Goal: Register for event/course

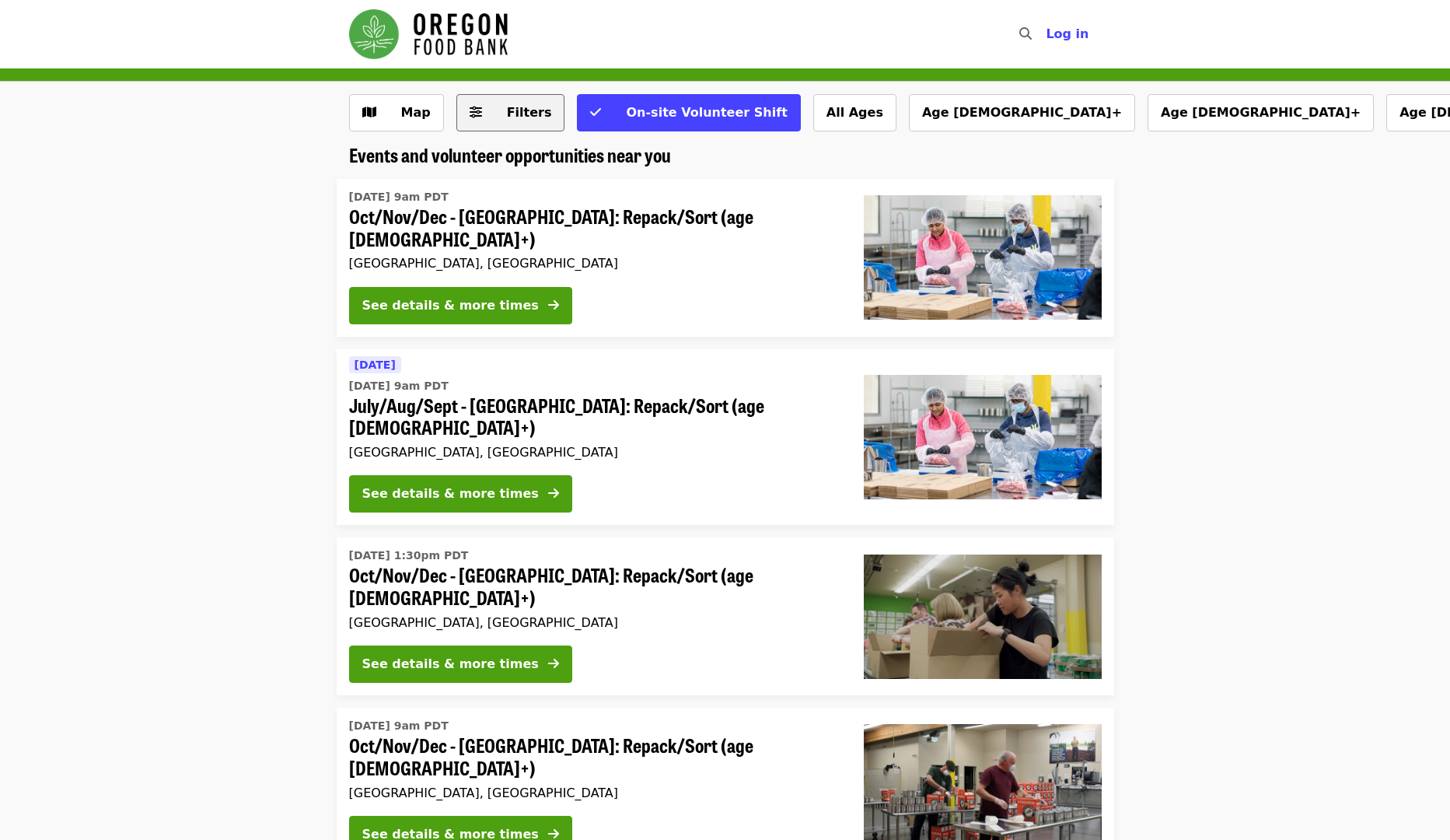
click at [491, 116] on span "Filters" at bounding box center [521, 112] width 61 height 19
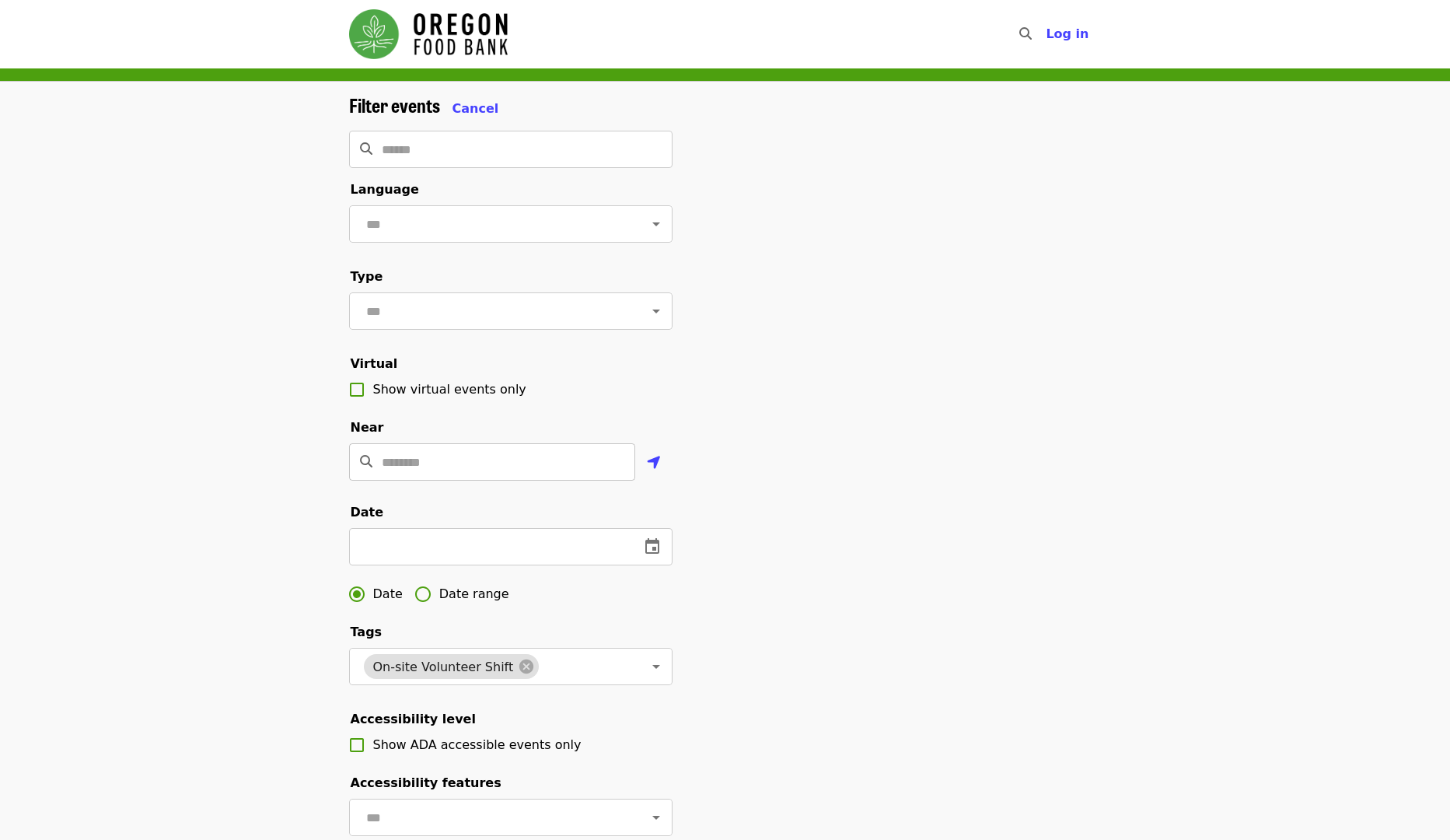
click at [561, 480] on input "Location" at bounding box center [508, 462] width 254 height 38
click at [523, 480] on input "Location" at bounding box center [508, 462] width 254 height 38
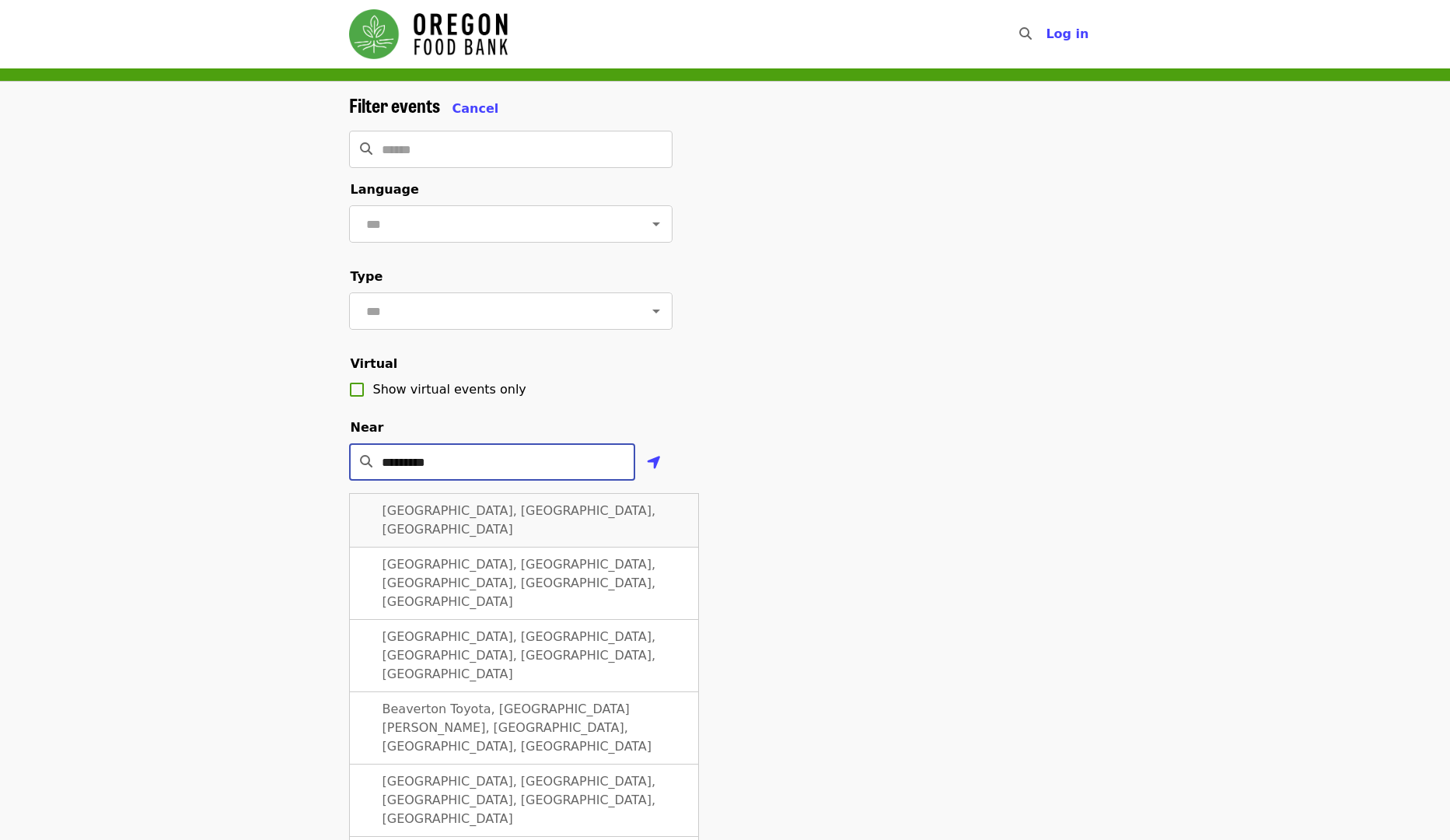
click at [524, 529] on div "[GEOGRAPHIC_DATA], [GEOGRAPHIC_DATA], [GEOGRAPHIC_DATA]" at bounding box center [524, 520] width 350 height 55
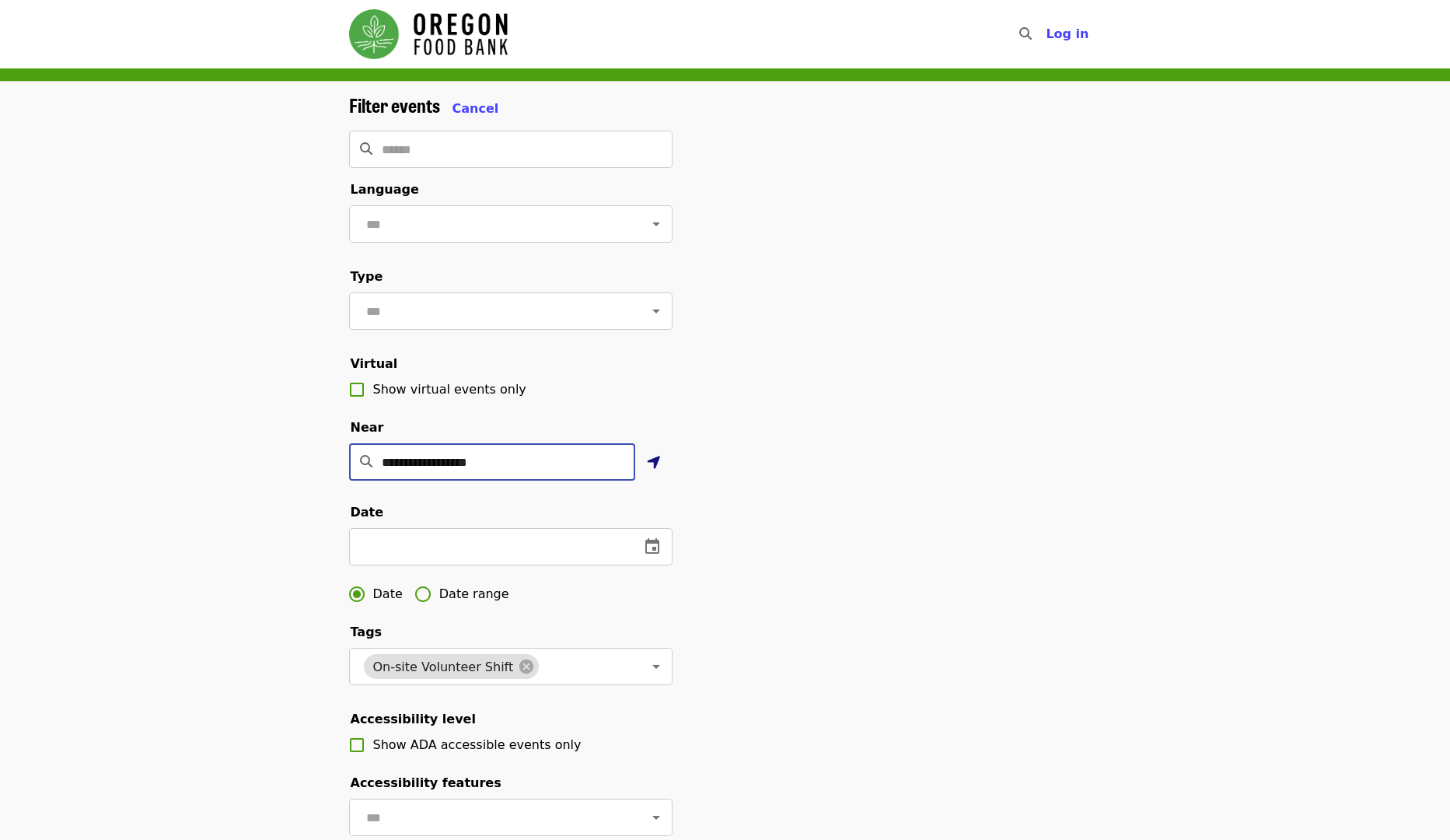
type input "**********"
click at [658, 472] on icon "location-arrow icon" at bounding box center [654, 462] width 14 height 19
type input "**********"
click at [200, 322] on div "**********" at bounding box center [725, 521] width 1450 height 879
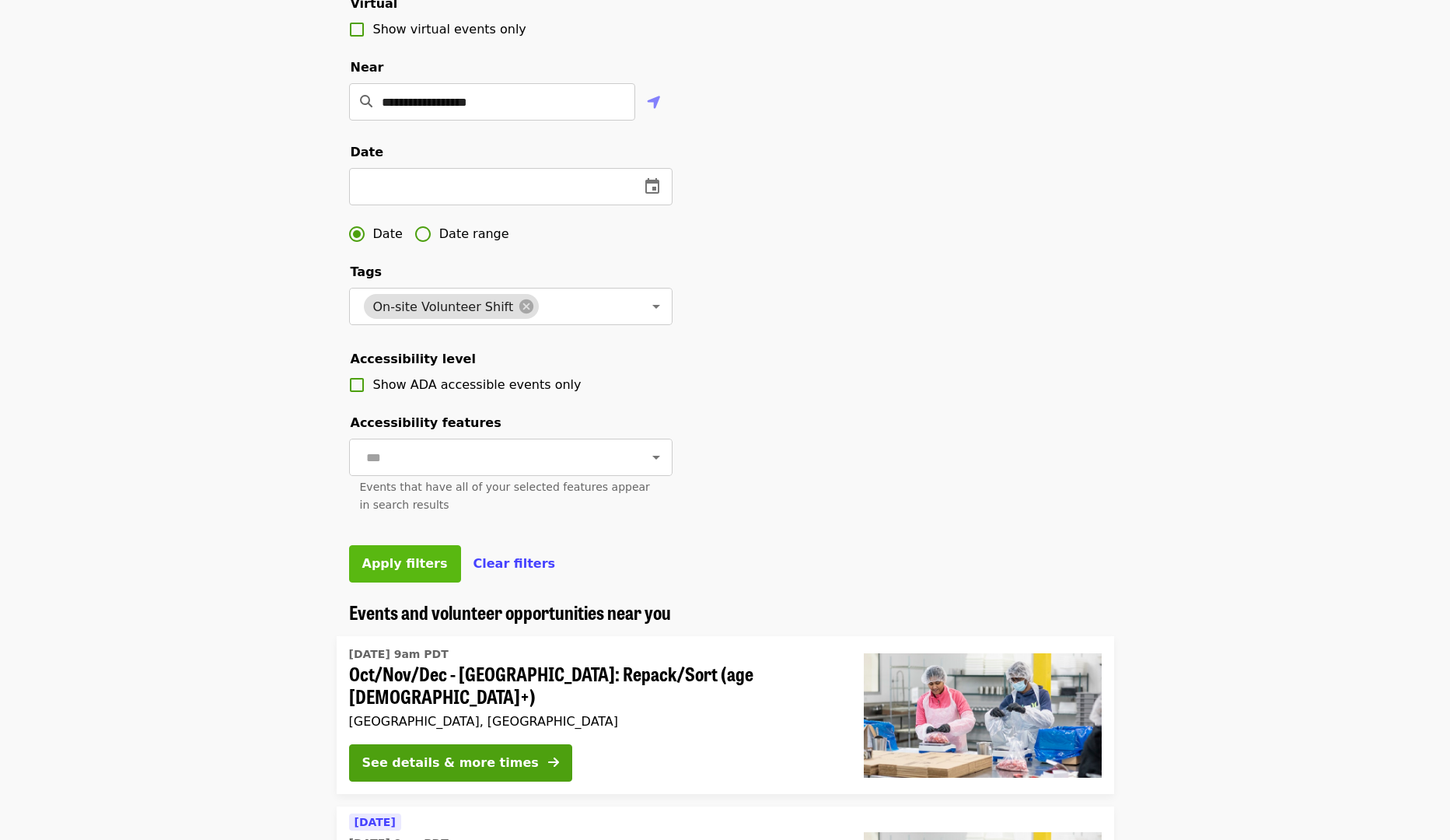
scroll to position [387, 0]
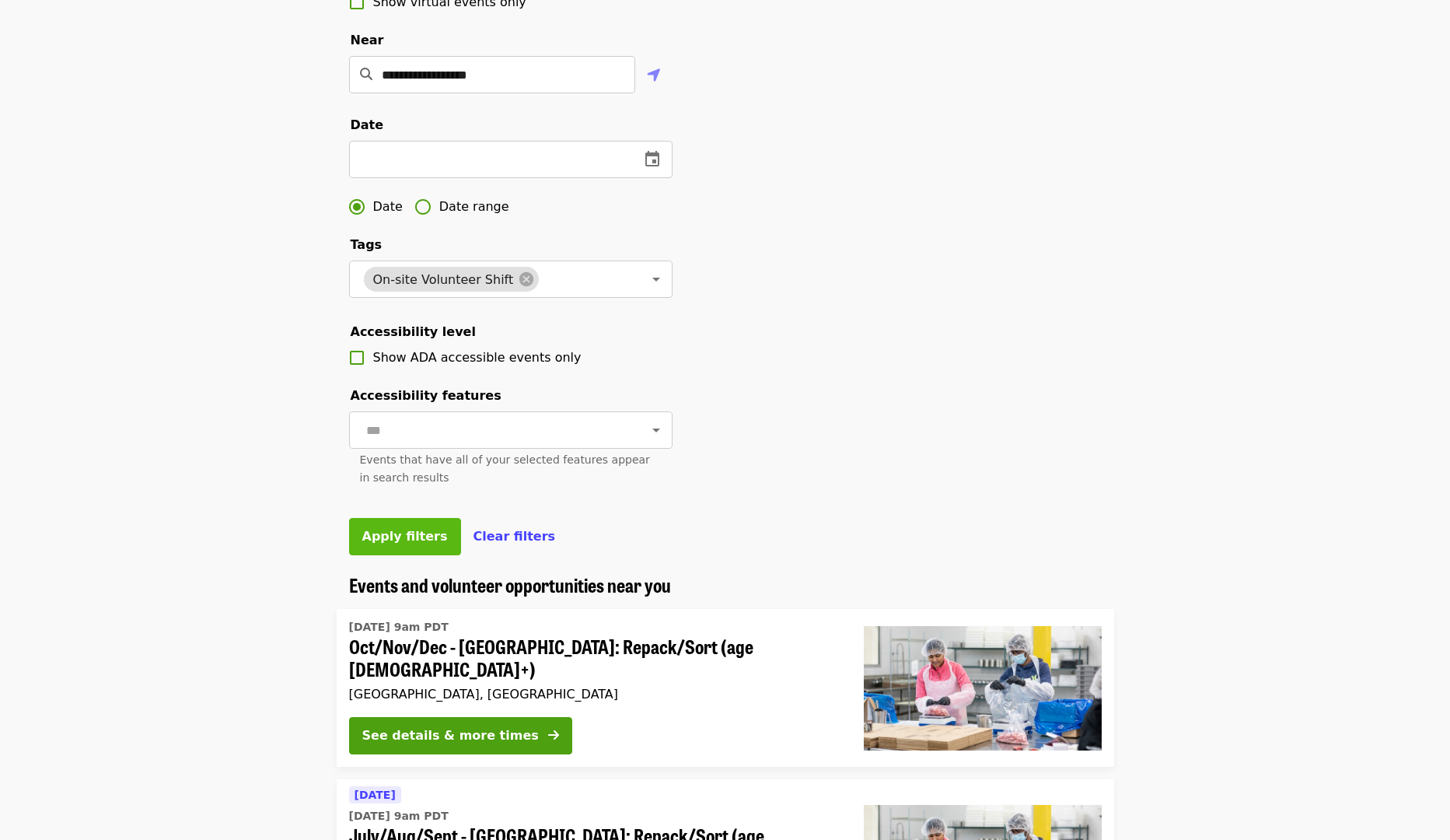
click at [400, 555] on button "Apply filters" at bounding box center [405, 537] width 112 height 38
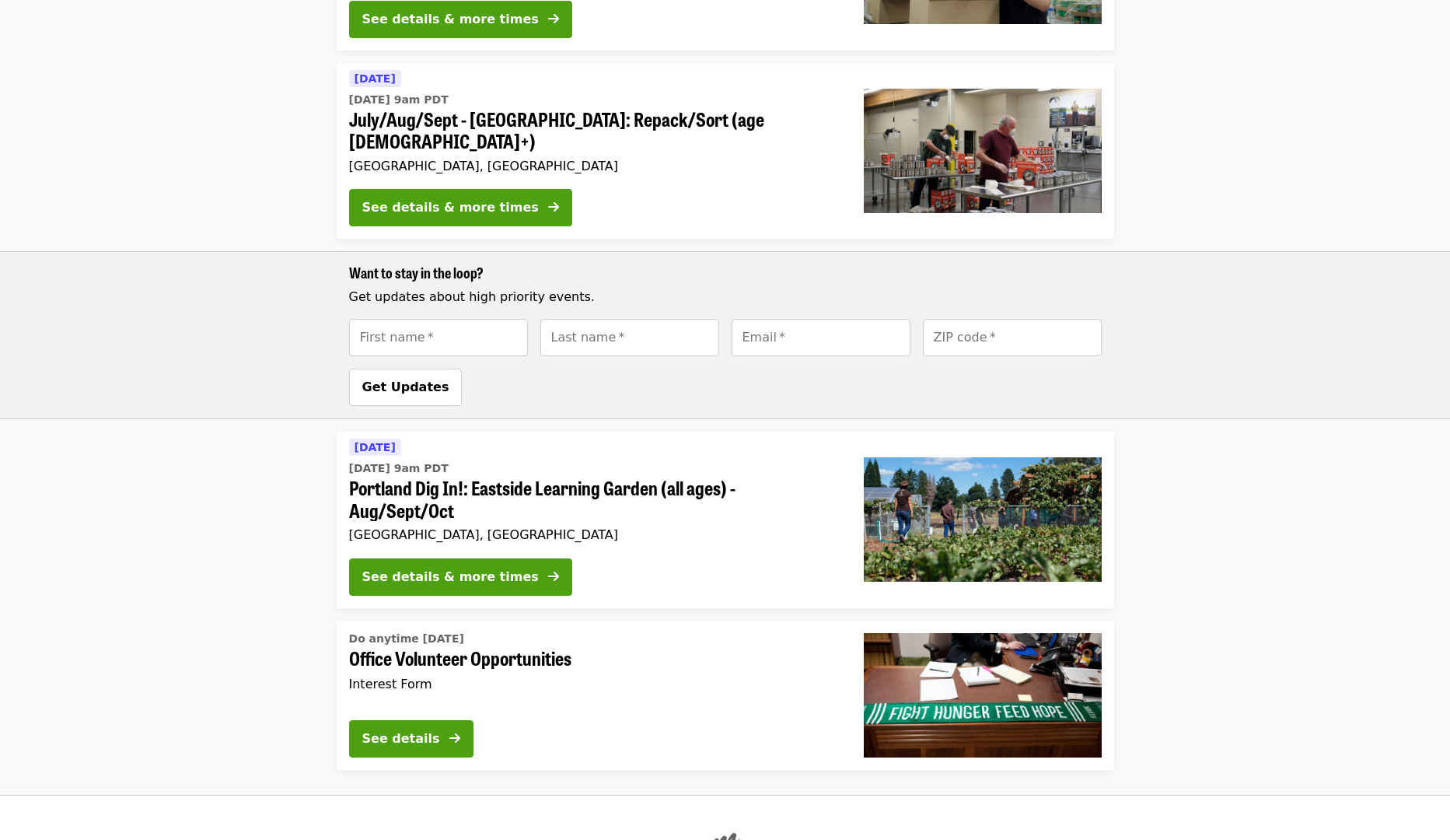
scroll to position [1060, 0]
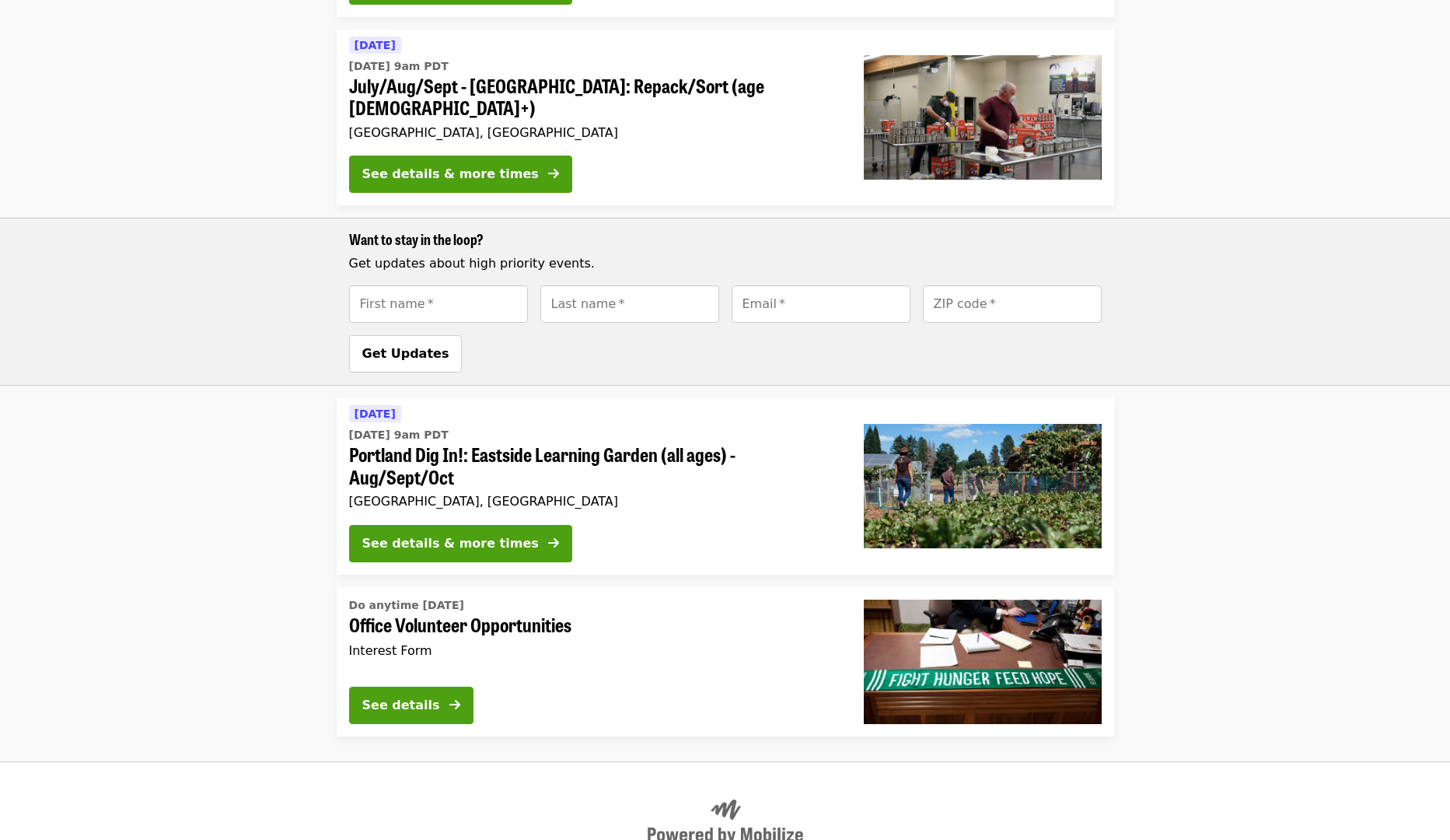
click at [500, 613] on span "Office Volunteer Opportunities" at bounding box center [594, 624] width 490 height 23
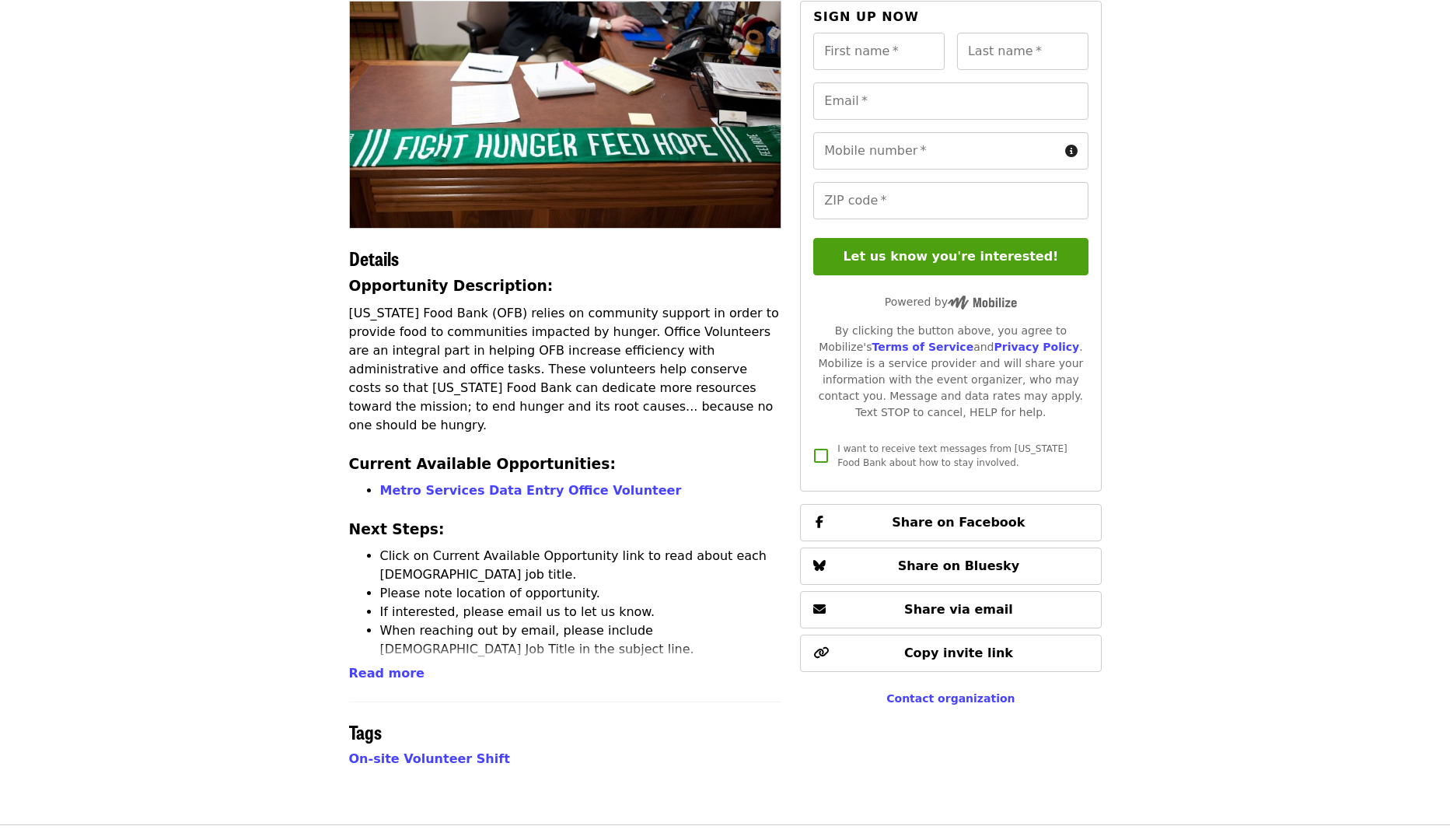
scroll to position [151, 0]
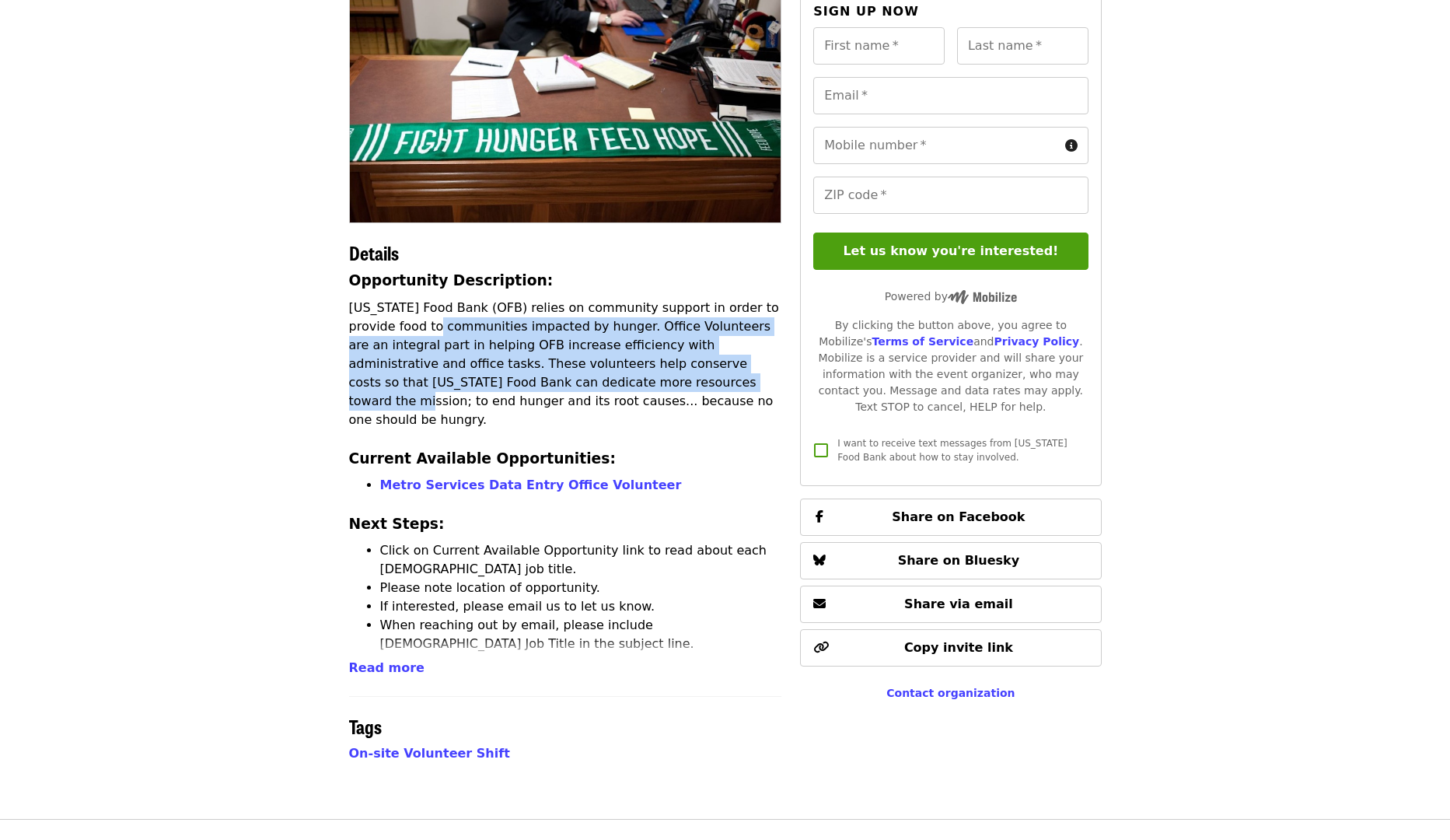
drag, startPoint x: 509, startPoint y: 349, endPoint x: 624, endPoint y: 391, distance: 122.4
click at [619, 389] on p "[US_STATE] Food Bank (OFB) relies on community support in order to provide food…" at bounding box center [566, 363] width 434 height 130
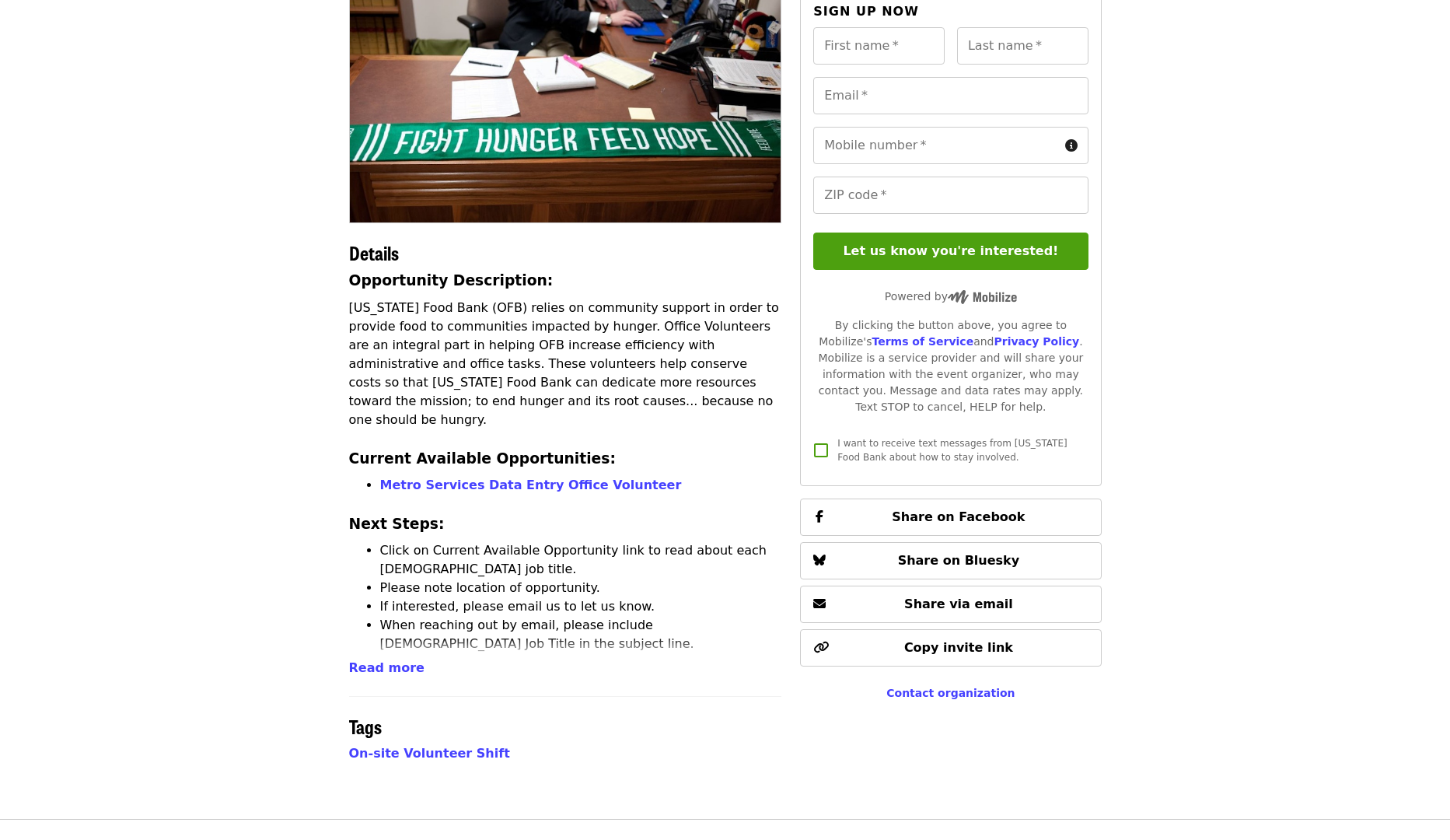
click at [624, 391] on p "[US_STATE] Food Bank (OFB) relies on community support in order to provide food…" at bounding box center [566, 363] width 434 height 130
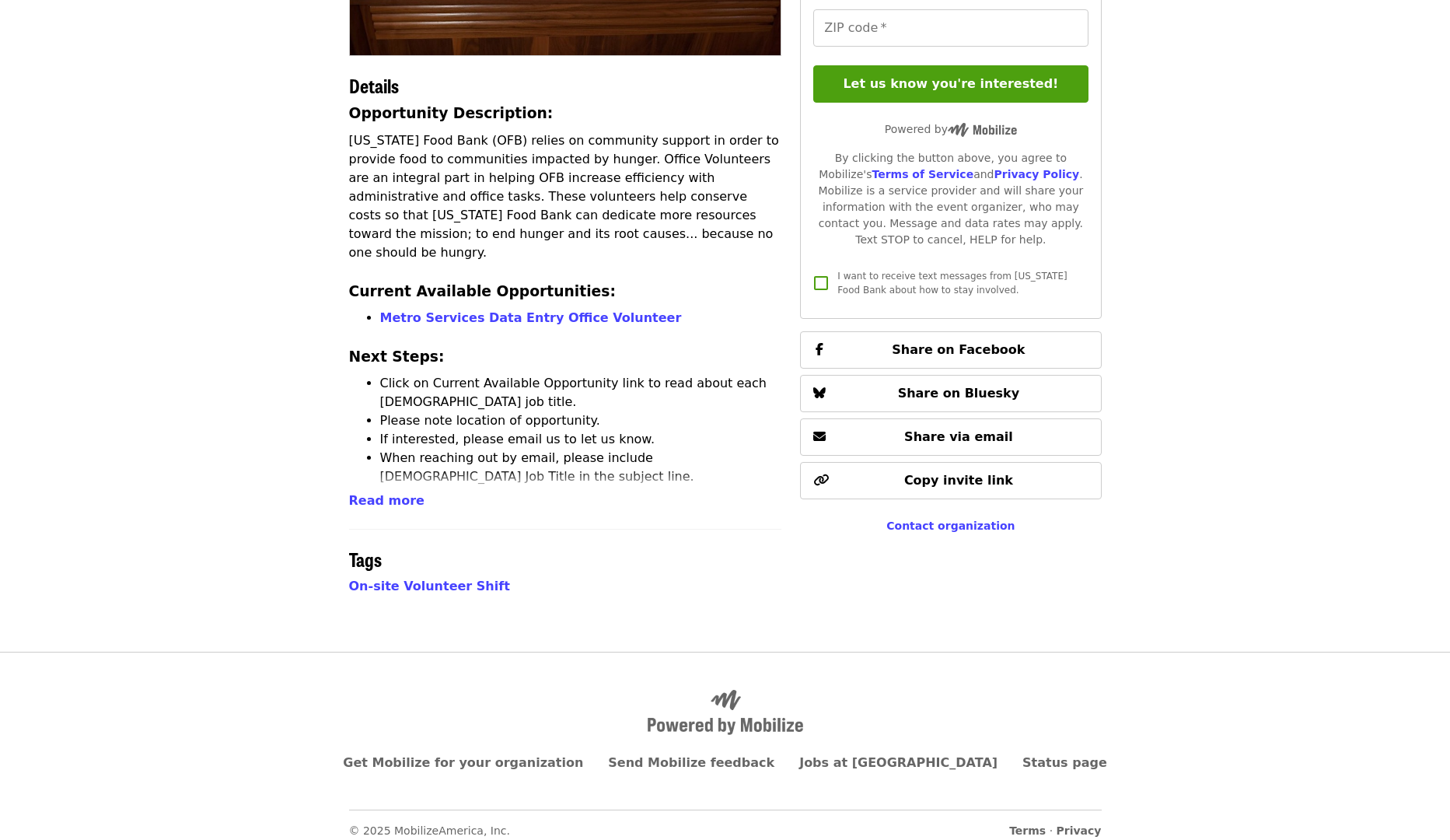
scroll to position [330, 0]
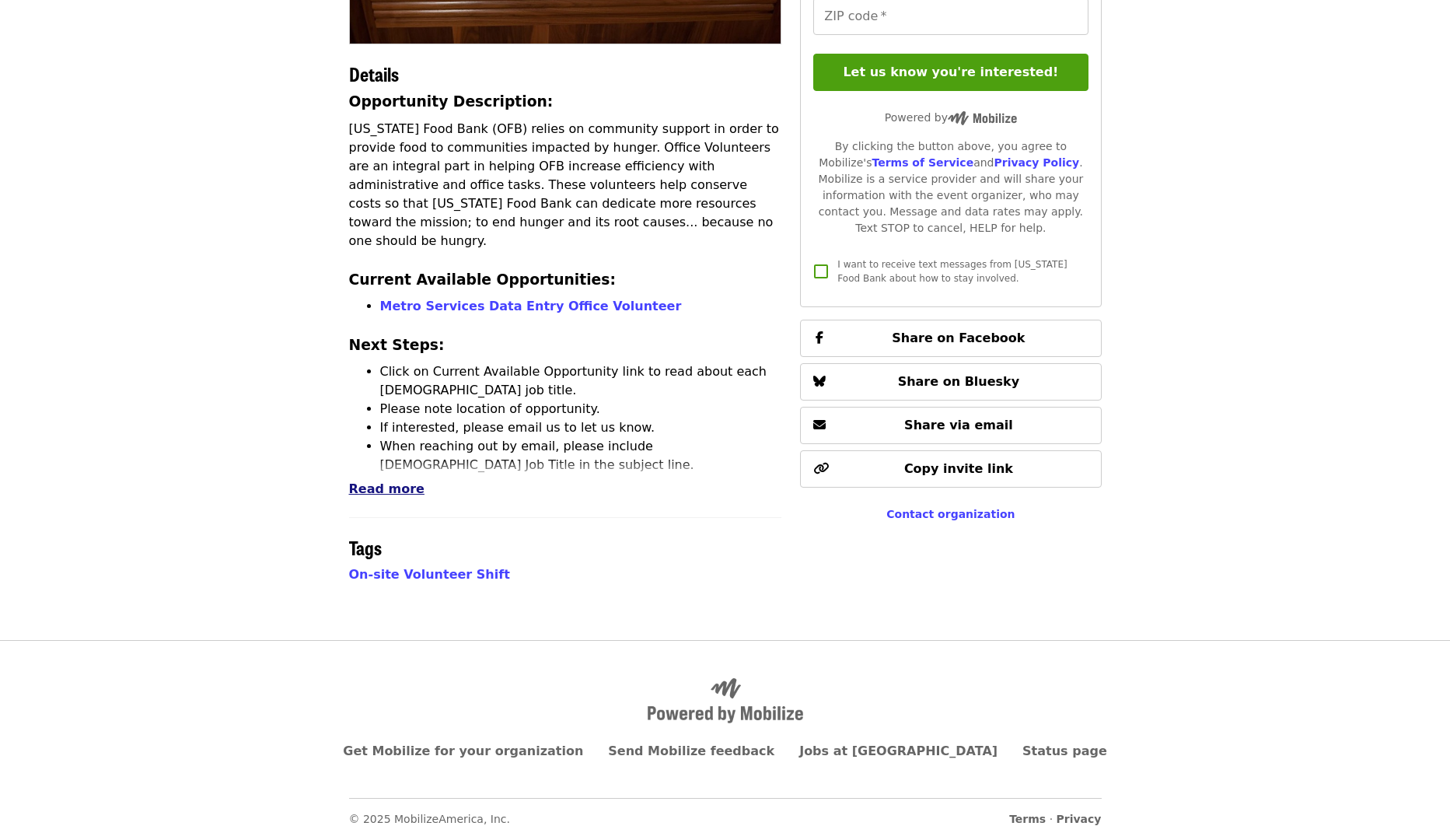
click at [387, 487] on span "Read more" at bounding box center [387, 488] width 76 height 15
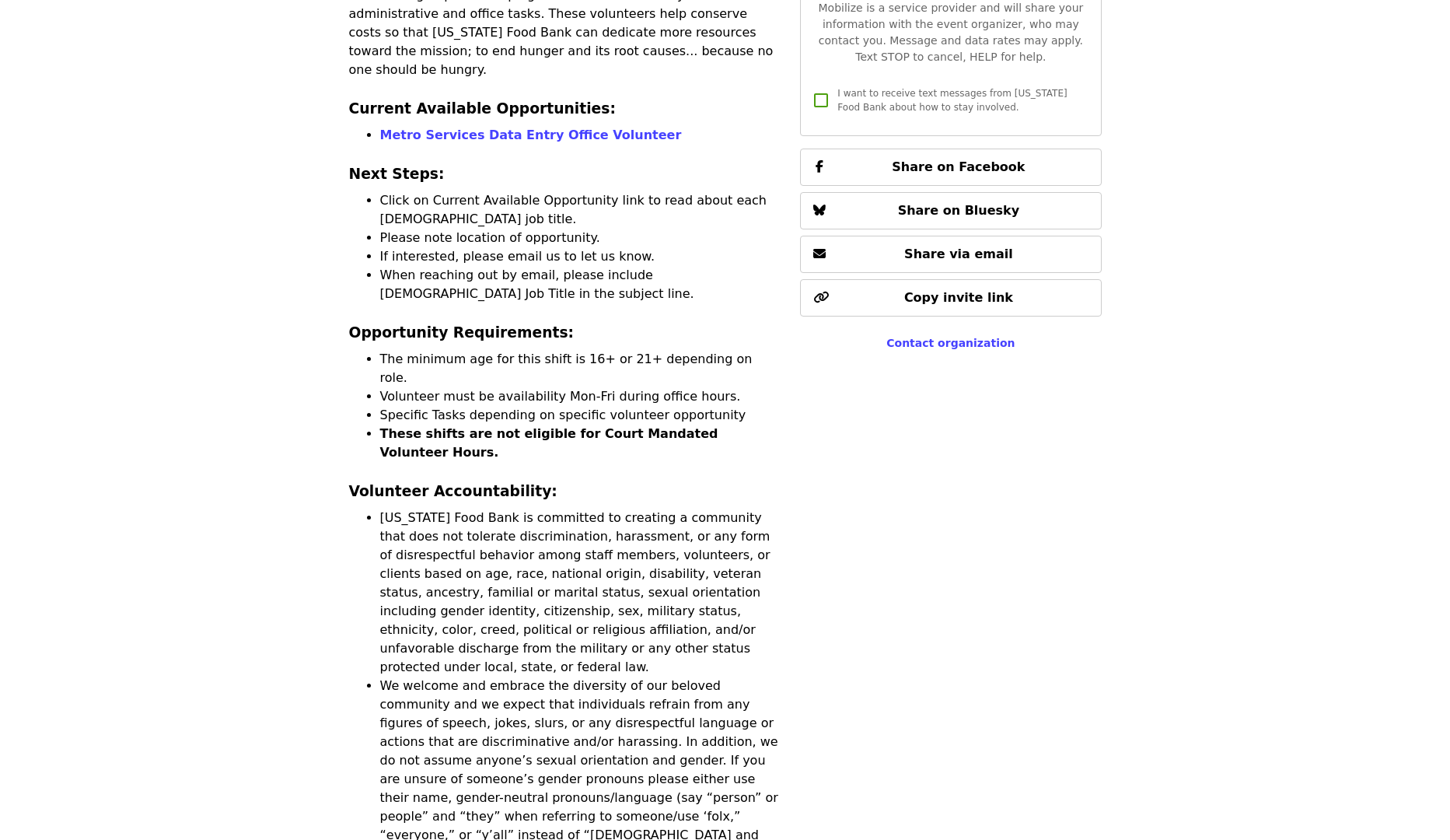
scroll to position [530, 0]
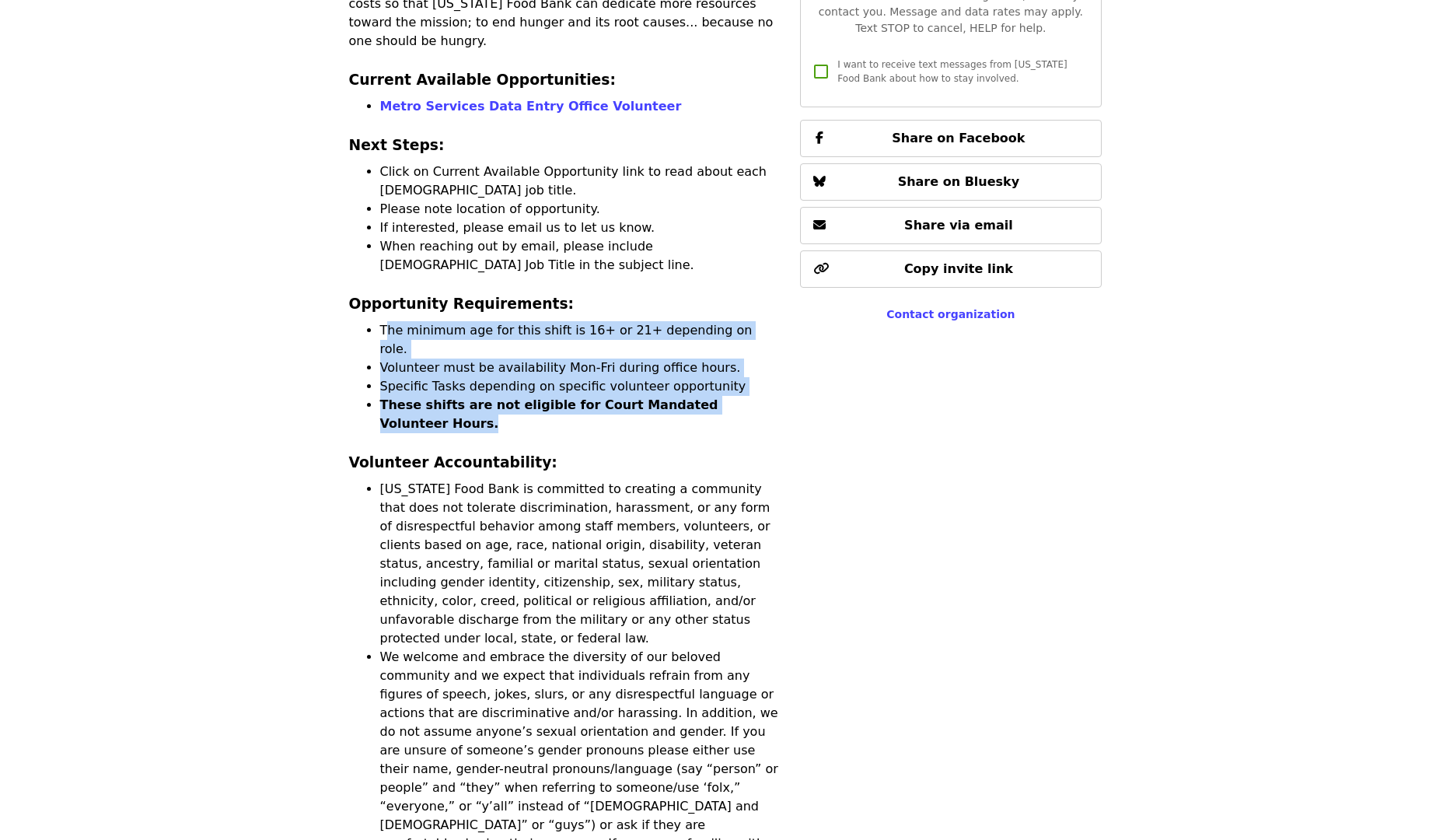
drag, startPoint x: 398, startPoint y: 311, endPoint x: 523, endPoint y: 394, distance: 150.0
drag, startPoint x: 523, startPoint y: 394, endPoint x: 565, endPoint y: 379, distance: 44.6
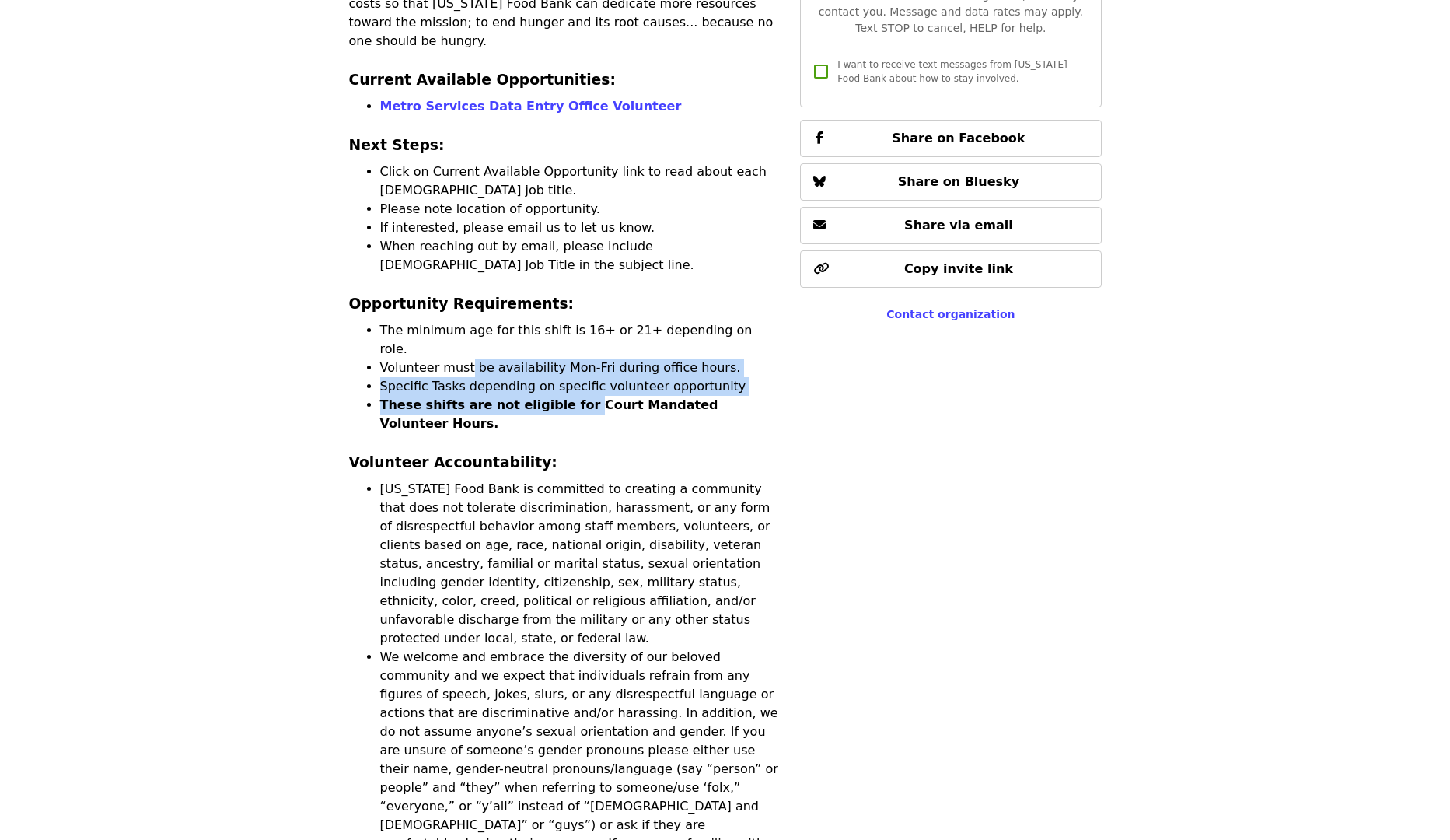
drag, startPoint x: 568, startPoint y: 374, endPoint x: 451, endPoint y: 308, distance: 134.3
click at [454, 321] on ul "The minimum age for this shift is 16+ or 21+ depending on role. Volunteer must …" at bounding box center [566, 377] width 434 height 112
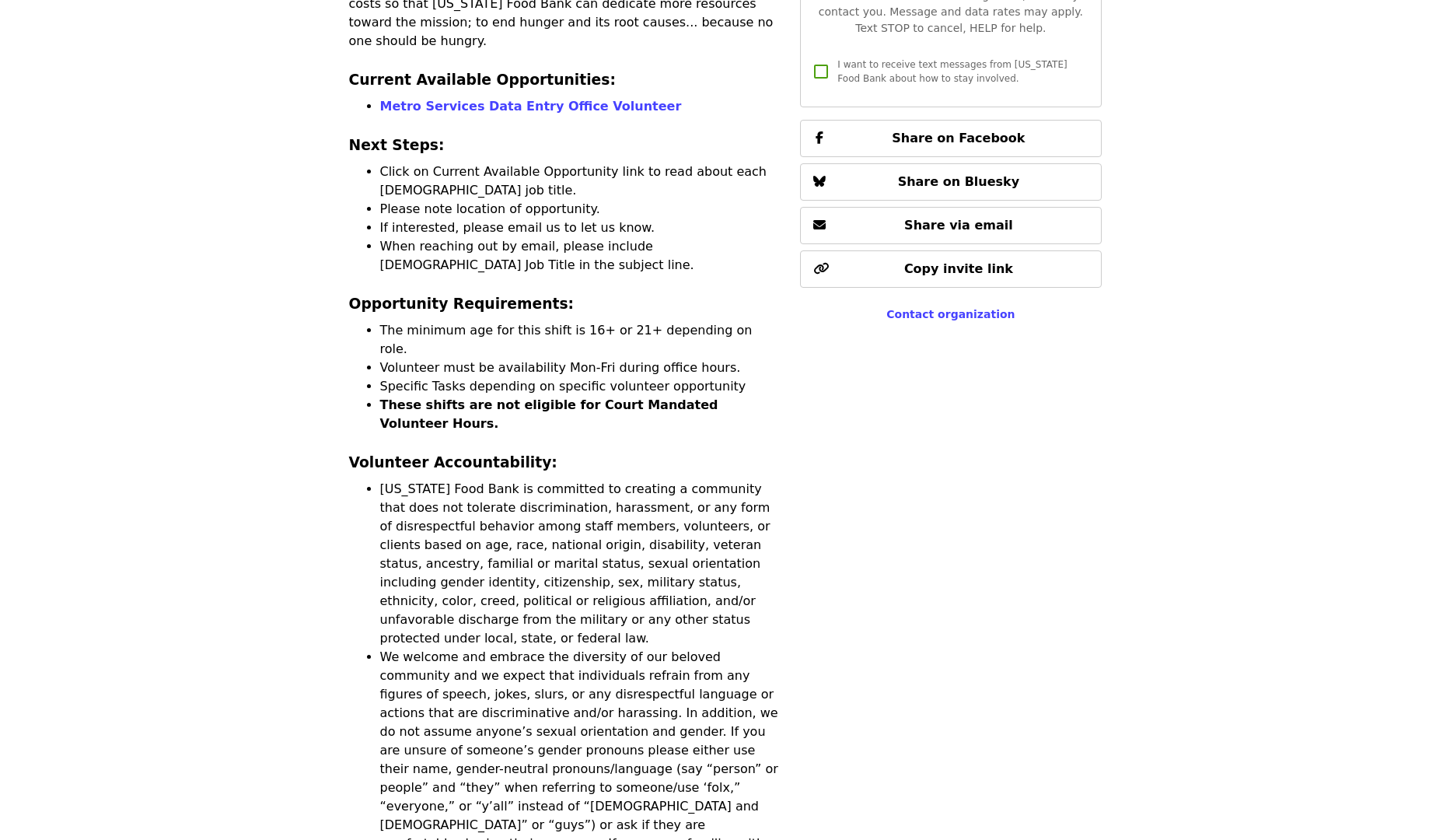
click at [451, 321] on li "The minimum age for this shift is 16+ or 21+ depending on role." at bounding box center [581, 340] width 402 height 38
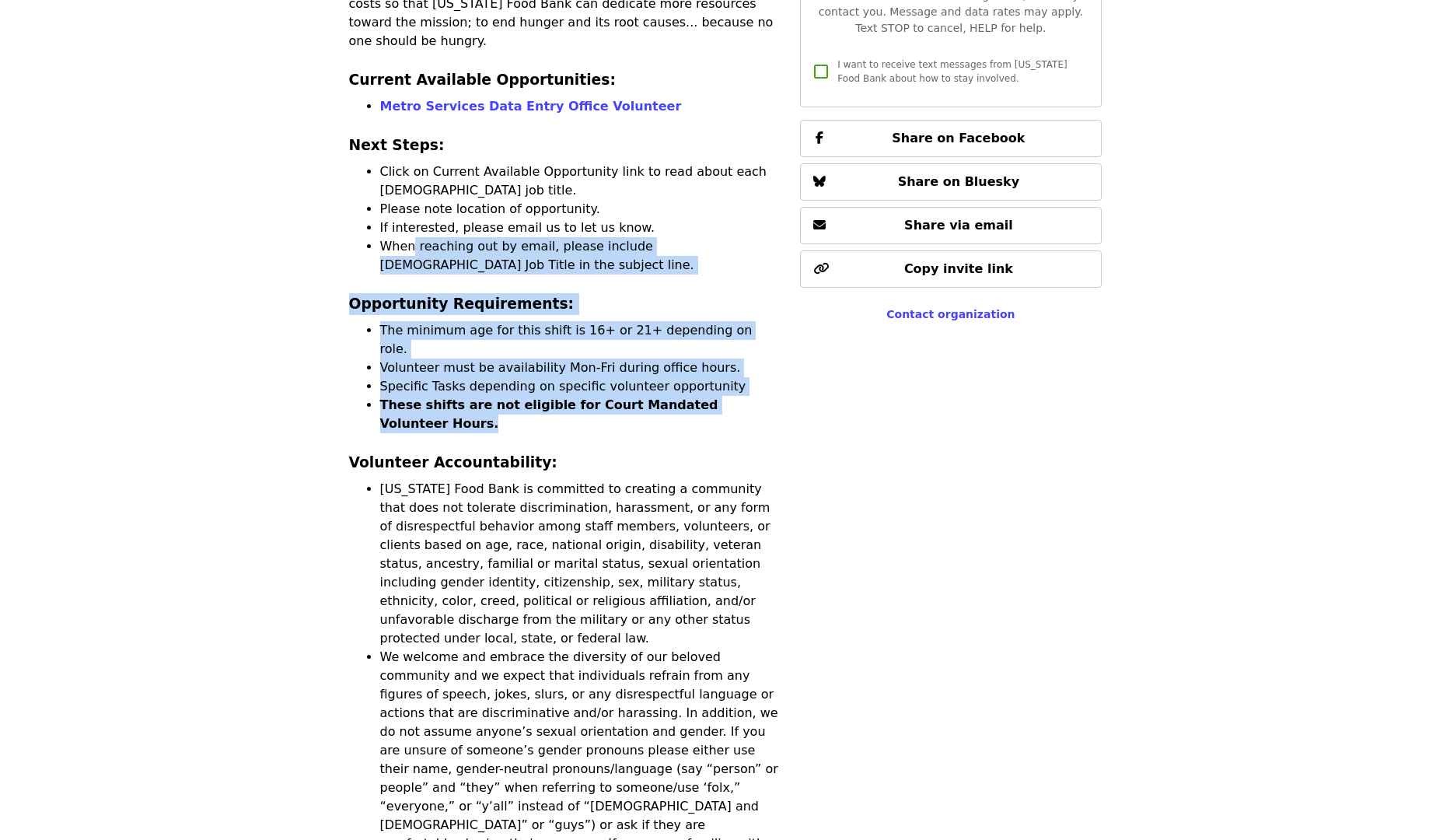
drag, startPoint x: 414, startPoint y: 232, endPoint x: 489, endPoint y: 380, distance: 165.9
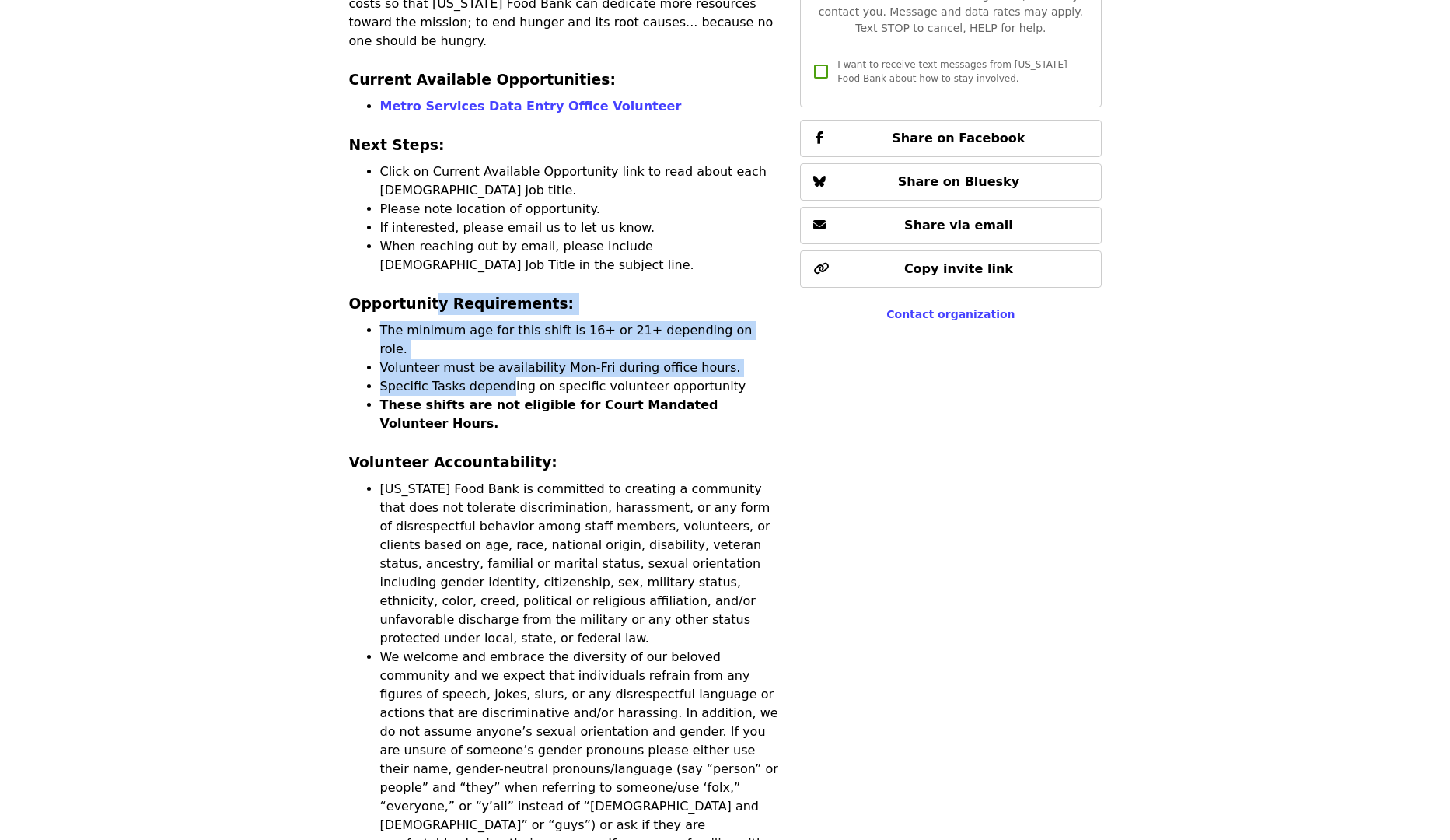
drag, startPoint x: 426, startPoint y: 279, endPoint x: 508, endPoint y: 358, distance: 113.9
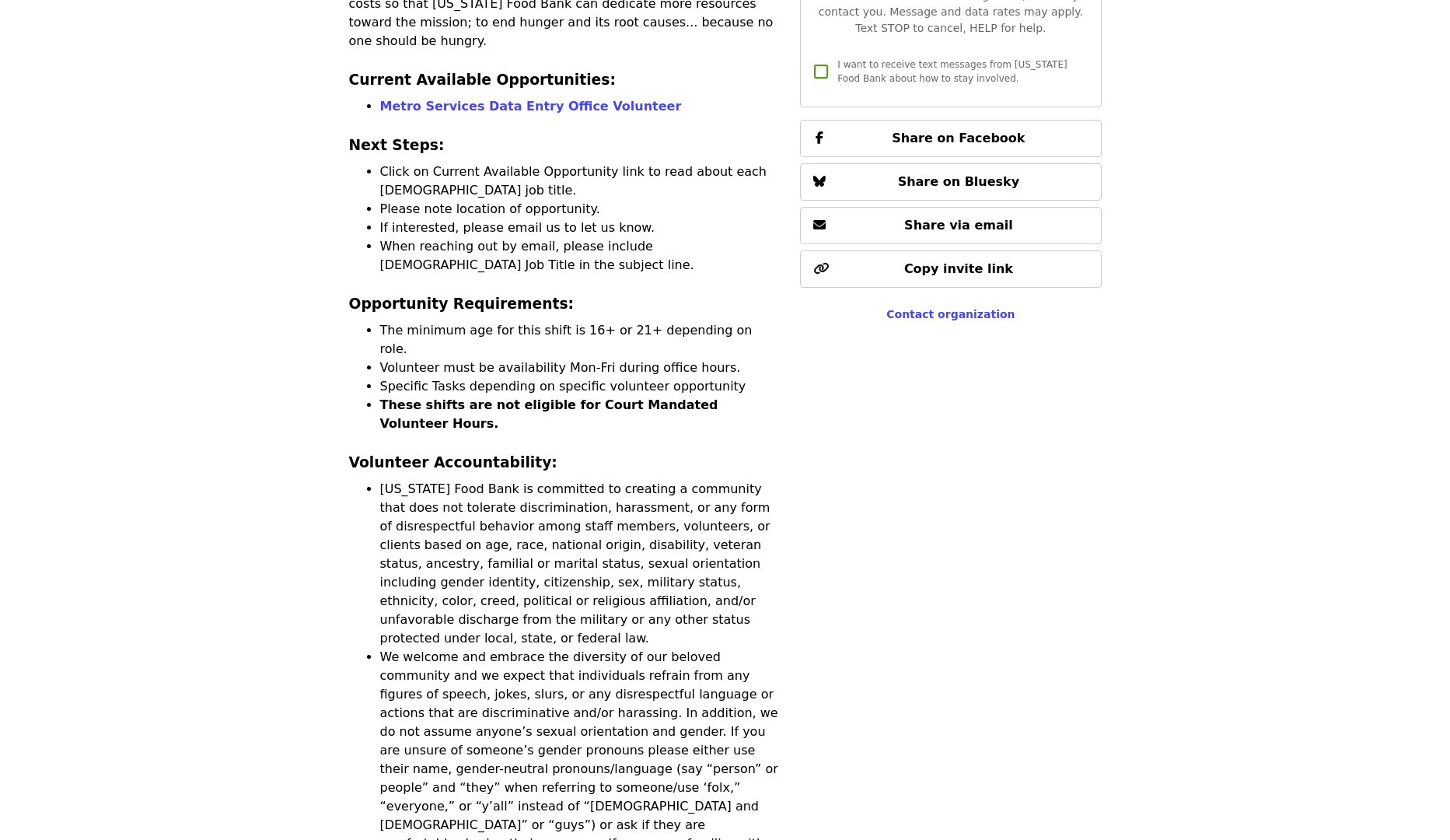
click at [511, 396] on li "These shifts are not eligible for Court Mandated Volunteer Hours." at bounding box center [581, 415] width 402 height 38
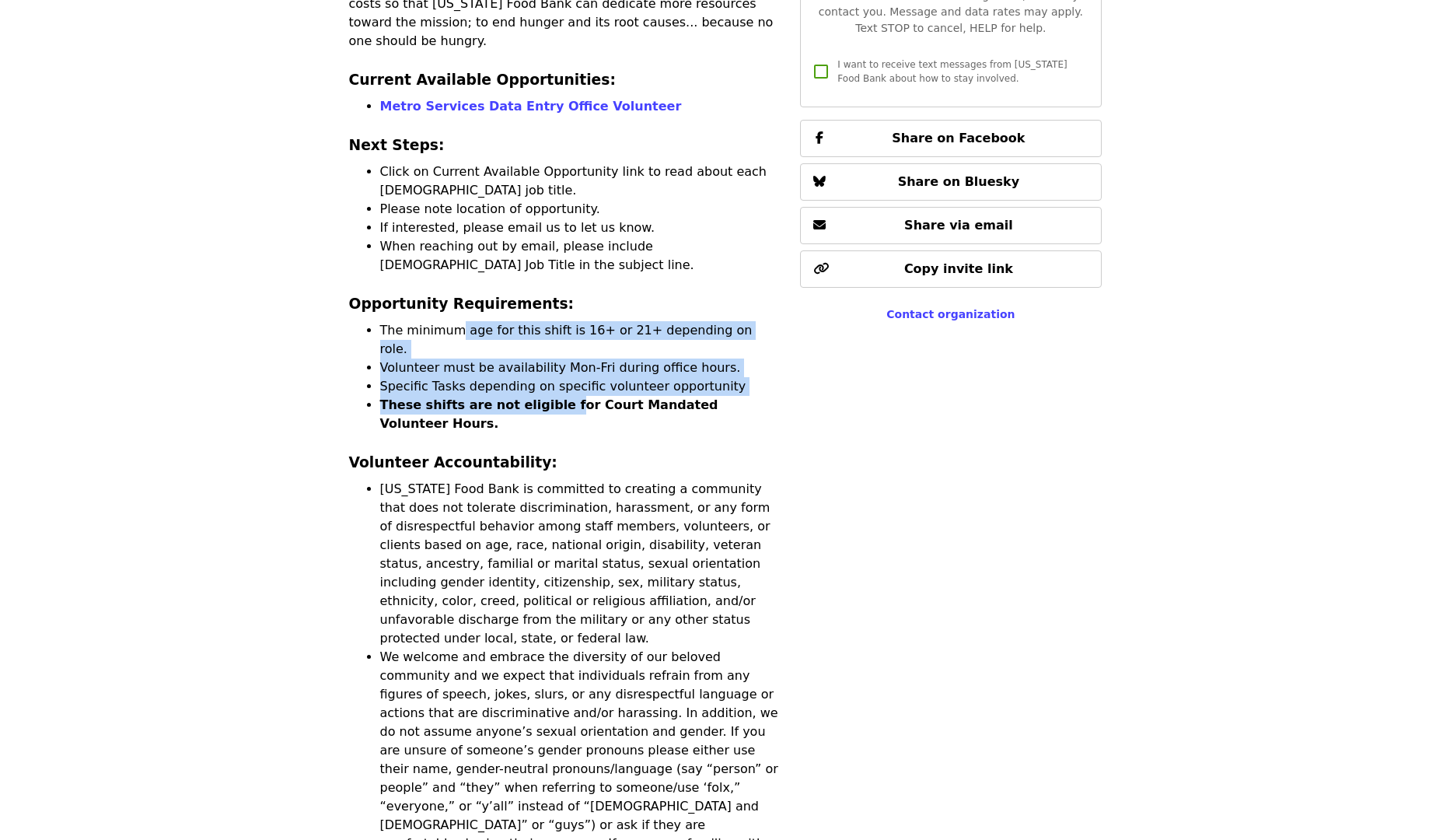
drag, startPoint x: 544, startPoint y: 369, endPoint x: 423, endPoint y: 295, distance: 141.8
click at [441, 321] on ul "The minimum age for this shift is 16+ or 21+ depending on role. Volunteer must …" at bounding box center [566, 377] width 434 height 112
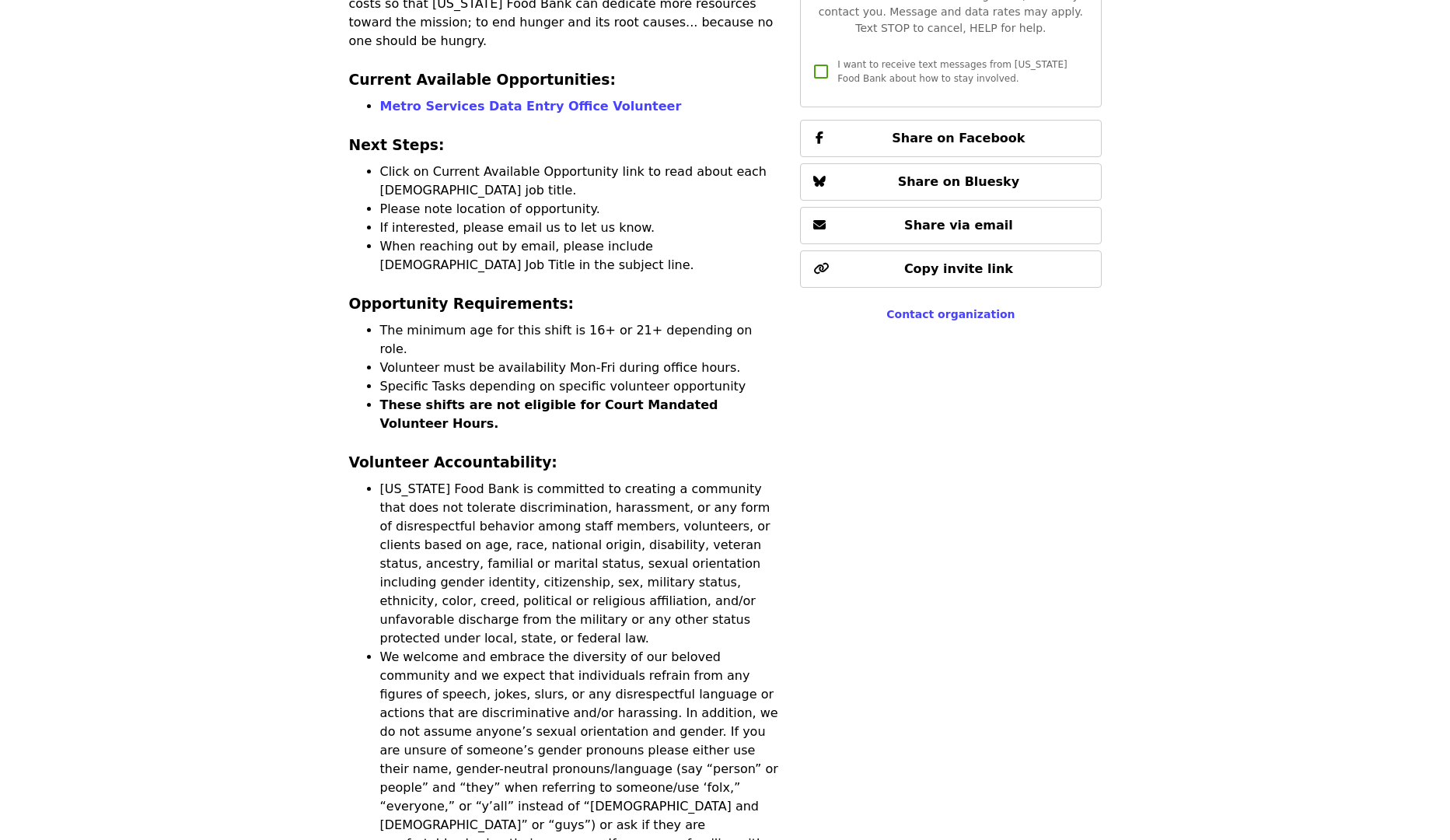
click at [422, 294] on h3 "Opportunity Requirements:" at bounding box center [566, 304] width 434 height 22
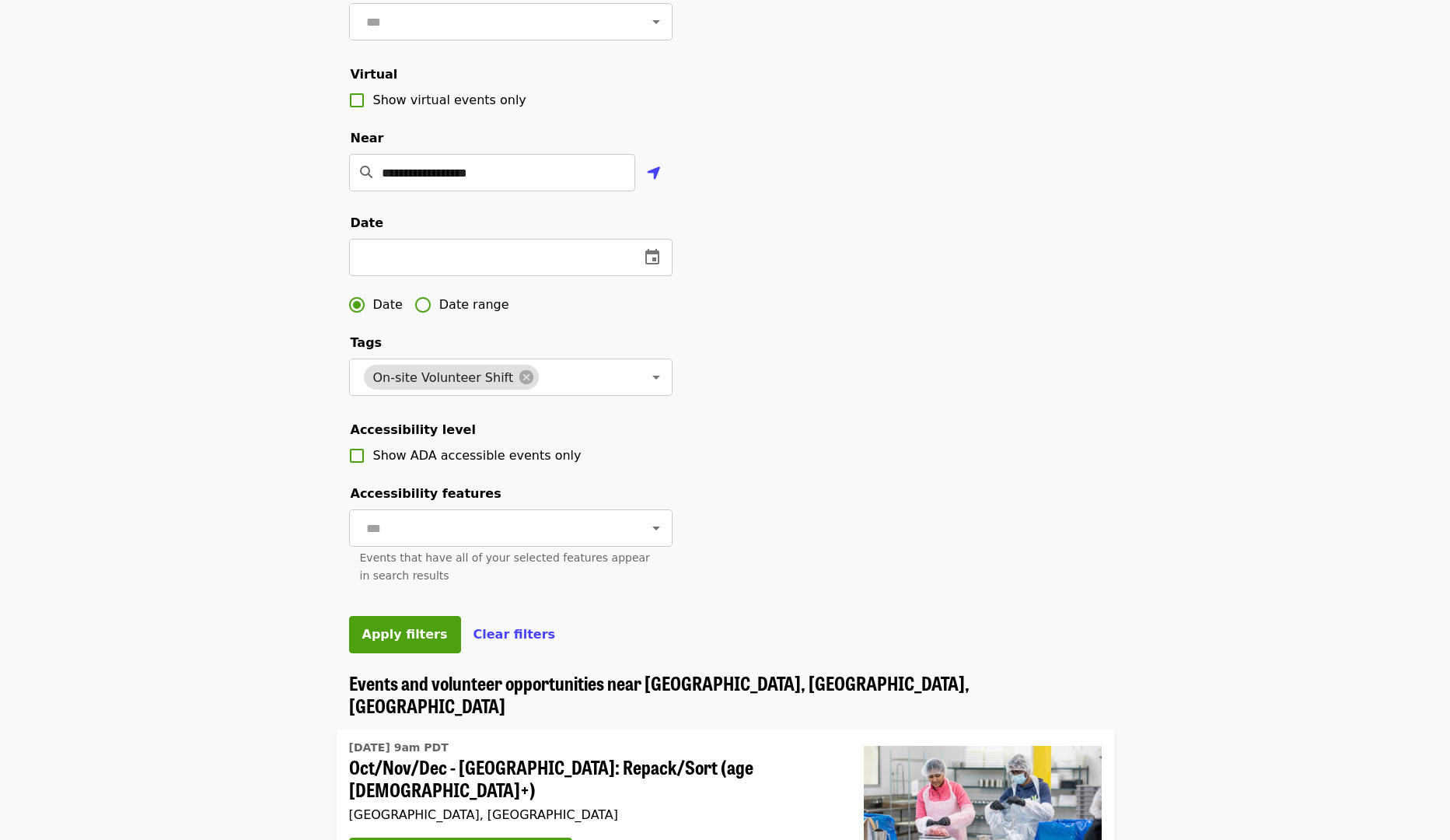
scroll to position [248, 0]
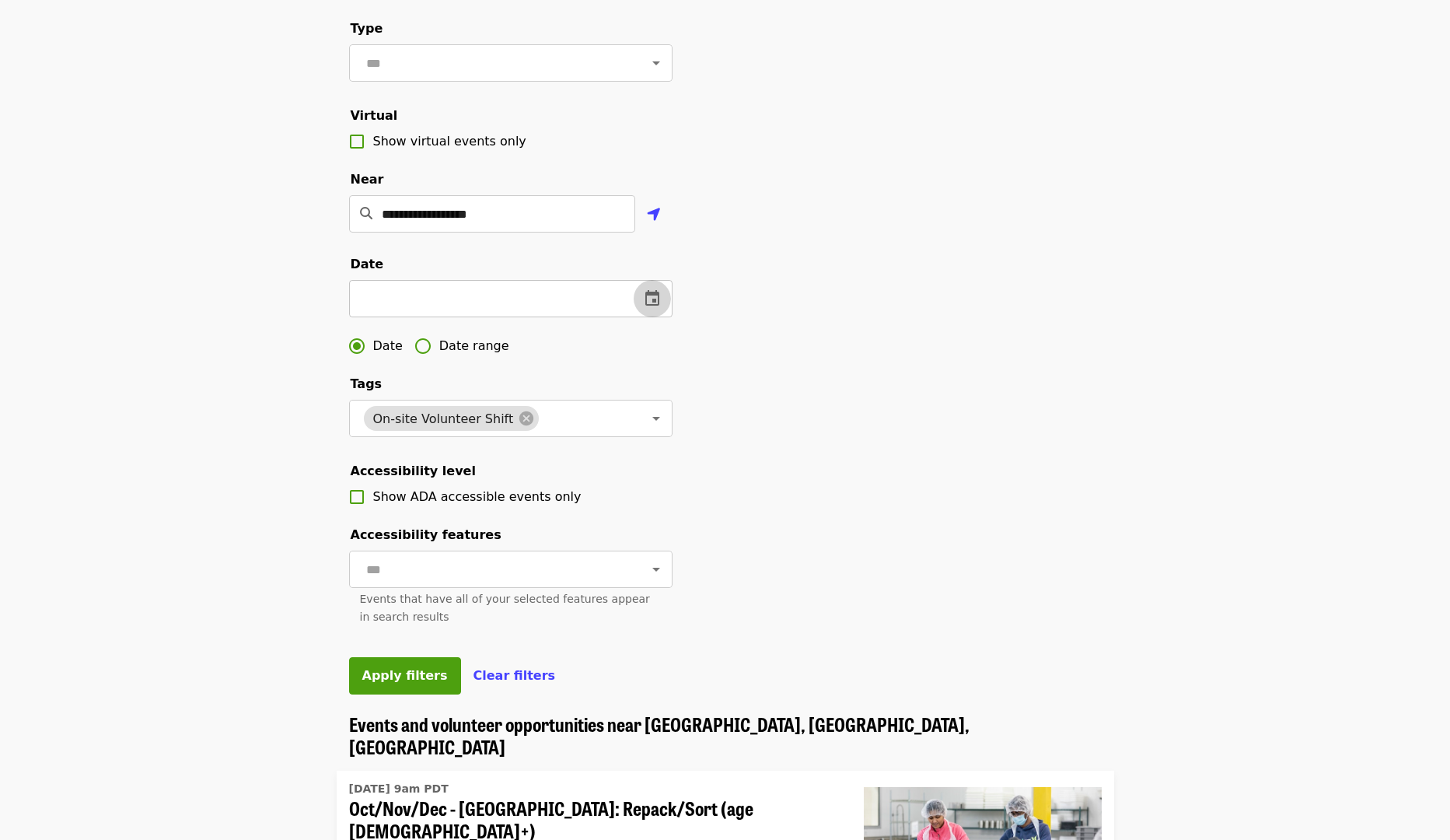
click at [653, 308] on icon "change date" at bounding box center [652, 298] width 19 height 19
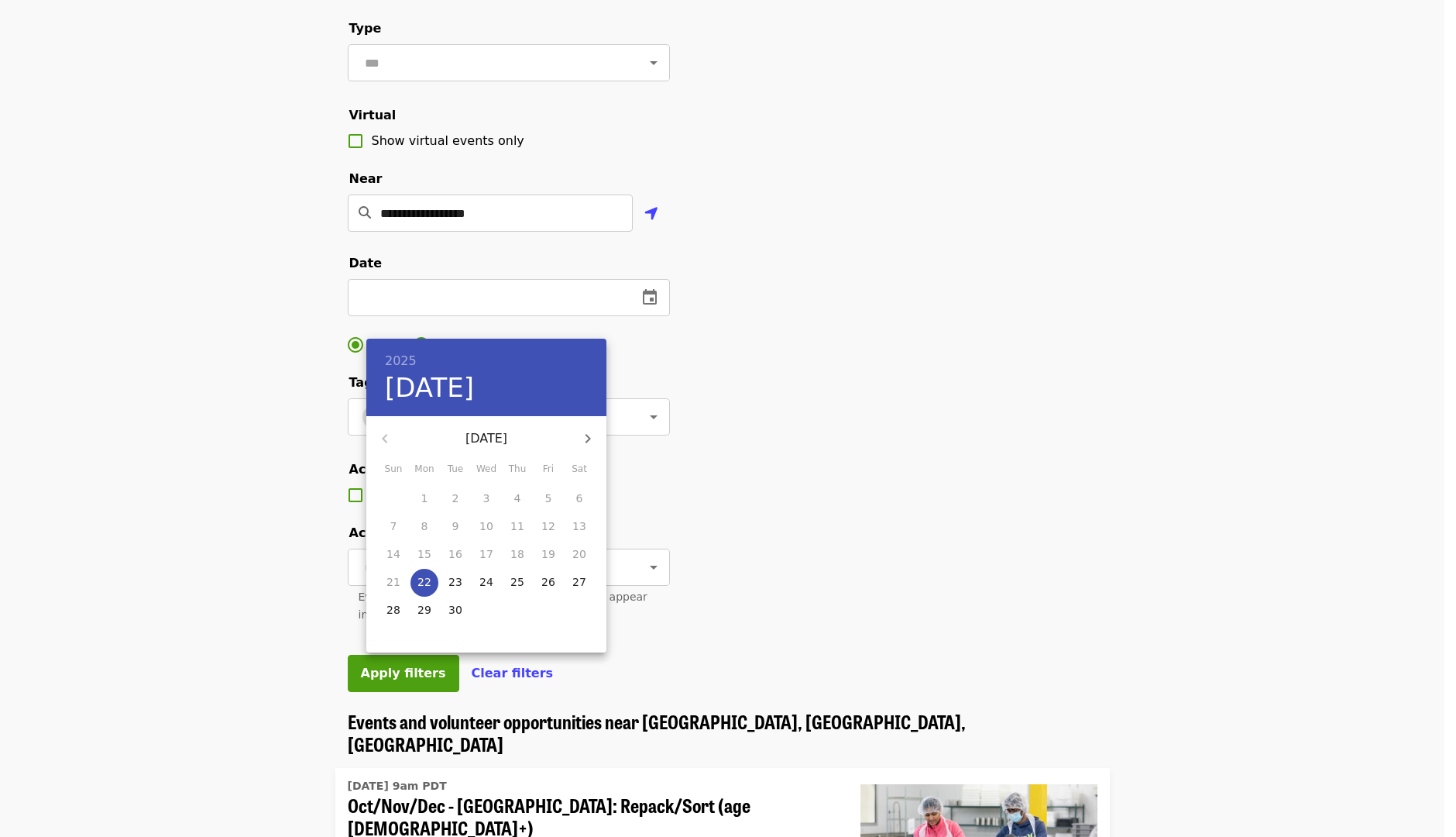
click at [839, 316] on div at bounding box center [728, 418] width 1456 height 837
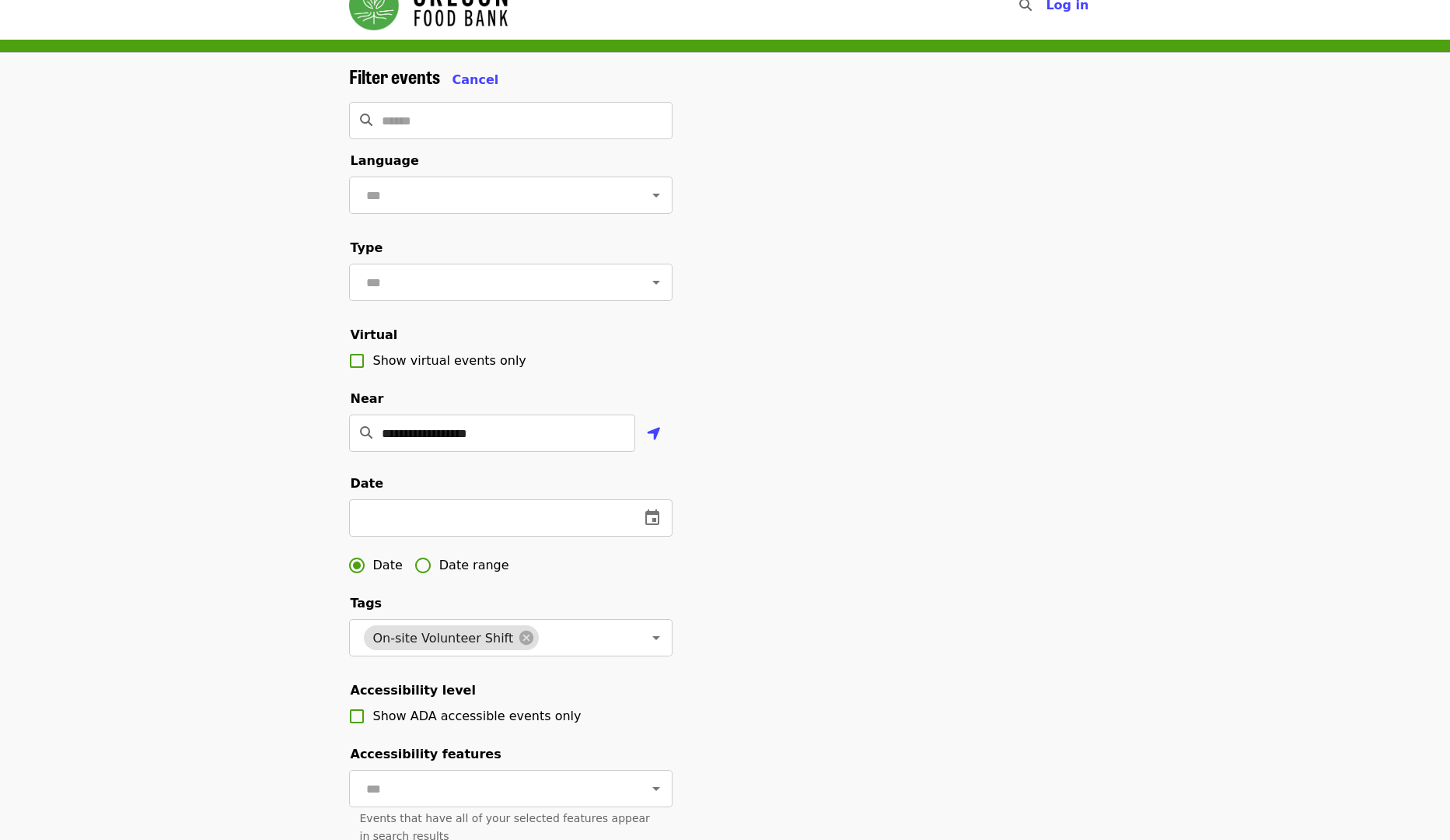
scroll to position [0, 0]
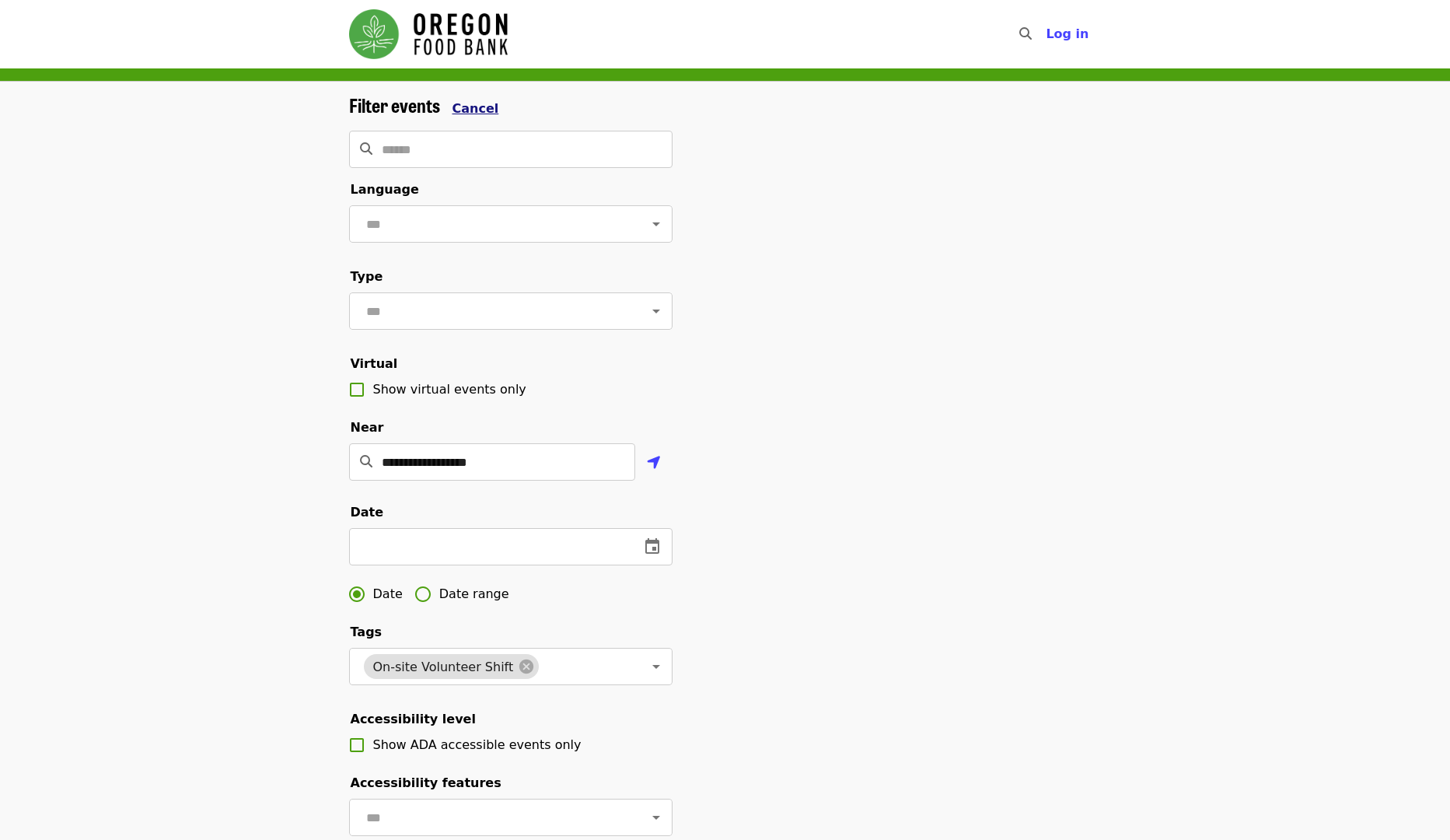
click at [474, 105] on span "Cancel" at bounding box center [475, 108] width 47 height 15
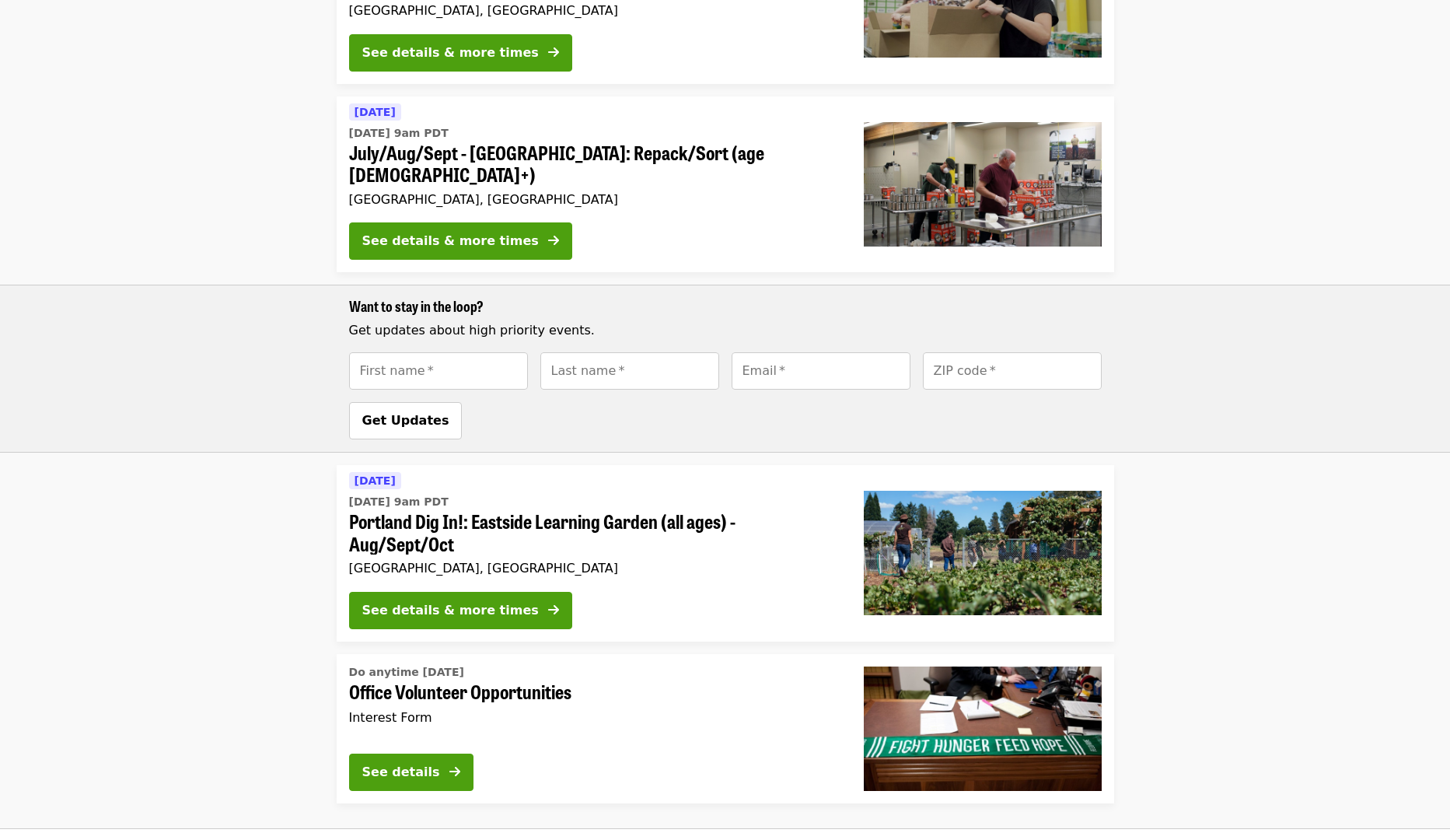
scroll to position [1022, 0]
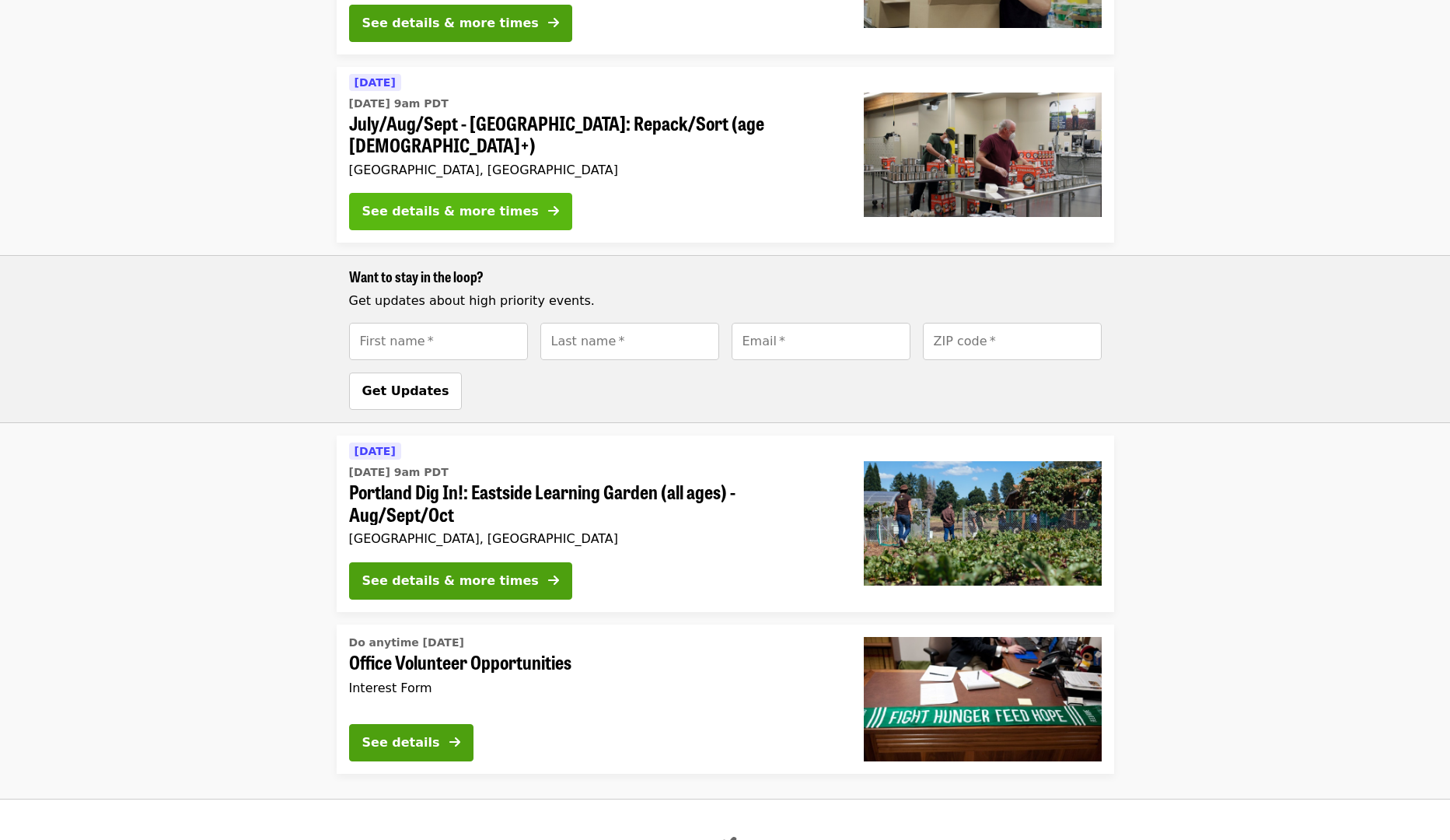
click at [469, 202] on div "See details & more times" at bounding box center [451, 211] width 177 height 19
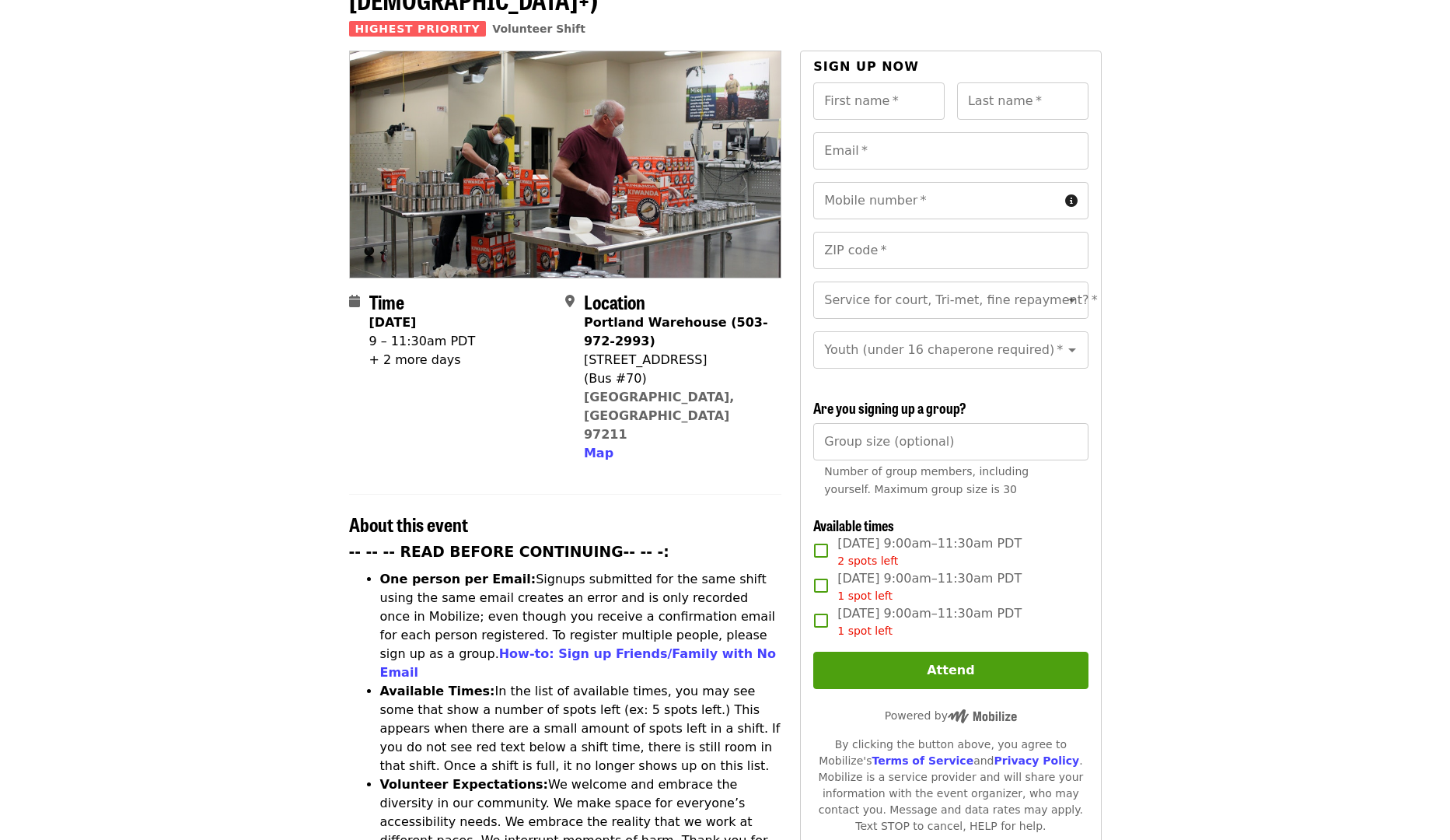
scroll to position [172, 0]
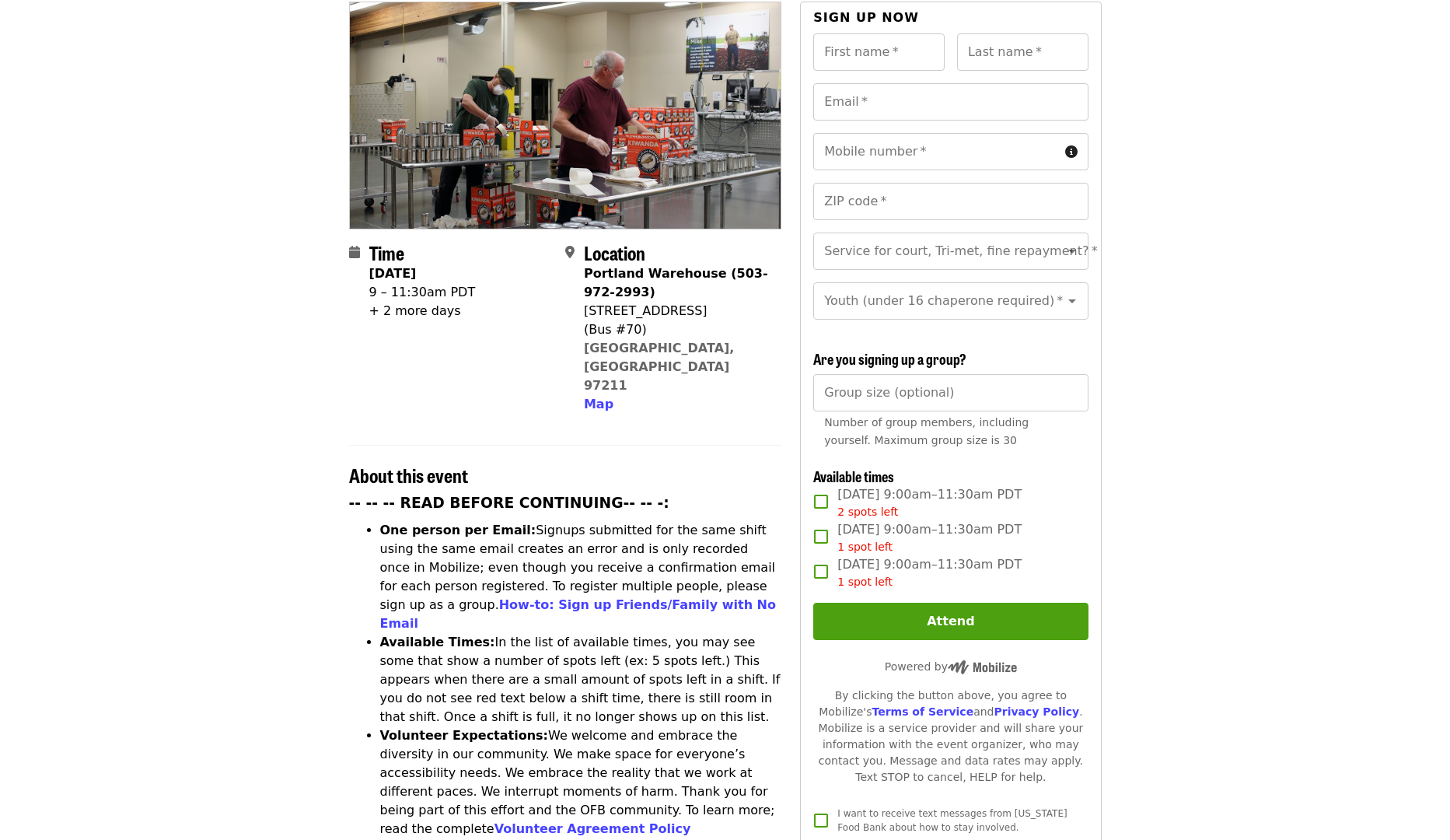
click at [391, 301] on div "+ 2 more days" at bounding box center [422, 310] width 106 height 19
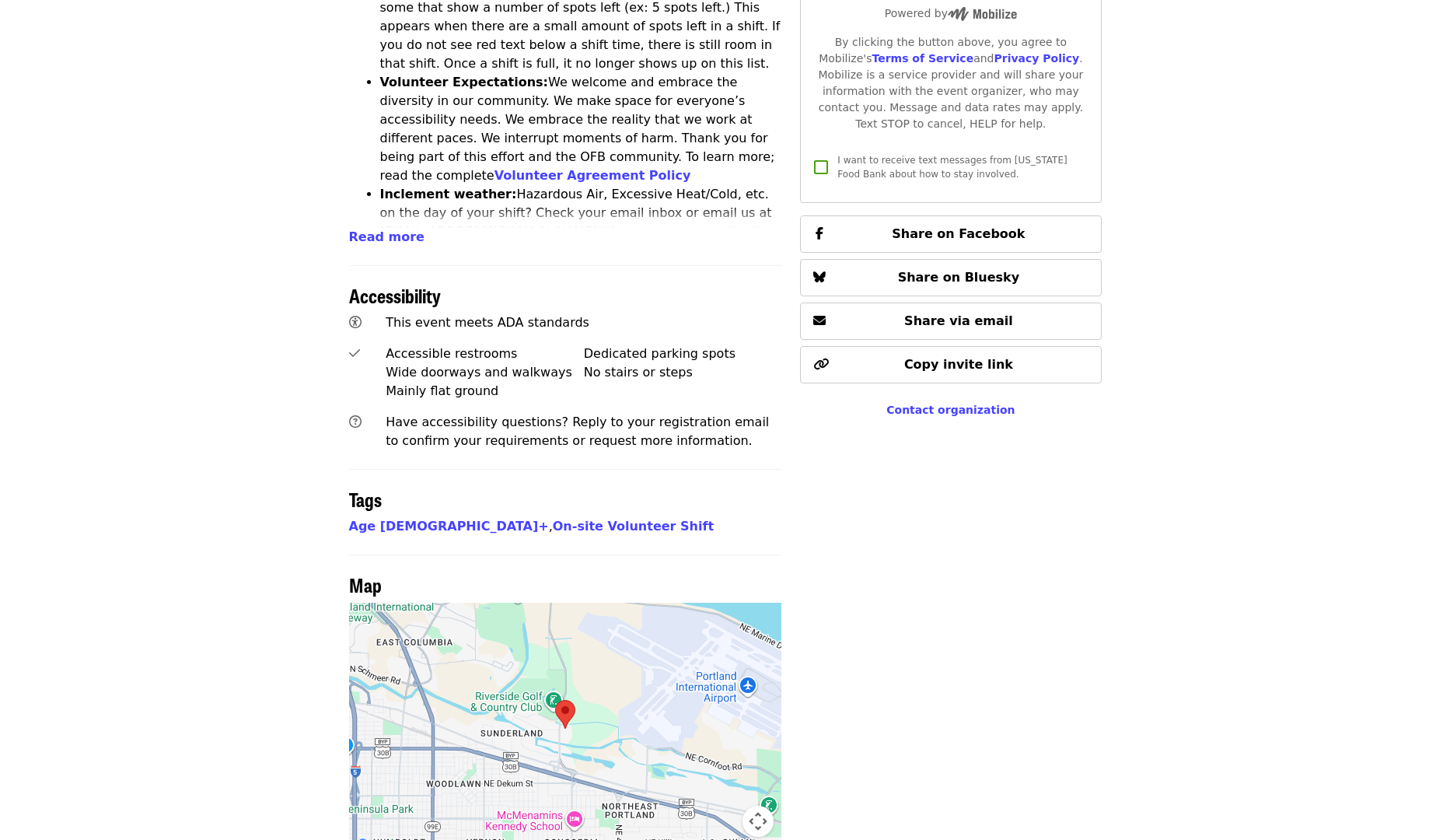
scroll to position [861, 0]
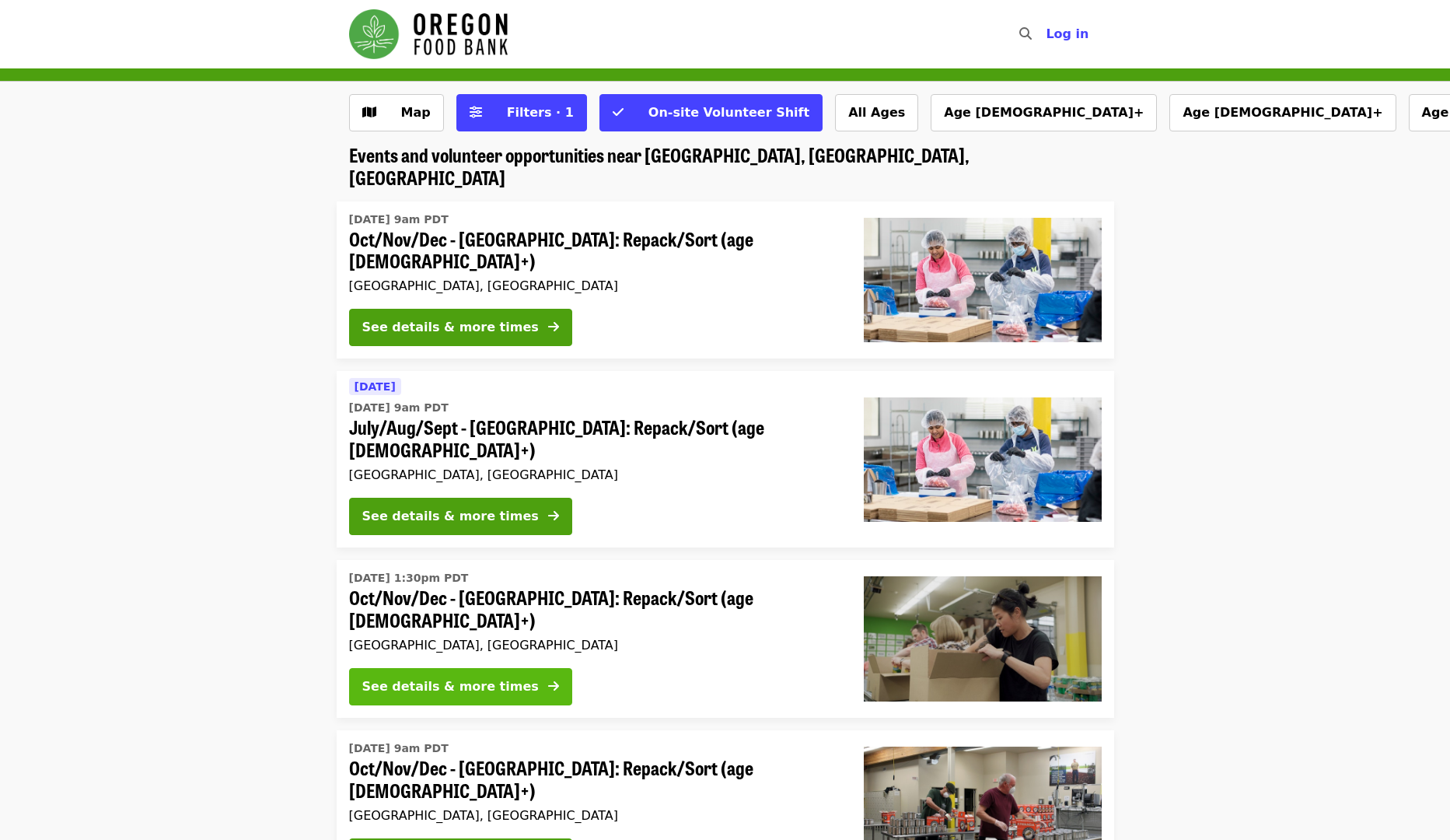
click at [424, 677] on div "See details & more times" at bounding box center [451, 686] width 177 height 19
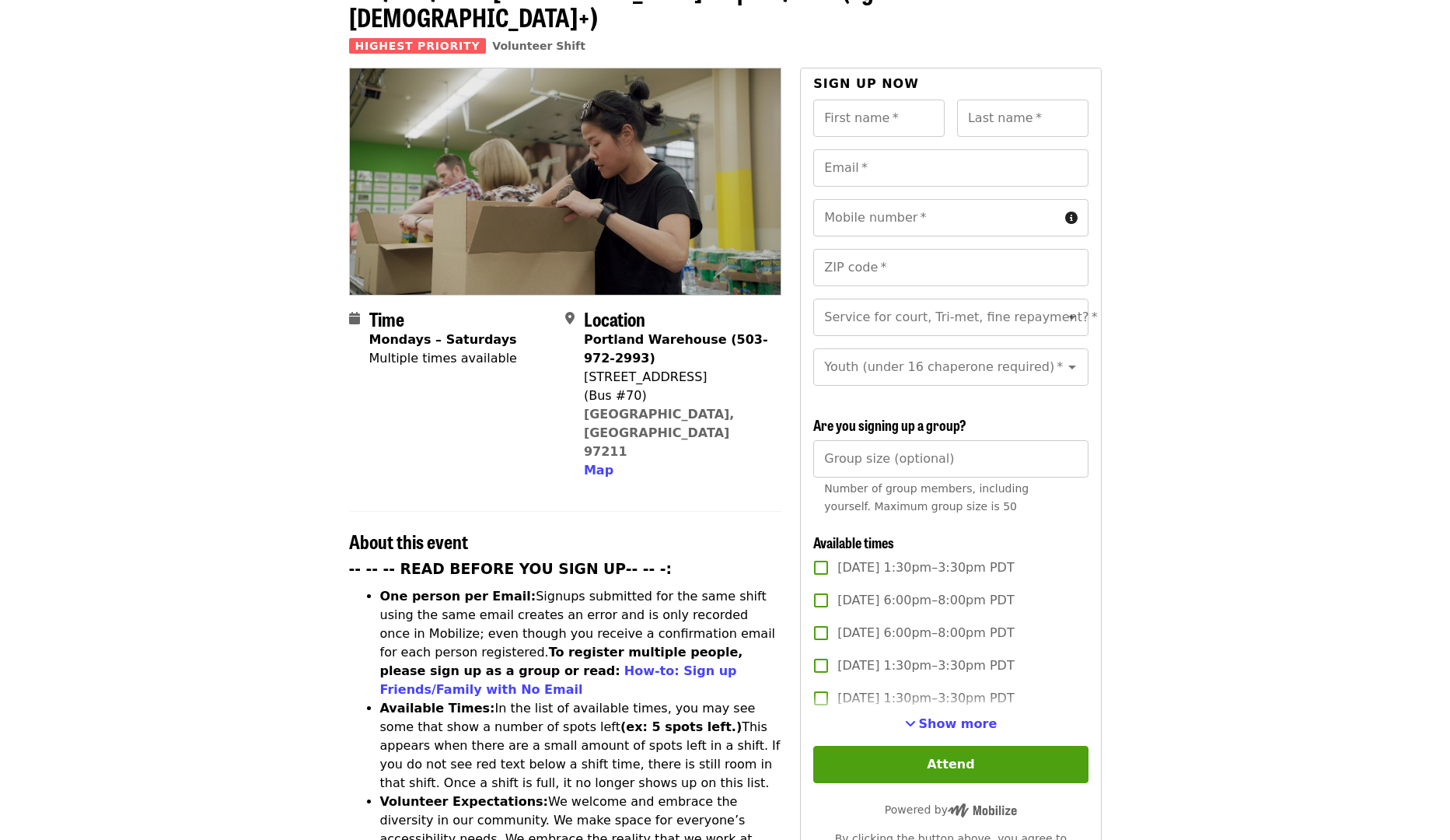
scroll to position [333, 0]
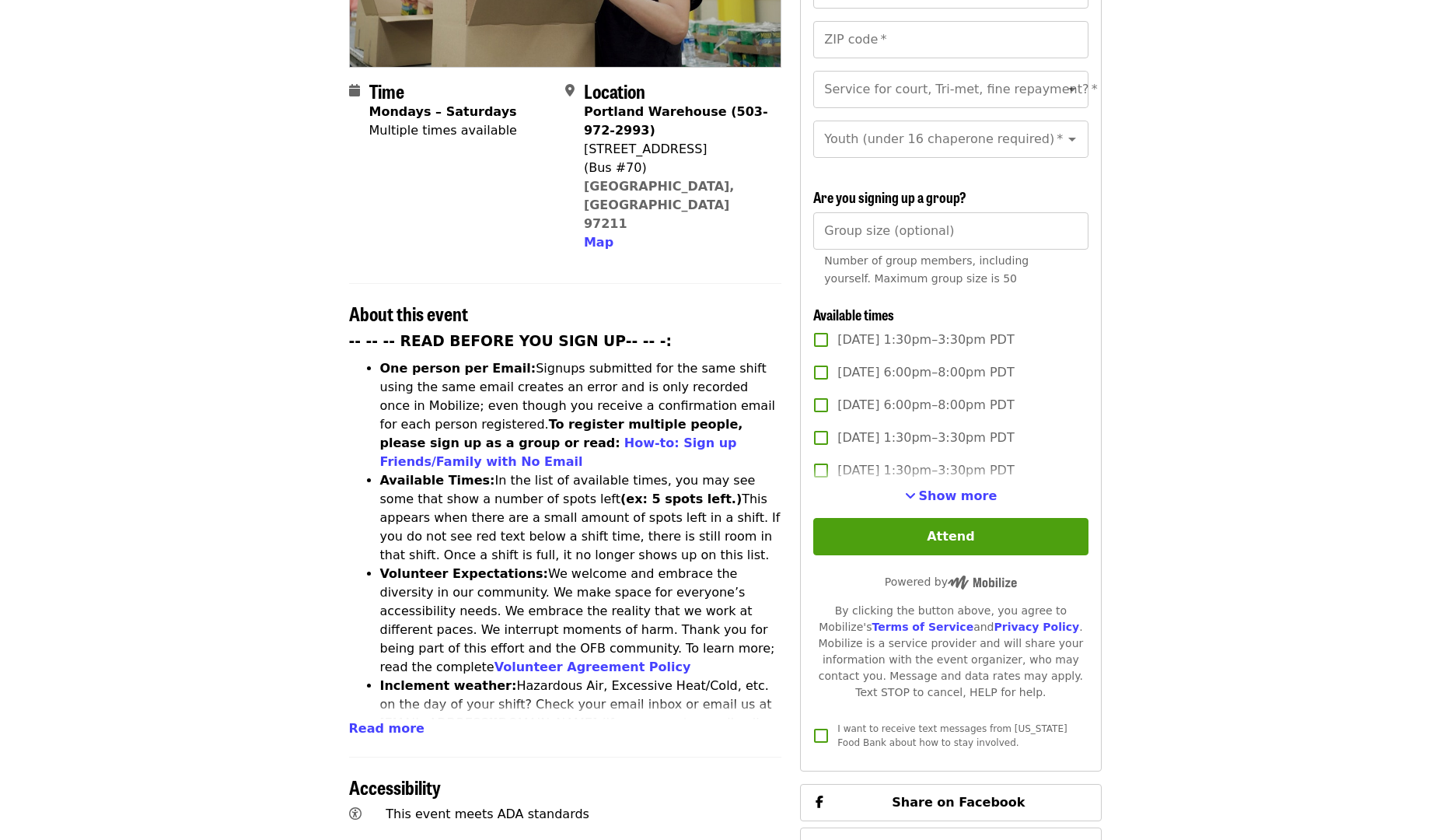
click at [941, 488] on span "Show more" at bounding box center [958, 495] width 79 height 15
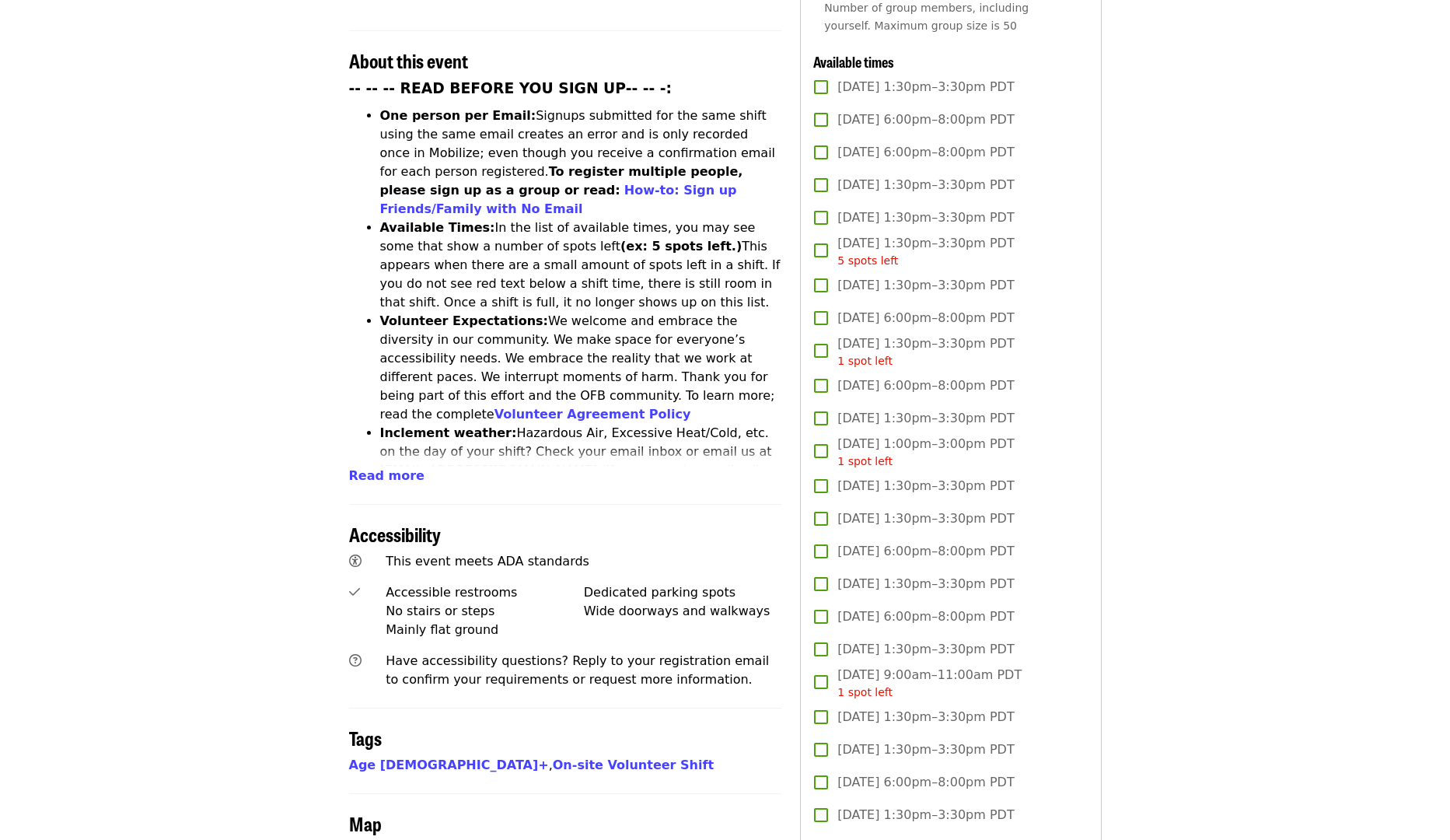
scroll to position [658, 0]
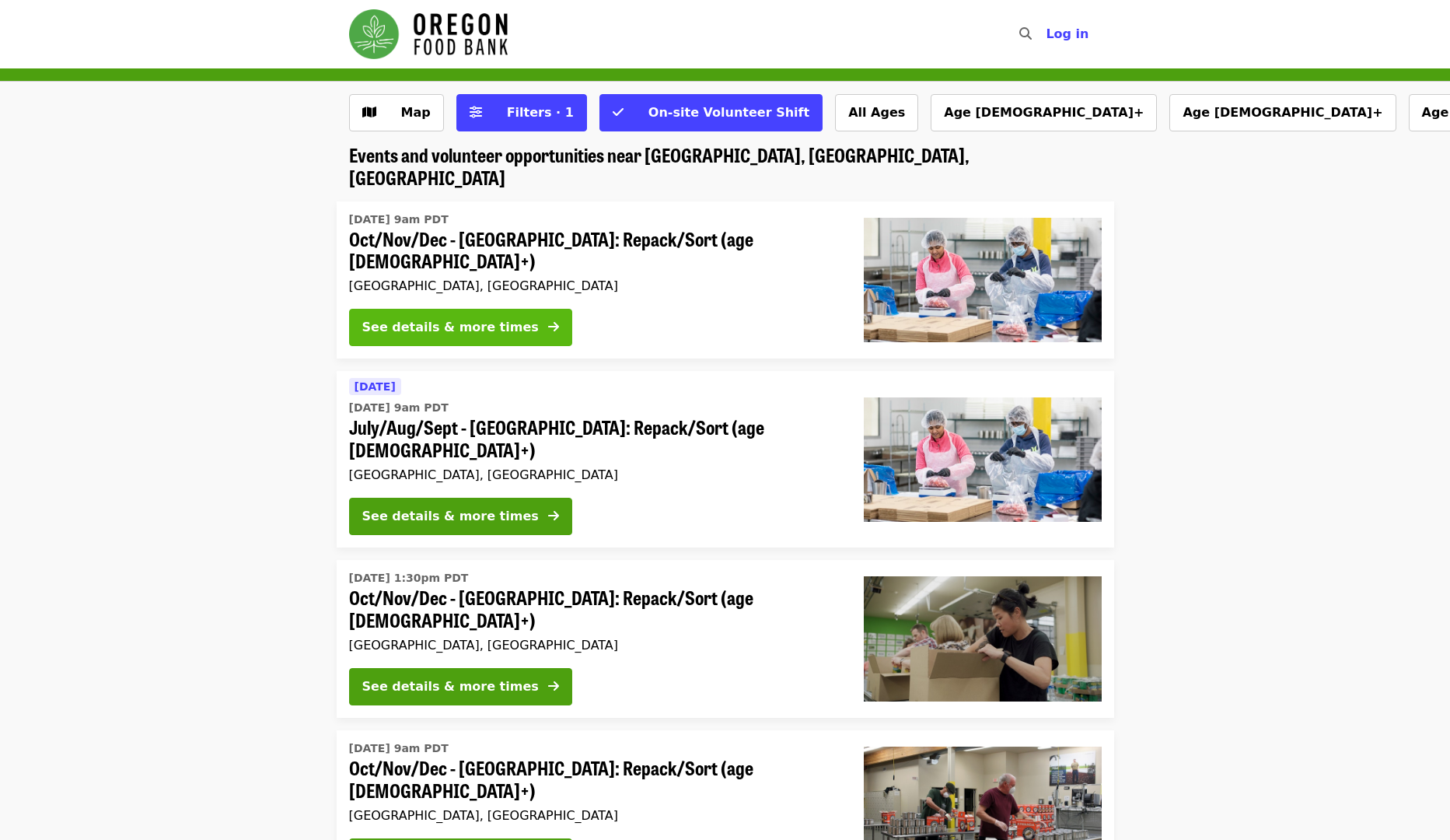
click at [457, 318] on div "See details & more times" at bounding box center [451, 327] width 177 height 19
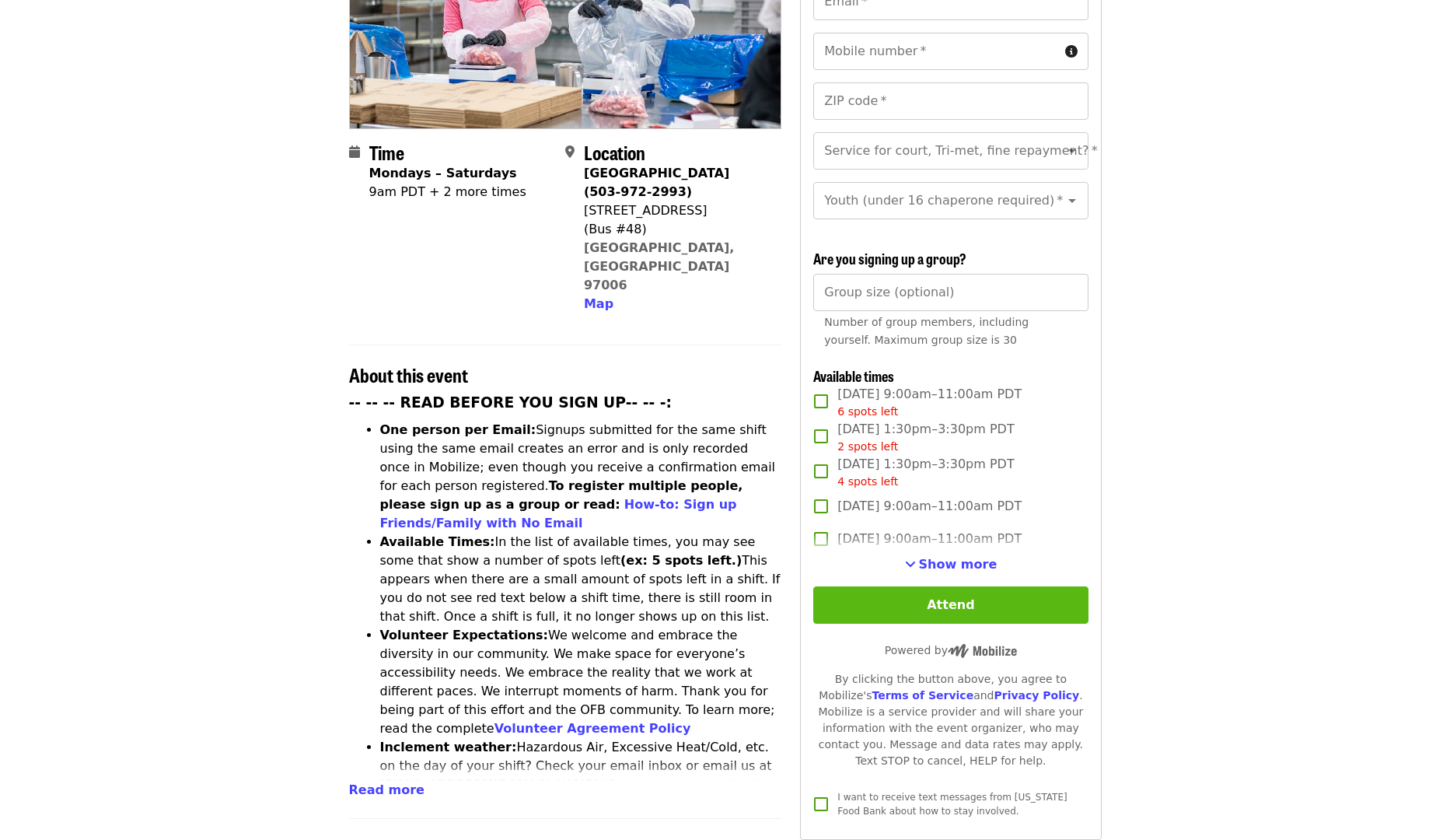
scroll to position [373, 0]
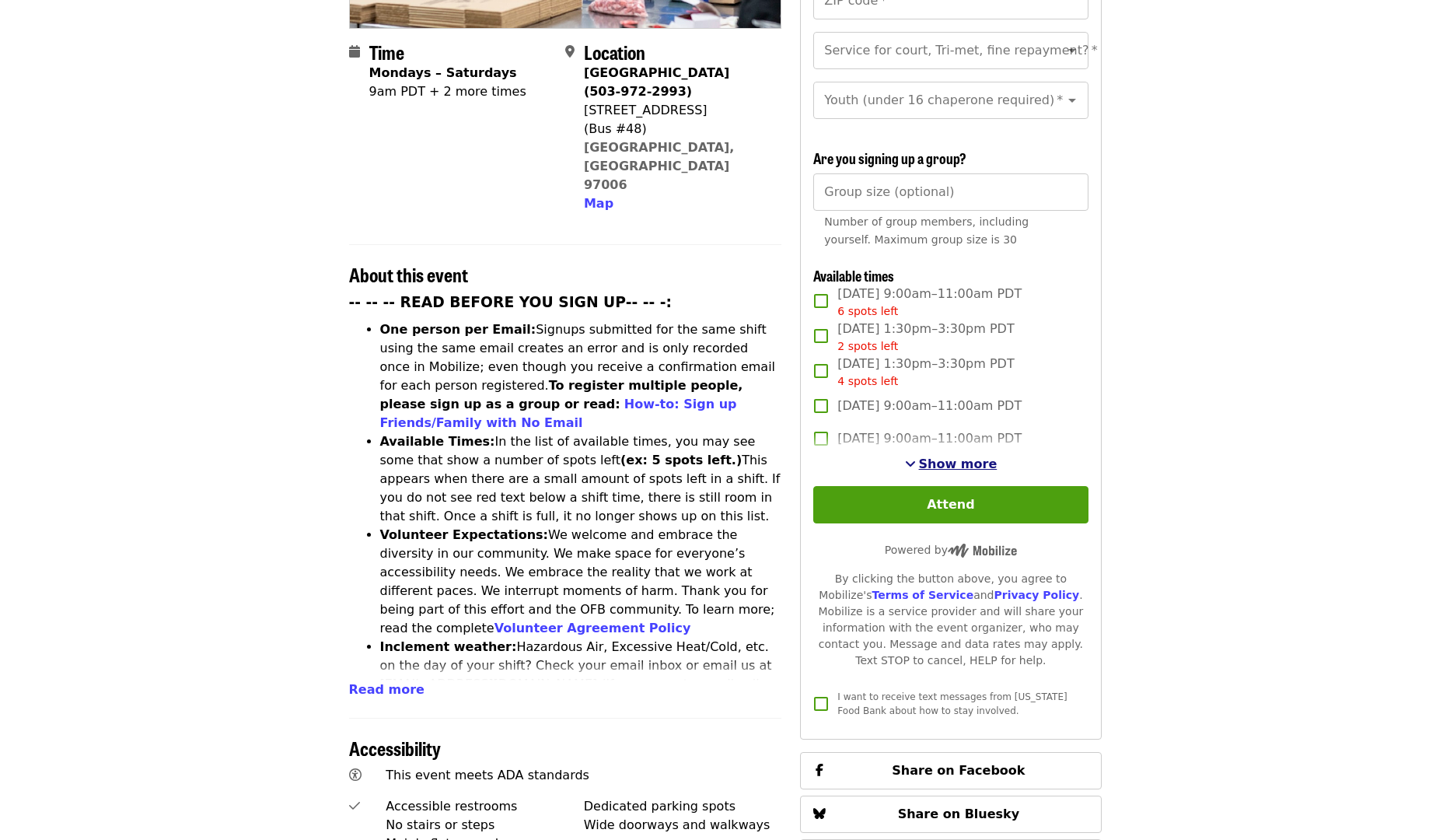
click at [959, 461] on span "Show more" at bounding box center [958, 463] width 79 height 15
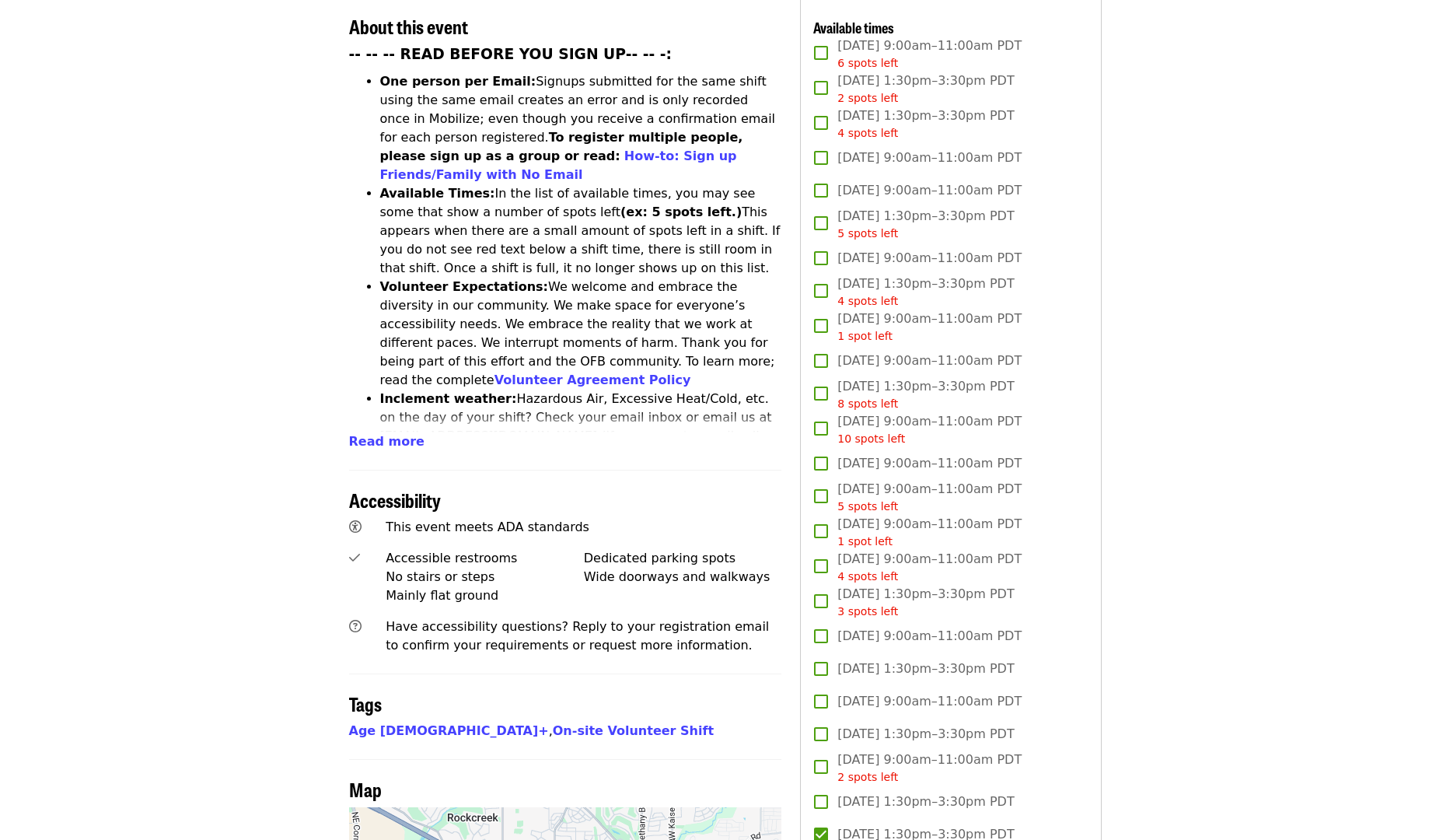
scroll to position [0, 0]
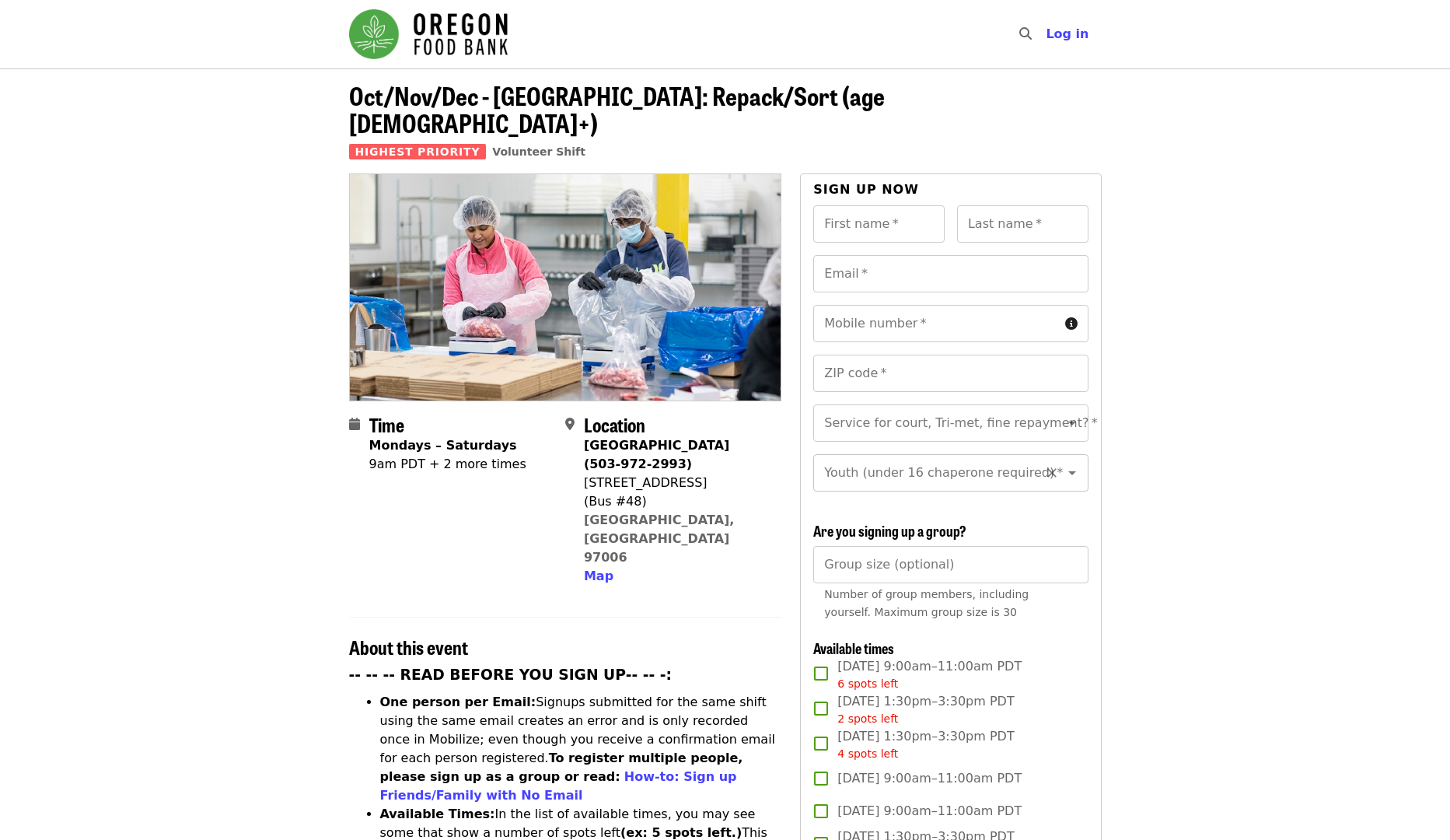
click at [992, 458] on input "Youth (under 16 chaperone required)   *" at bounding box center [931, 473] width 212 height 30
click at [903, 524] on li "Under 16" at bounding box center [945, 527] width 263 height 28
type input "********"
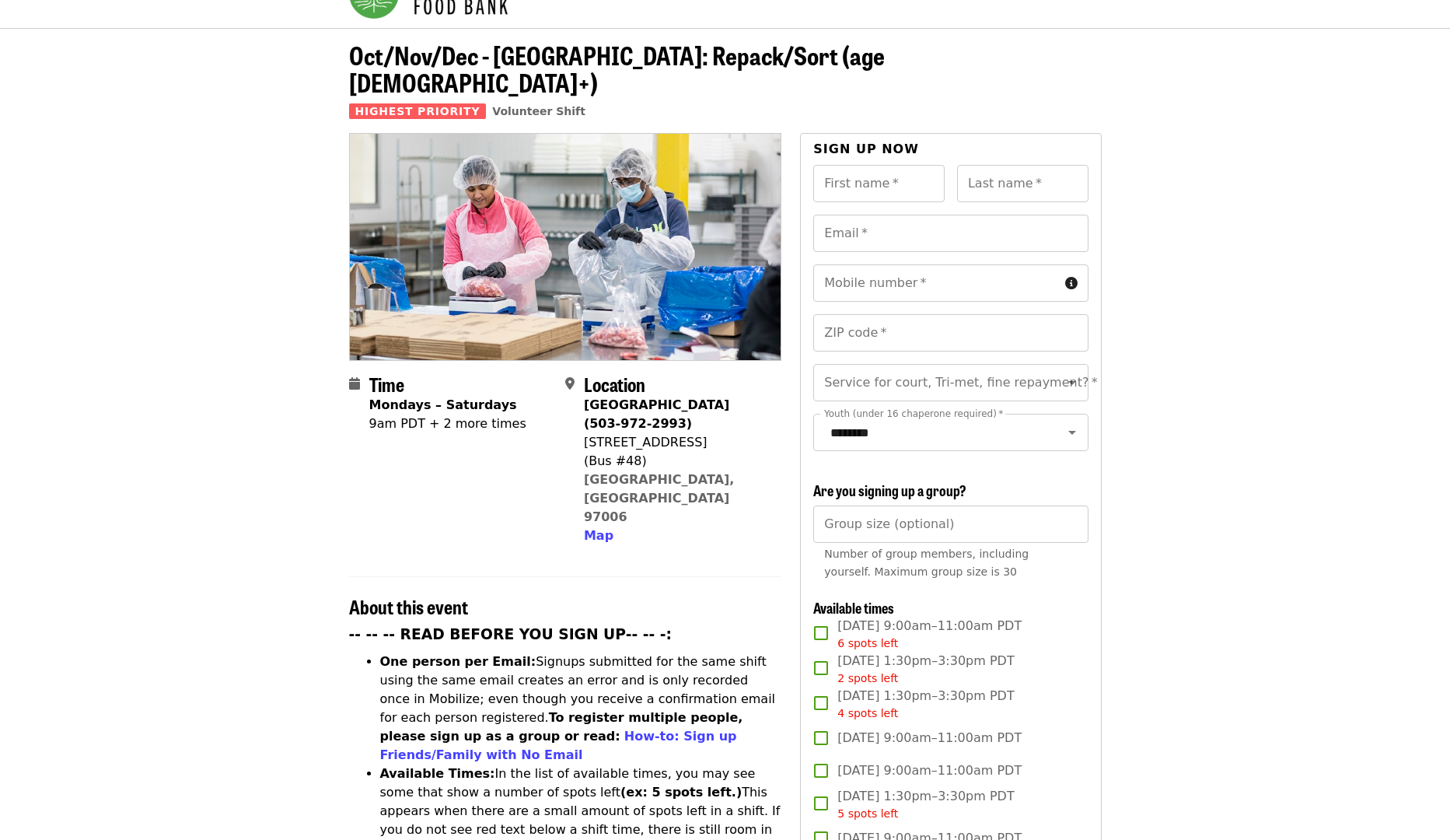
scroll to position [203, 0]
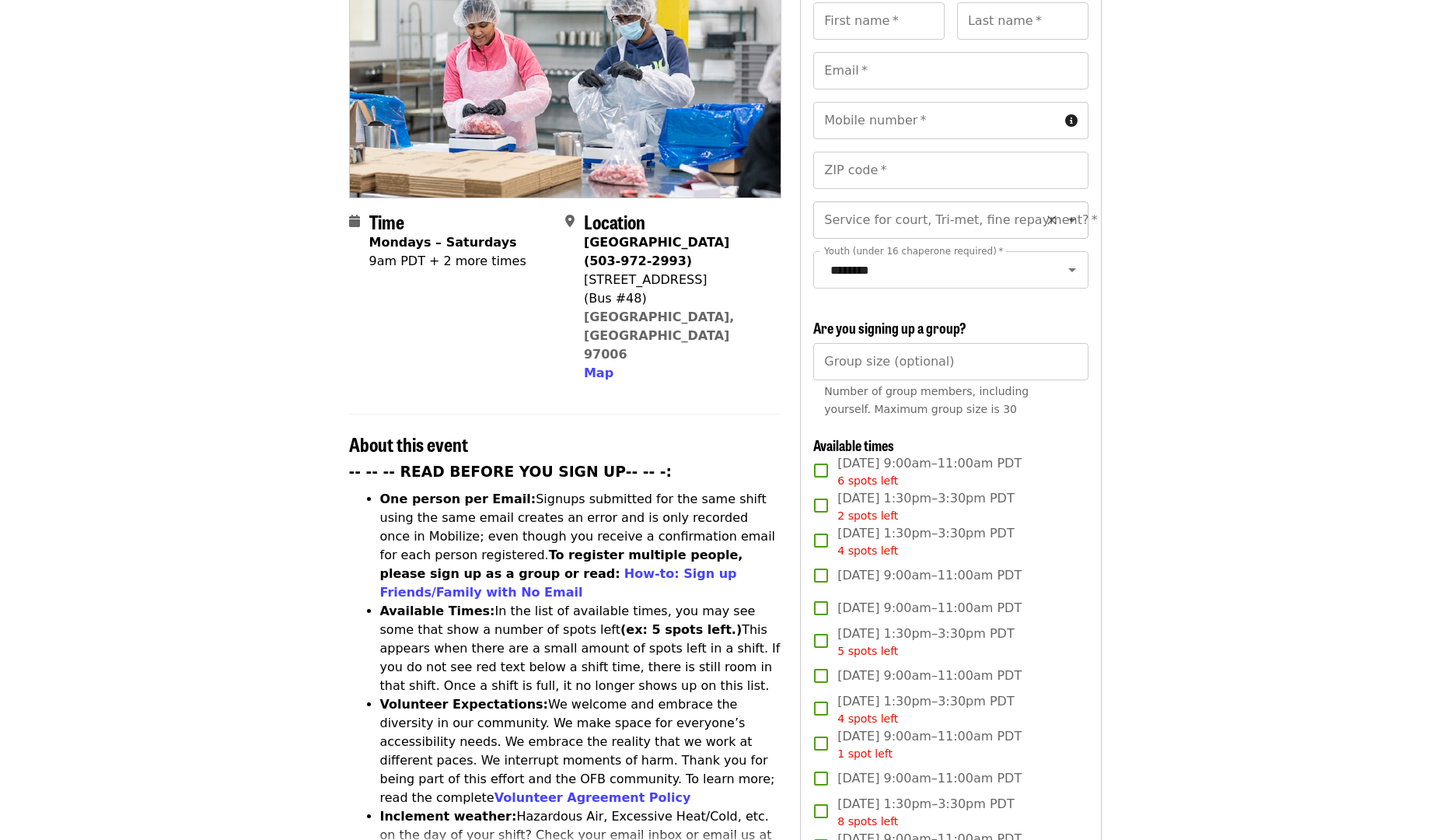
click at [897, 205] on input "Service for court, Tri-met, fine repayment?   *" at bounding box center [931, 220] width 212 height 30
click at [883, 233] on li "No" at bounding box center [945, 235] width 263 height 28
type input "**"
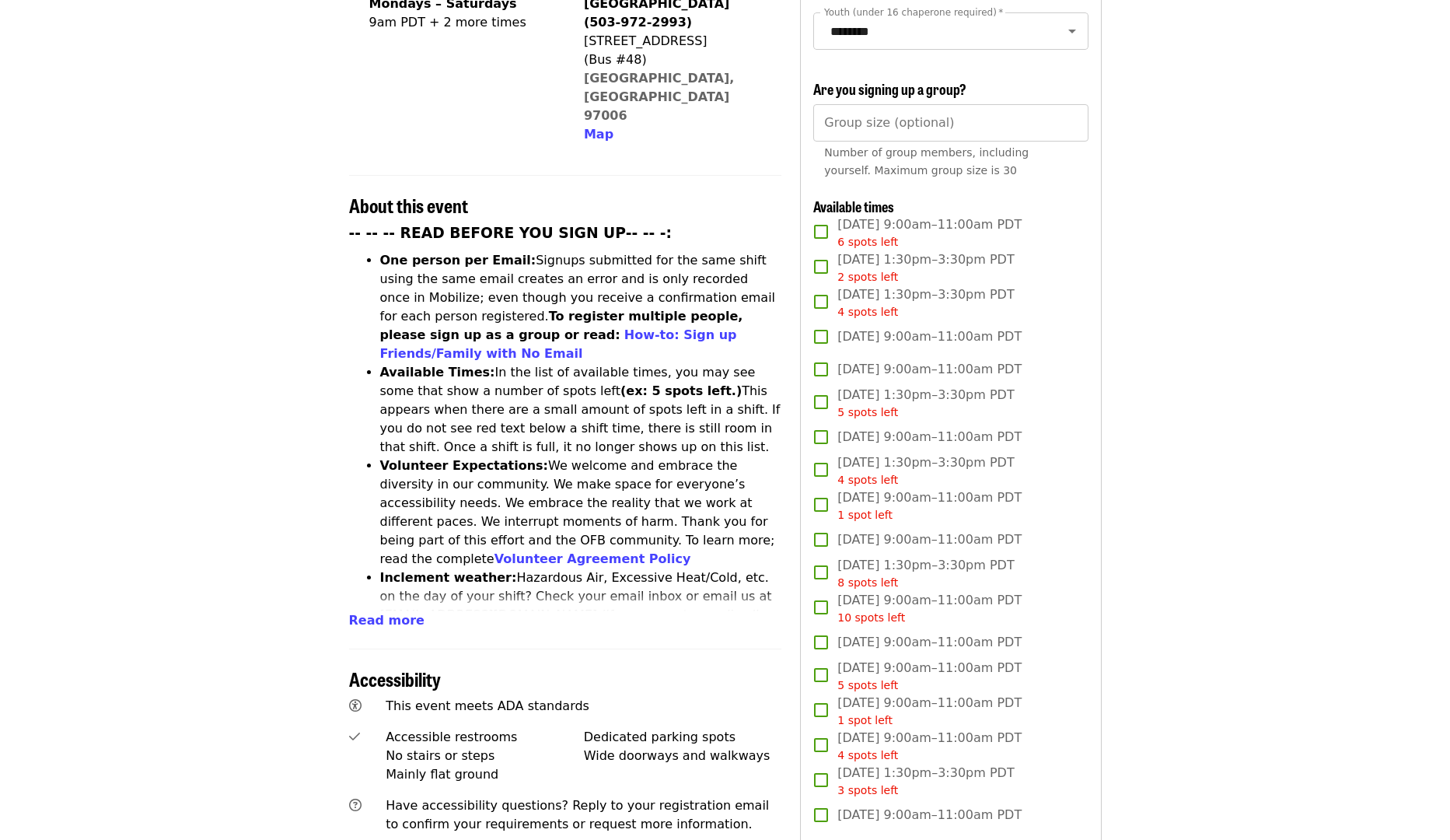
scroll to position [506, 0]
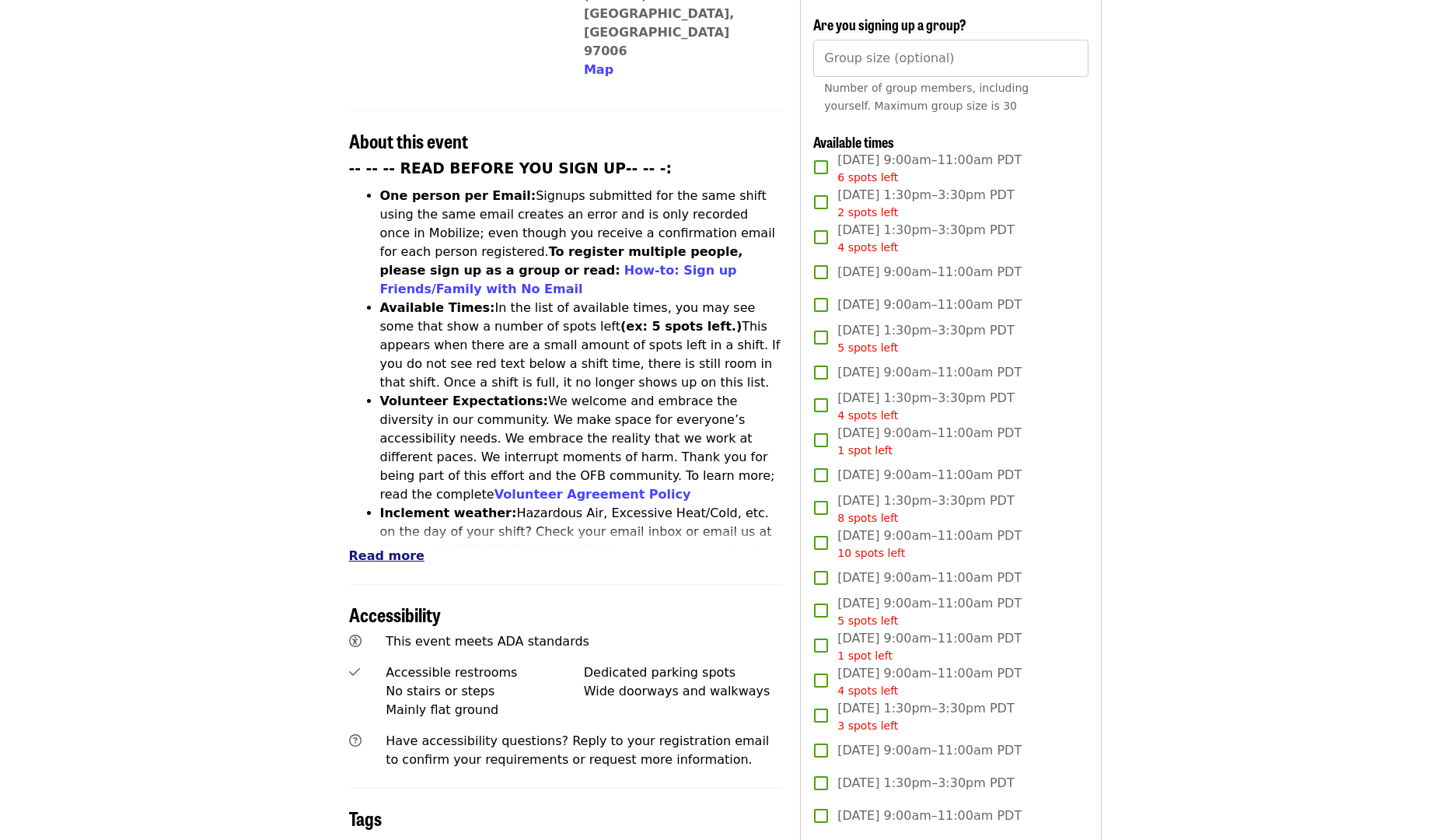
click at [394, 548] on span "Read more" at bounding box center [387, 555] width 76 height 15
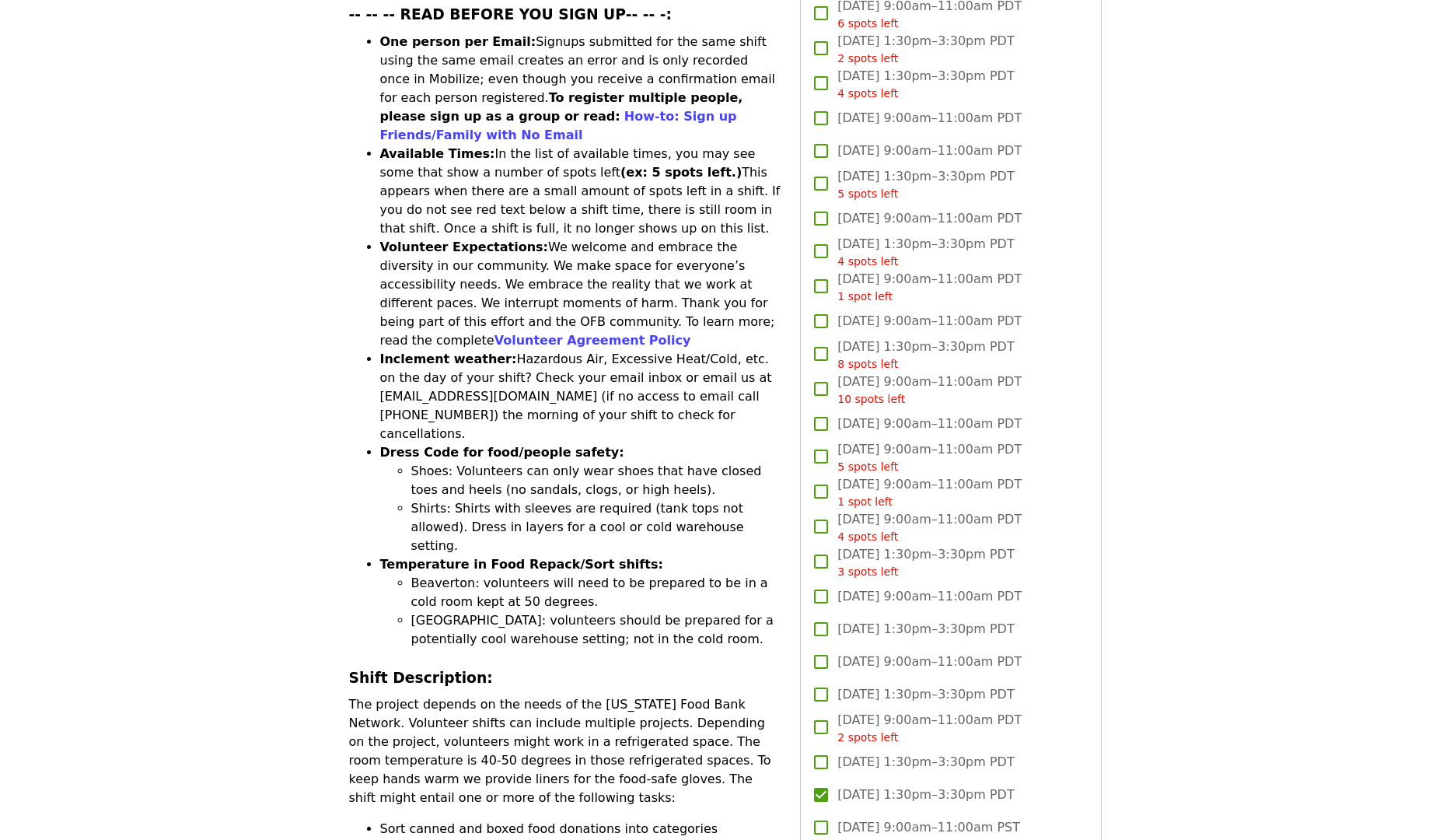
scroll to position [691, 0]
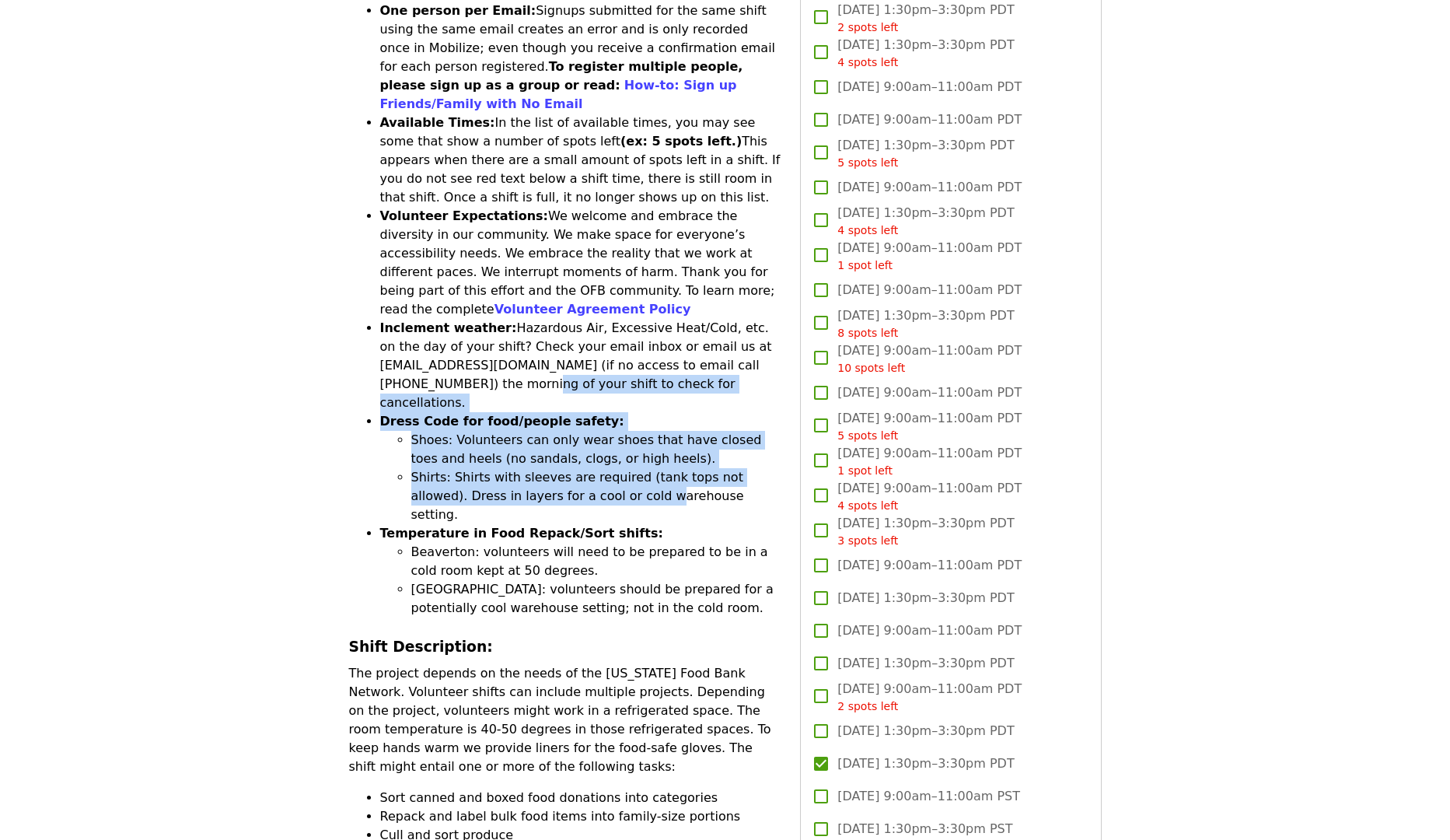
drag, startPoint x: 478, startPoint y: 299, endPoint x: 605, endPoint y: 393, distance: 158.0
click at [605, 392] on ul "One person per Email: Signups submitted for the same shift using the same email…" at bounding box center [566, 309] width 434 height 615
click at [605, 468] on li "Shirts: Shirts with sleeves are required (tank tops not allowed). Dress in laye…" at bounding box center [597, 496] width 371 height 56
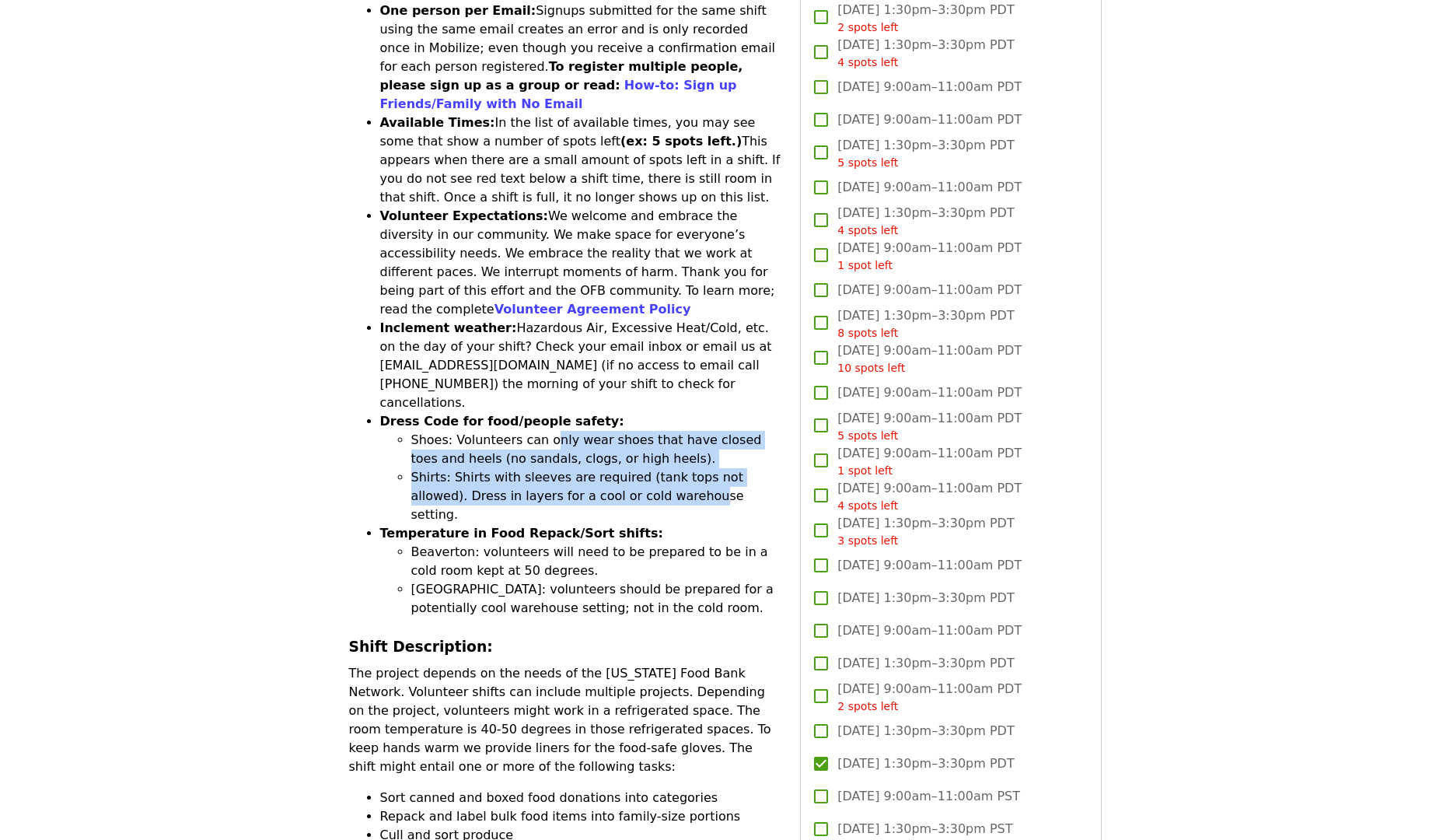
drag, startPoint x: 603, startPoint y: 374, endPoint x: 531, endPoint y: 326, distance: 86.5
click at [537, 430] on ul "Shoes: Volunteers can only wear shoes that have closed toes and heels (no sanda…" at bounding box center [581, 477] width 402 height 93
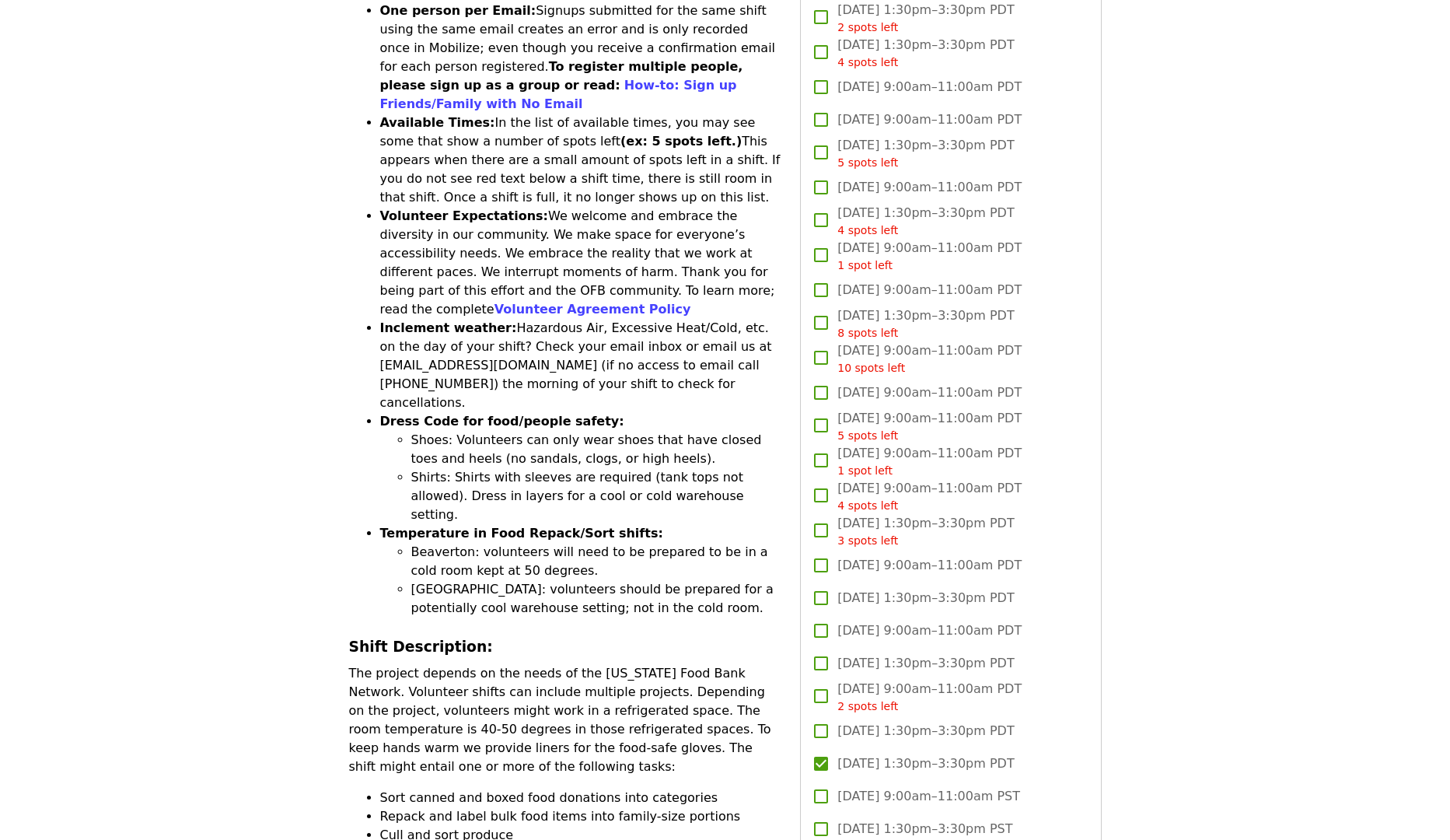
drag, startPoint x: 531, startPoint y: 326, endPoint x: 505, endPoint y: 284, distance: 49.4
click at [531, 412] on li "Dress Code for food/people safety: Shoes: Volunteers can only wear shoes that h…" at bounding box center [581, 467] width 402 height 112
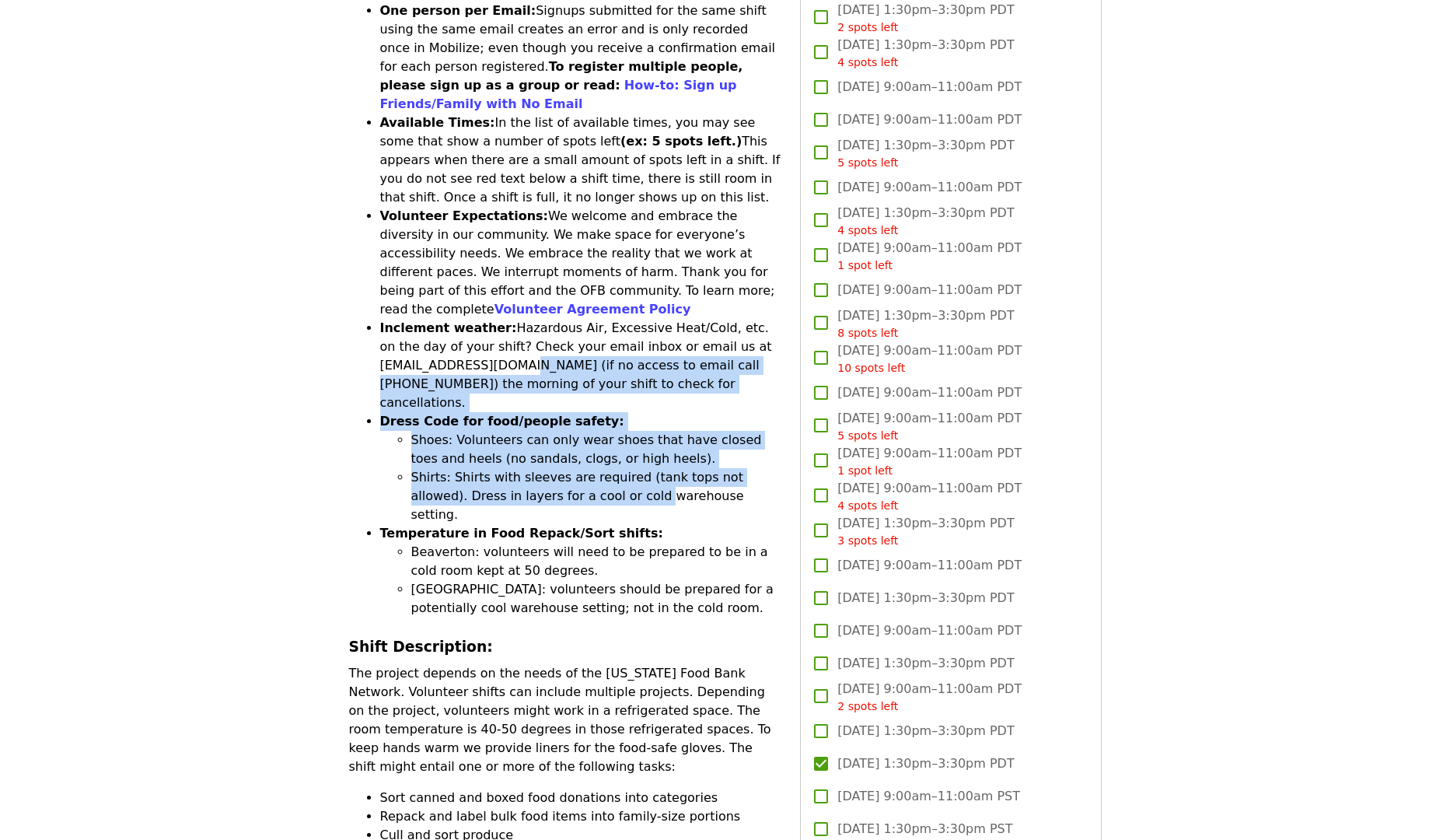
drag, startPoint x: 508, startPoint y: 287, endPoint x: 596, endPoint y: 388, distance: 134.0
click at [594, 387] on ul "One person per Email: Signups submitted for the same shift using the same email…" at bounding box center [566, 309] width 434 height 615
click at [596, 468] on li "Shirts: Shirts with sleeves are required (tank tops not allowed). Dress in laye…" at bounding box center [597, 496] width 371 height 56
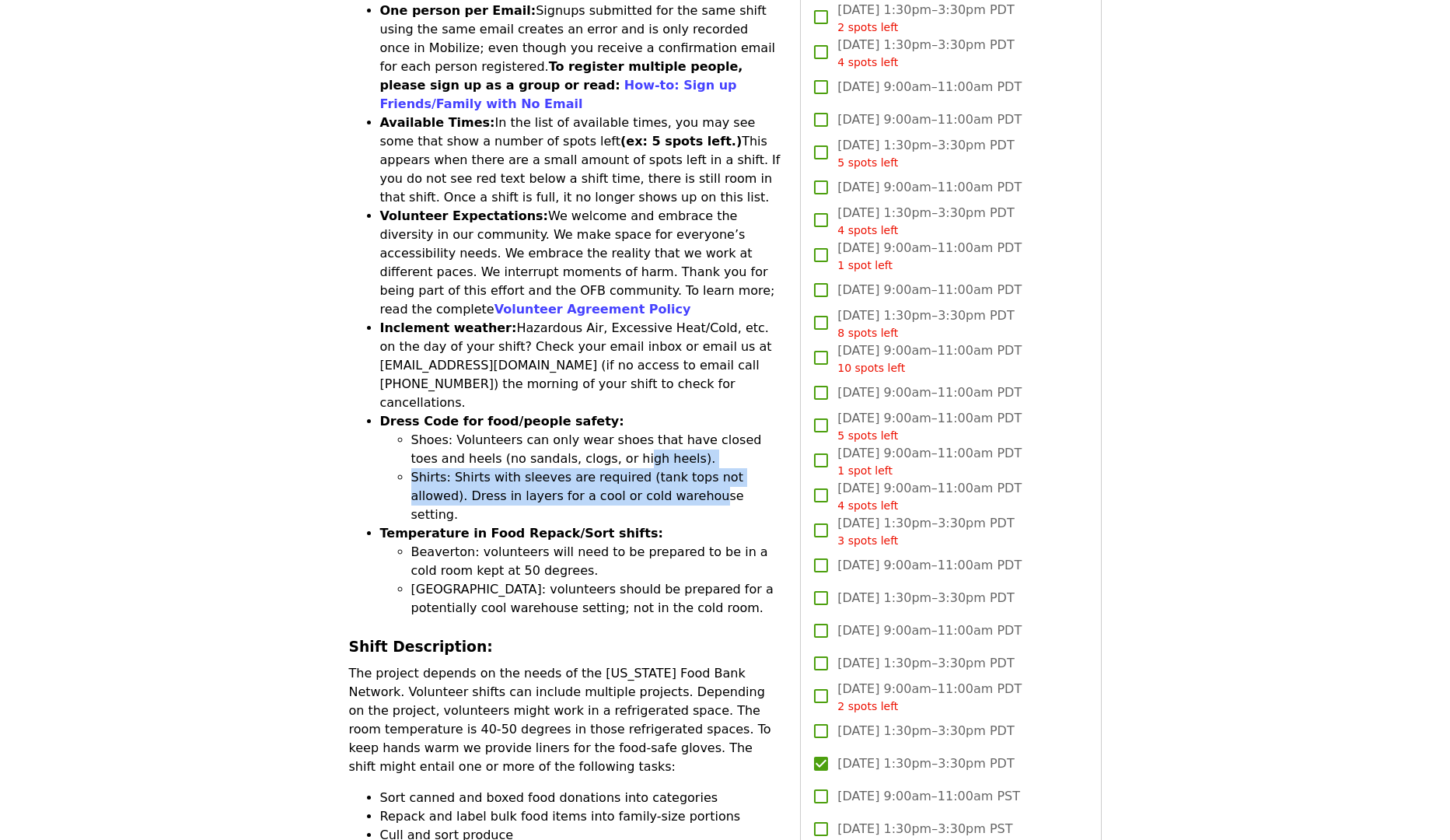
drag, startPoint x: 623, startPoint y: 384, endPoint x: 562, endPoint y: 341, distance: 74.6
click at [568, 430] on ul "Shoes: Volunteers can only wear shoes that have closed toes and heels (no sanda…" at bounding box center [581, 477] width 402 height 93
click at [562, 430] on li "Shoes: Volunteers can only wear shoes that have closed toes and heels (no sanda…" at bounding box center [597, 449] width 371 height 38
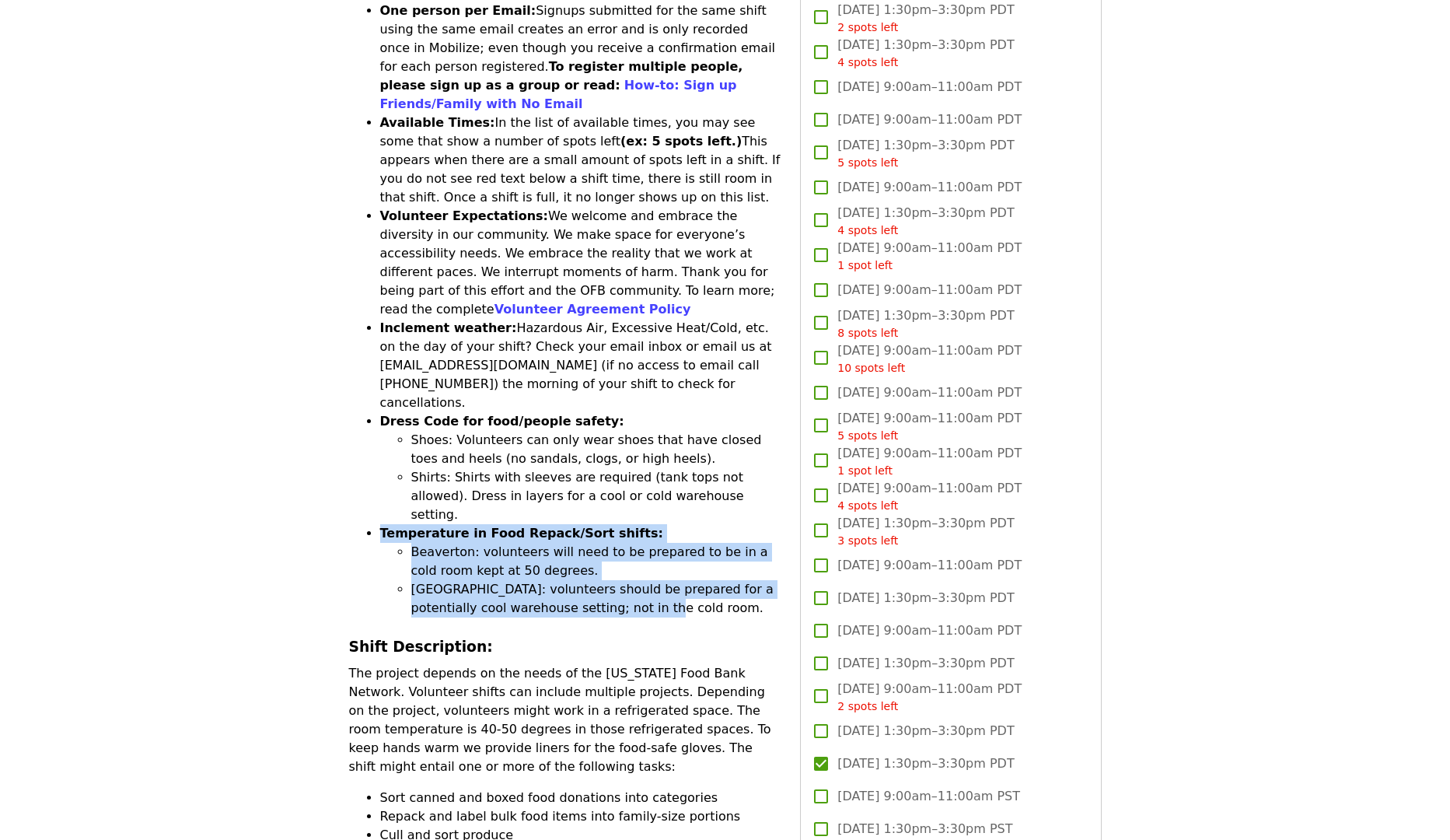
drag, startPoint x: 602, startPoint y: 469, endPoint x: 556, endPoint y: 394, distance: 88.0
click at [558, 524] on li "Temperature in Food Repack/Sort shifts: [GEOGRAPHIC_DATA]: volunteers will need…" at bounding box center [581, 571] width 402 height 93
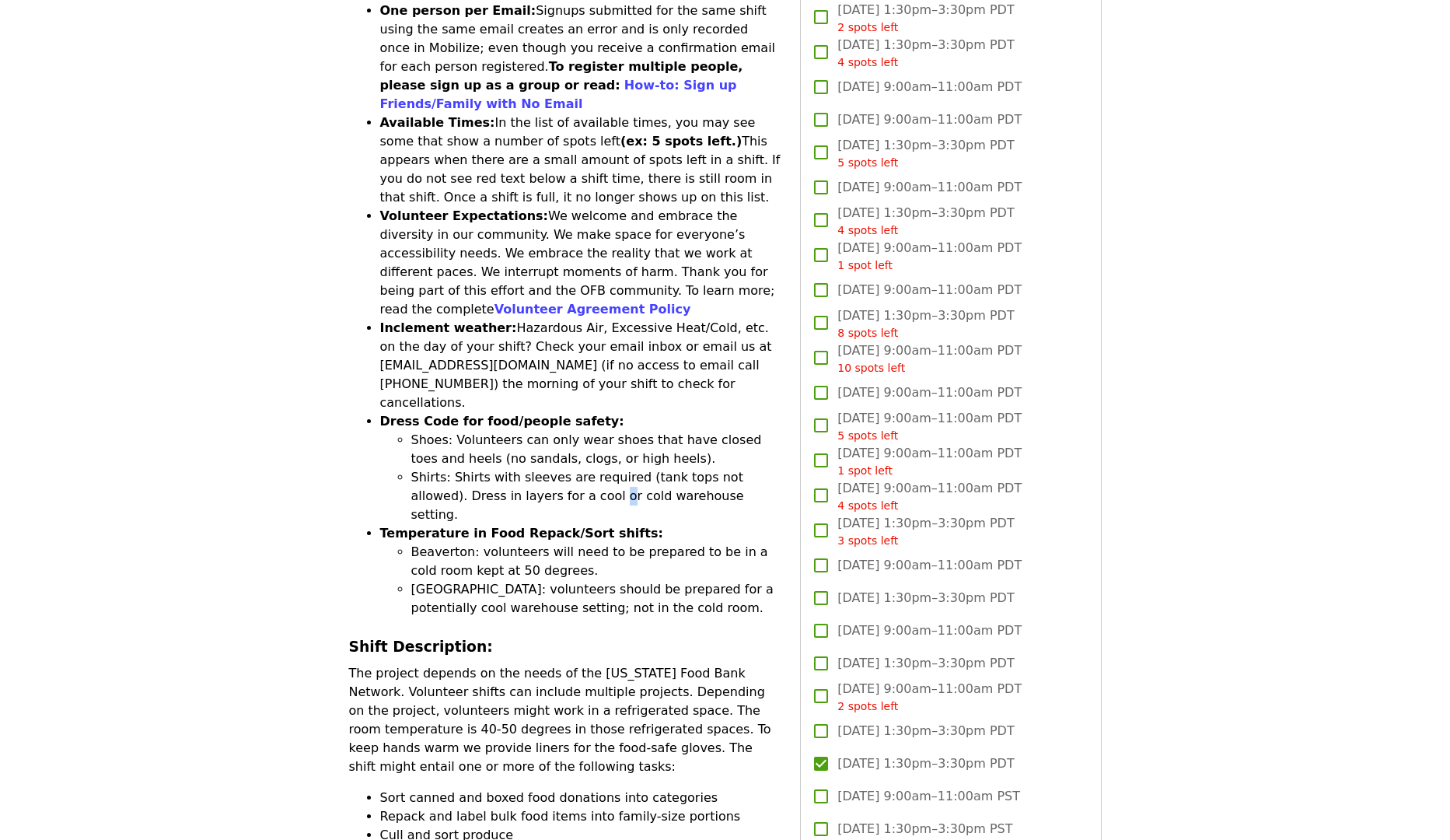
drag, startPoint x: 556, startPoint y: 393, endPoint x: 508, endPoint y: 350, distance: 64.4
click at [551, 468] on li "Shirts: Shirts with sleeves are required (tank tops not allowed). Dress in laye…" at bounding box center [597, 496] width 371 height 56
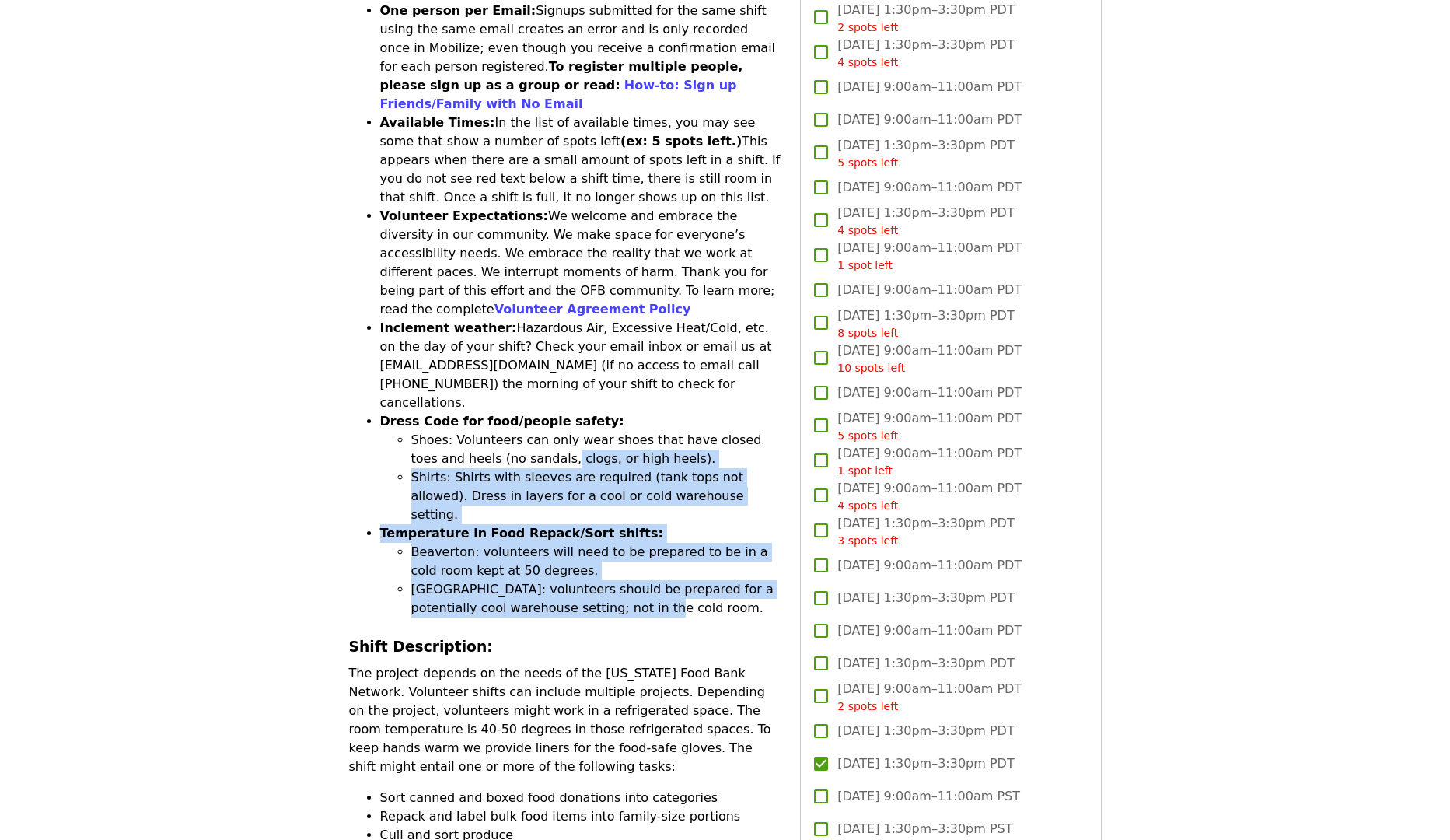
drag, startPoint x: 530, startPoint y: 378, endPoint x: 618, endPoint y: 487, distance: 140.1
click at [618, 487] on ul "One person per Email: Signups submitted for the same shift using the same email…" at bounding box center [566, 309] width 434 height 615
click at [618, 580] on li "[GEOGRAPHIC_DATA]: volunteers should be prepared for a potentially cool warehou…" at bounding box center [597, 598] width 371 height 38
drag, startPoint x: 627, startPoint y: 478, endPoint x: 518, endPoint y: 372, distance: 152.0
click at [520, 376] on ul "One person per Email: Signups submitted for the same shift using the same email…" at bounding box center [566, 309] width 434 height 615
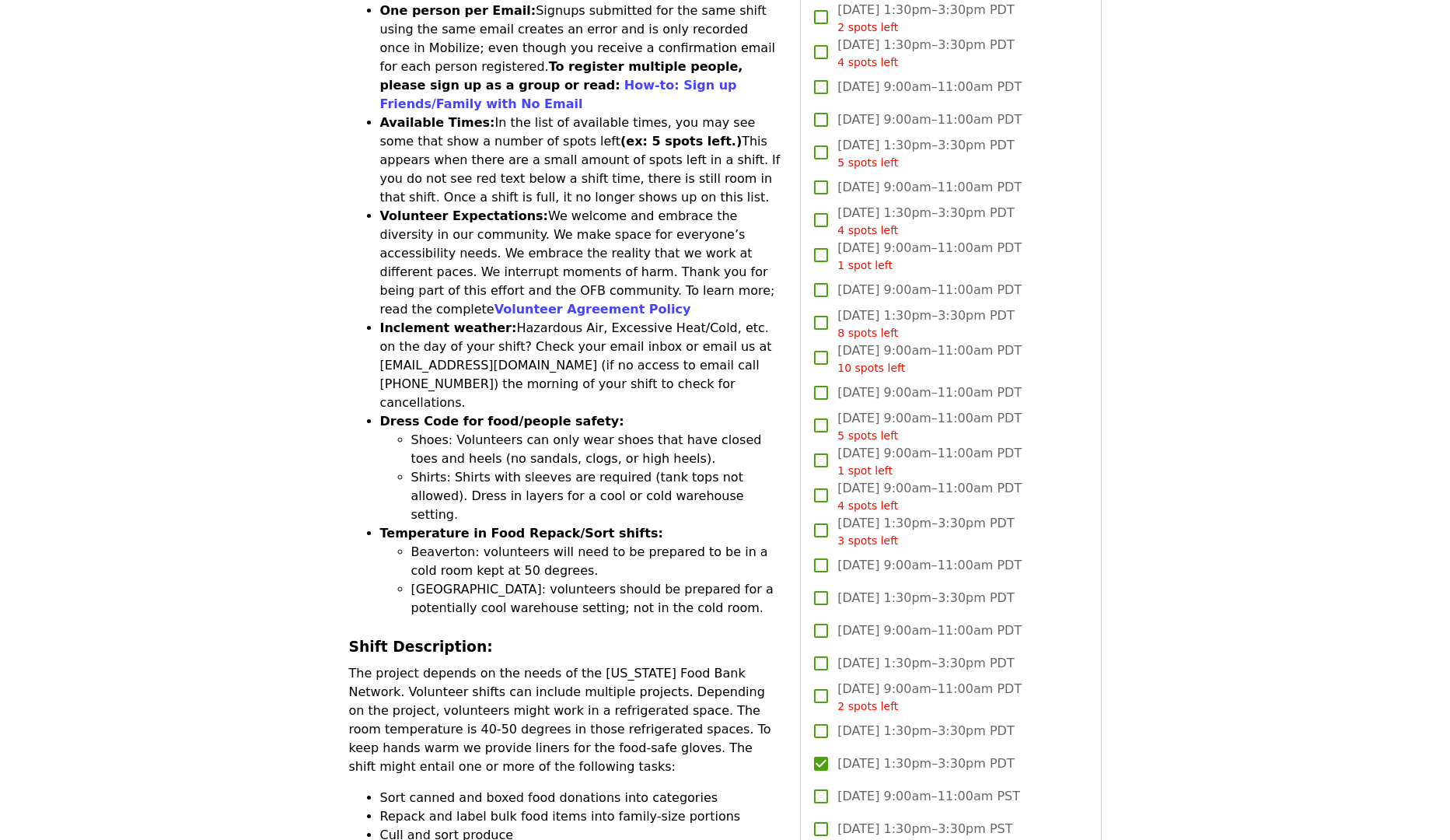
drag, startPoint x: 518, startPoint y: 372, endPoint x: 507, endPoint y: 374, distance: 11.2
click at [518, 468] on li "Shirts: Shirts with sleeves are required (tank tops not allowed). Dress in laye…" at bounding box center [597, 496] width 371 height 56
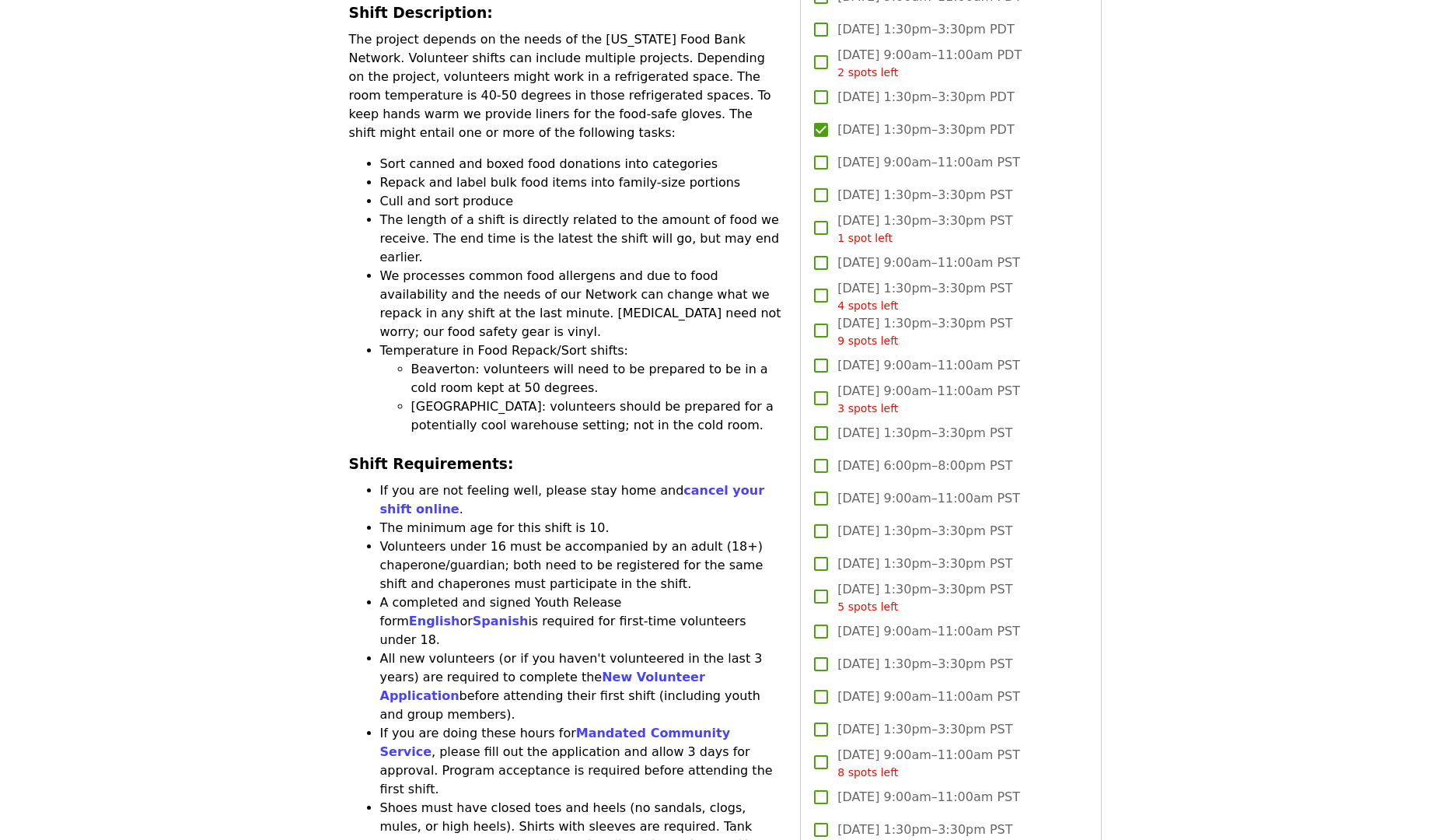
scroll to position [0, 0]
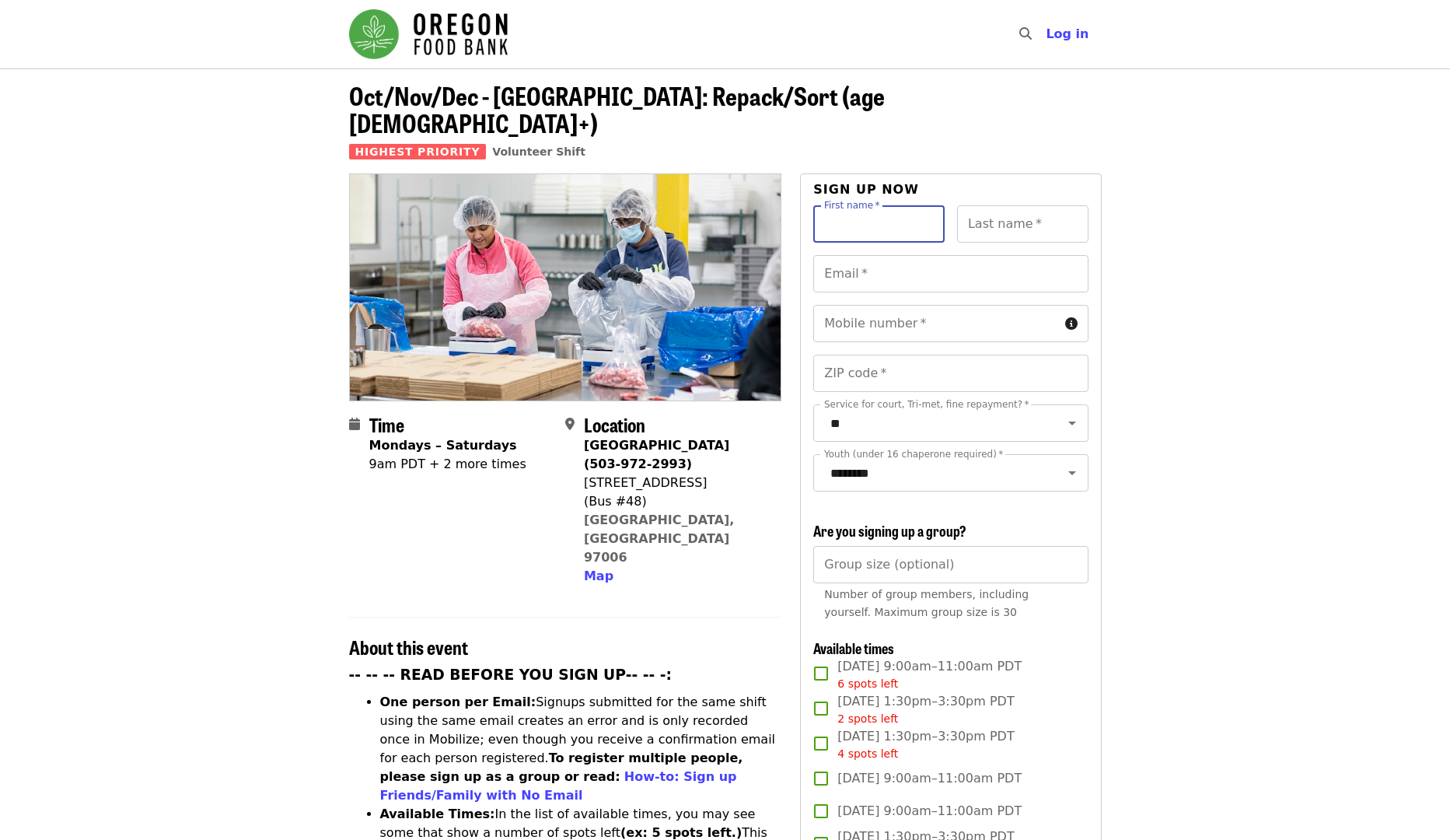
drag, startPoint x: 847, startPoint y: 189, endPoint x: 921, endPoint y: 201, distance: 75.0
click at [855, 205] on input "First name   *" at bounding box center [879, 224] width 131 height 38
type input "*****"
type input "*******"
type input "******"
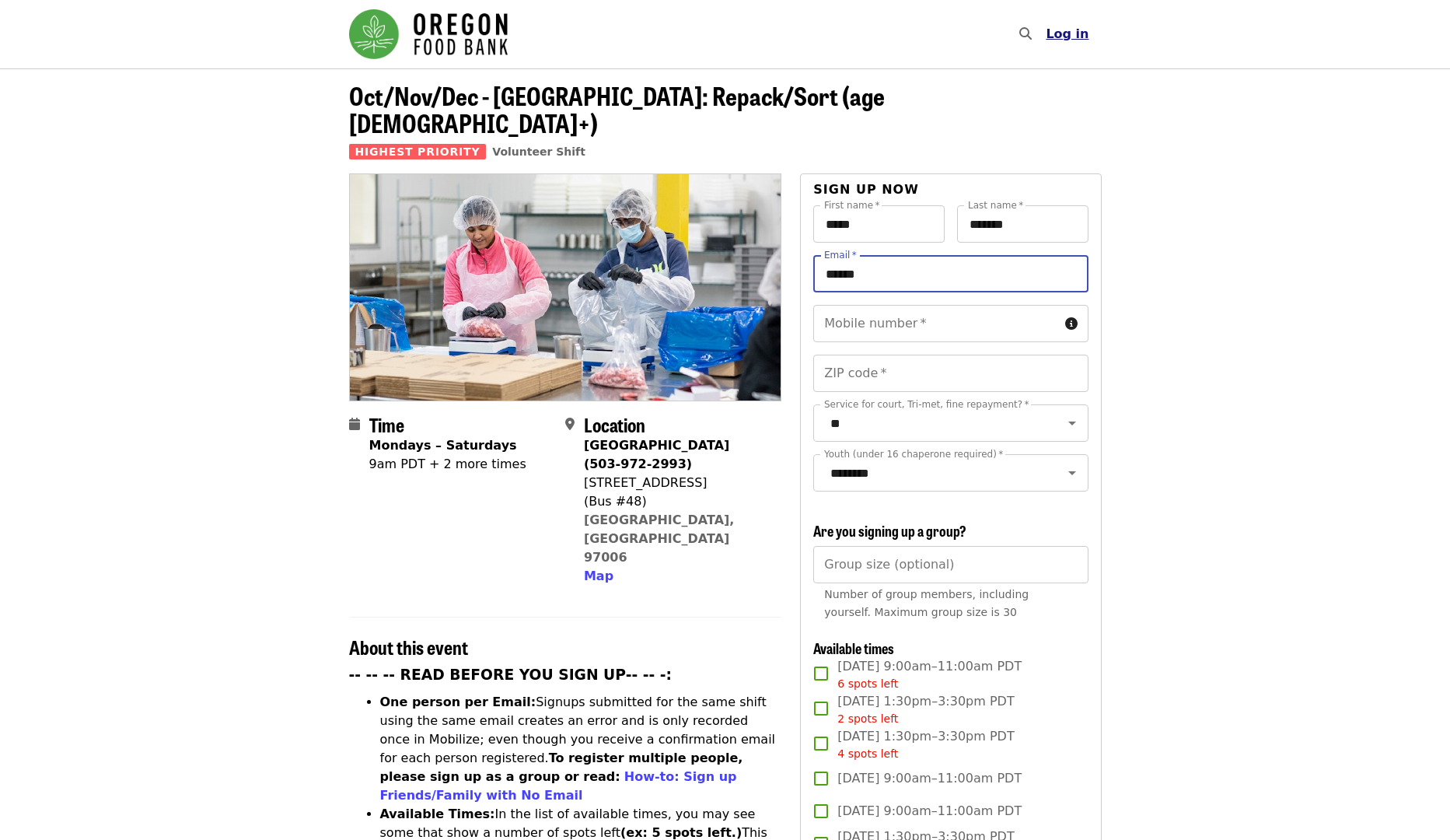
click at [1074, 38] on span "Log in" at bounding box center [1067, 34] width 43 height 15
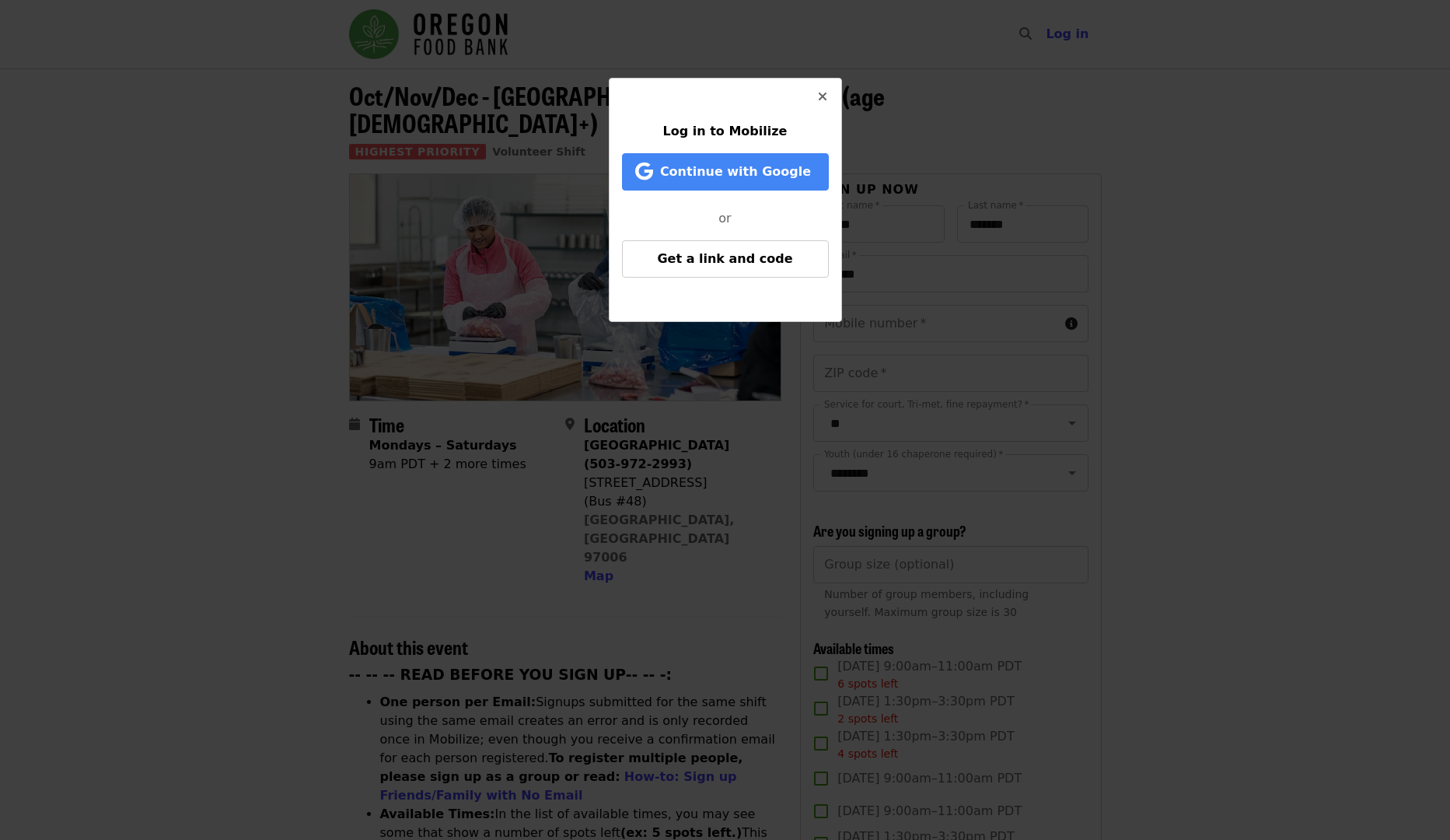
click at [822, 91] on icon "times icon" at bounding box center [822, 96] width 9 height 15
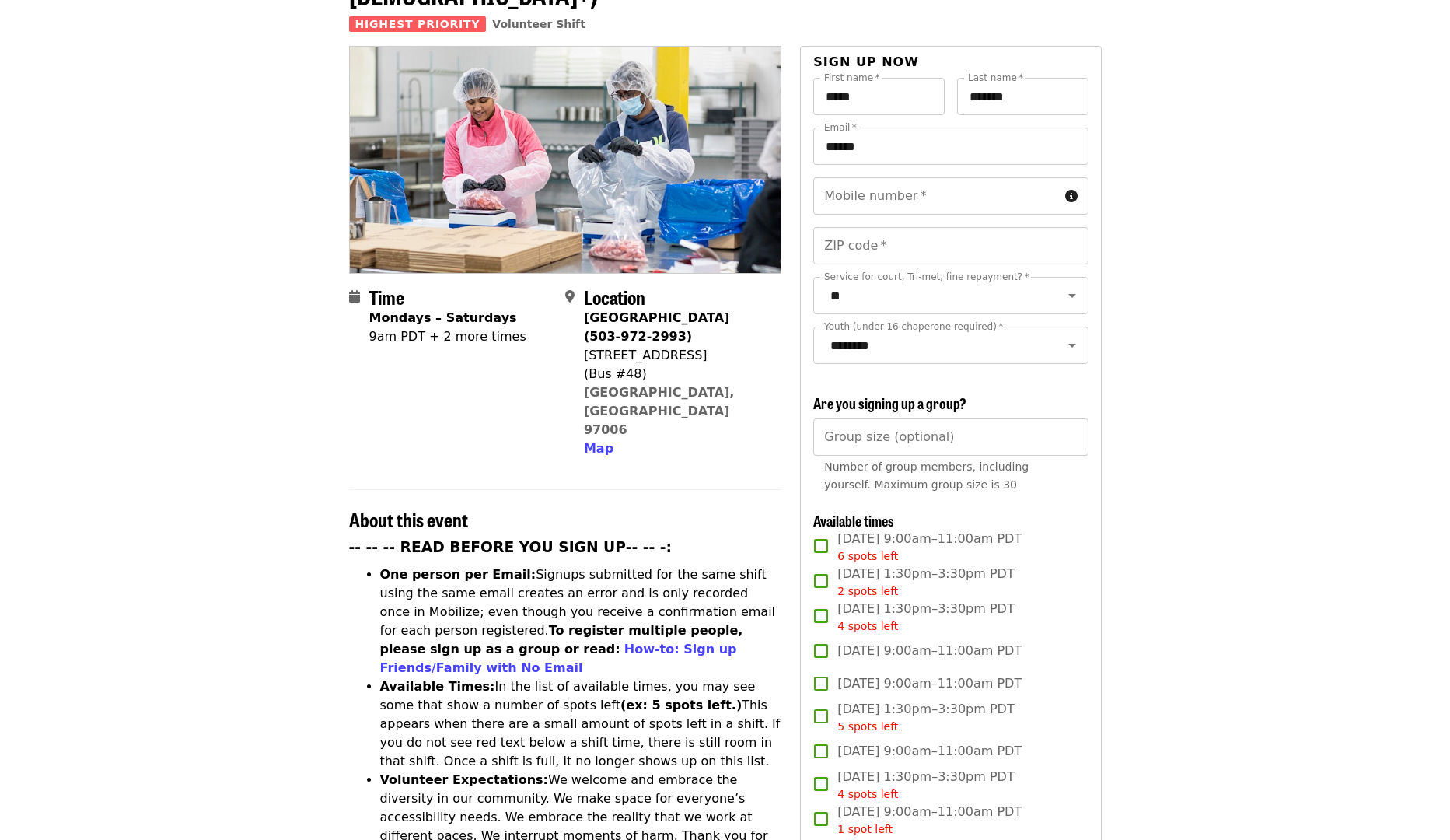
scroll to position [29, 0]
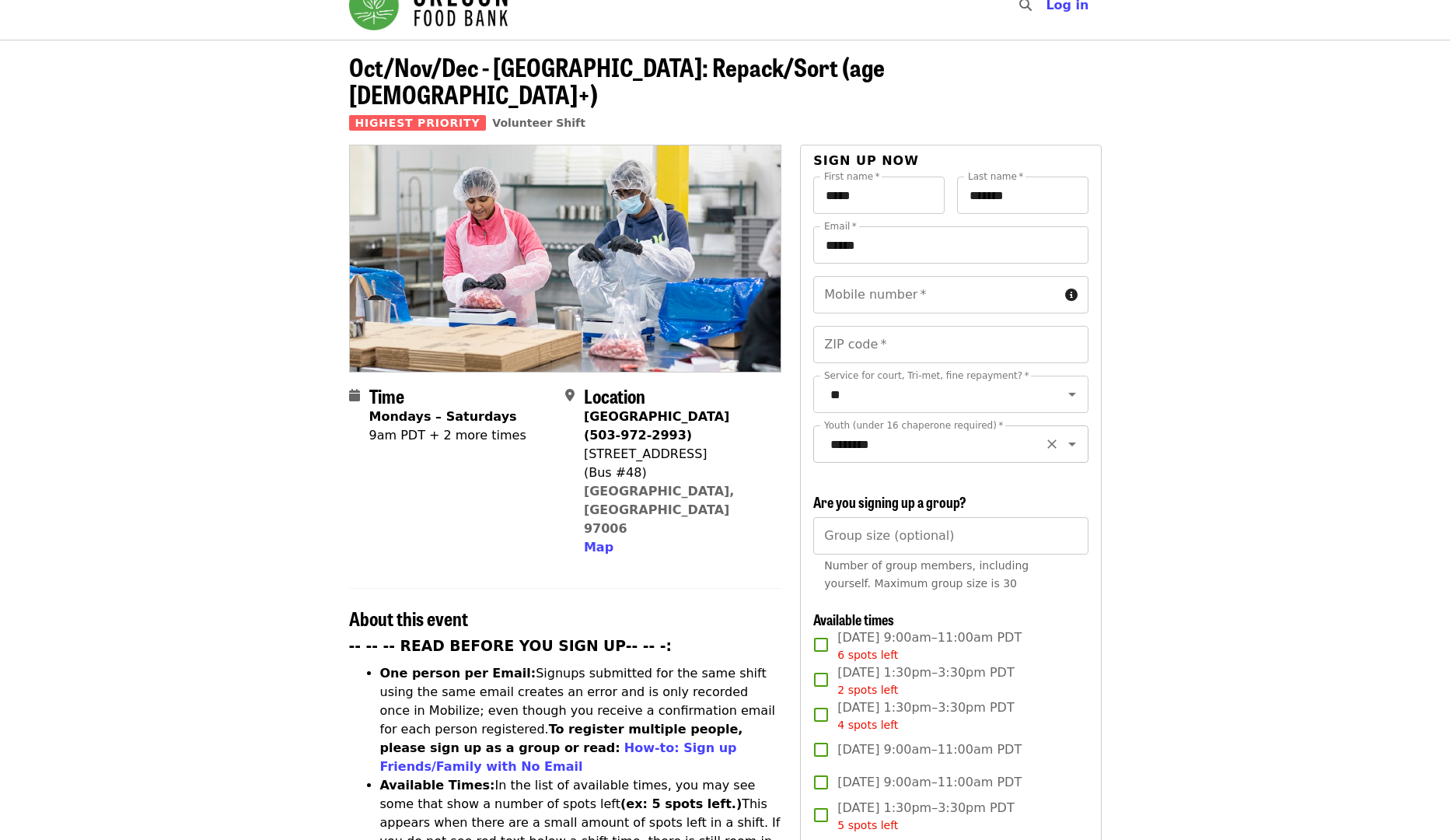
click at [1000, 432] on input "********" at bounding box center [931, 444] width 212 height 30
drag, startPoint x: 887, startPoint y: 409, endPoint x: 954, endPoint y: 411, distance: 67.0
click at [954, 420] on label "Youth (under 16 chaperone required)   *" at bounding box center [914, 424] width 179 height 9
